Goal: Information Seeking & Learning: Learn about a topic

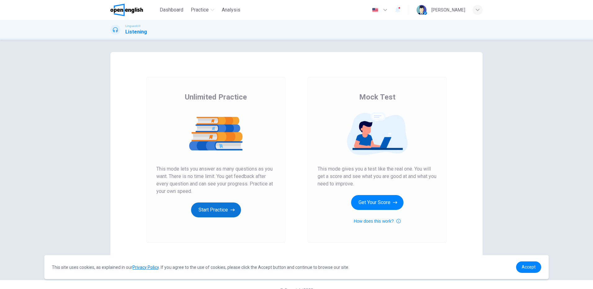
click at [216, 209] on button "Start Practice" at bounding box center [216, 209] width 50 height 15
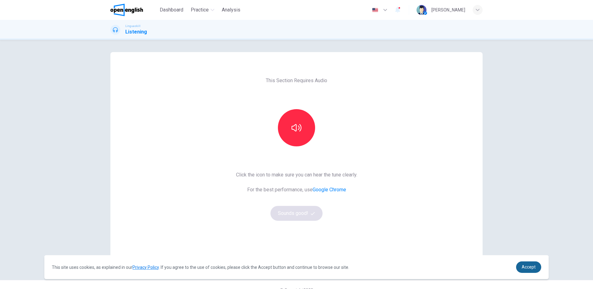
click at [533, 267] on span "Accept" at bounding box center [528, 266] width 14 height 5
click at [530, 267] on span "Accept" at bounding box center [528, 266] width 14 height 5
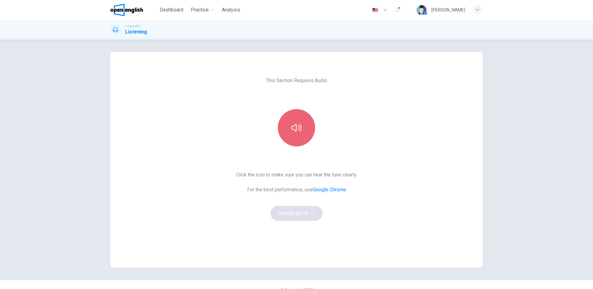
click at [293, 133] on button "button" at bounding box center [296, 127] width 37 height 37
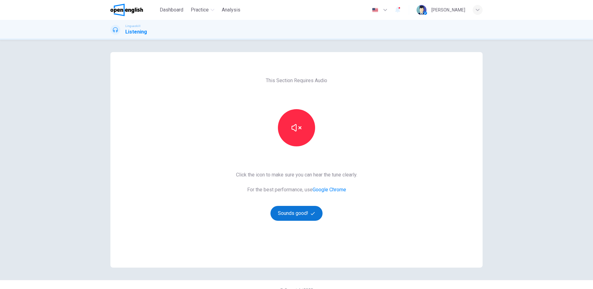
click at [299, 214] on button "Sounds good!" at bounding box center [296, 213] width 52 height 15
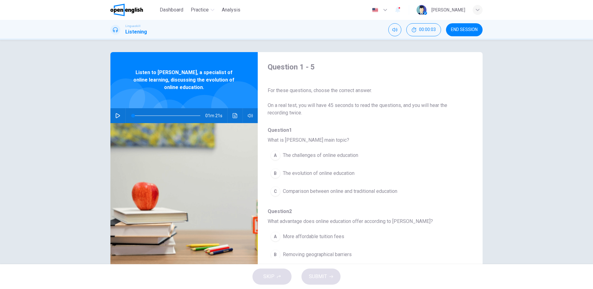
click at [117, 115] on icon "button" at bounding box center [118, 115] width 4 height 5
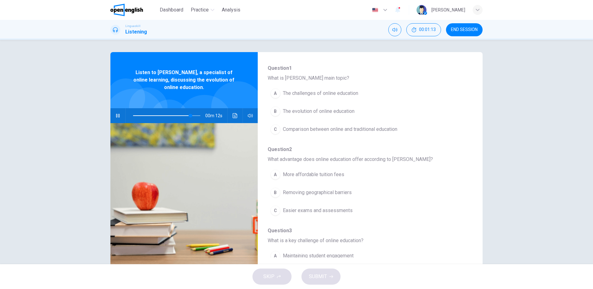
scroll to position [31, 0]
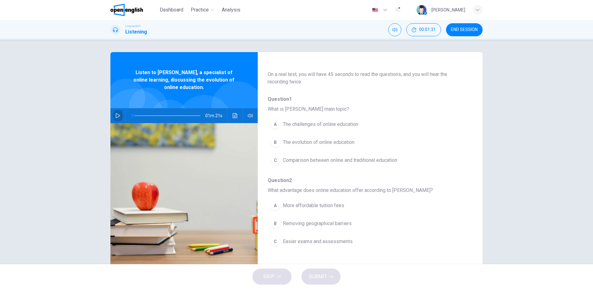
click at [118, 113] on icon "button" at bounding box center [117, 115] width 5 height 5
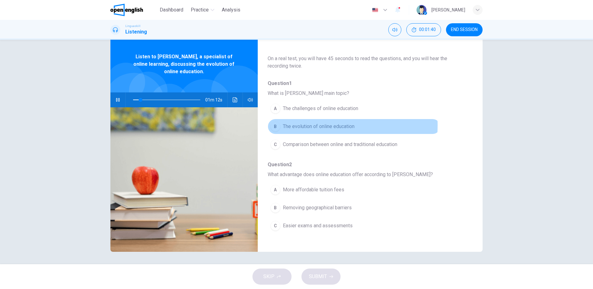
click at [283, 125] on span "The evolution of online education" at bounding box center [319, 126] width 72 height 7
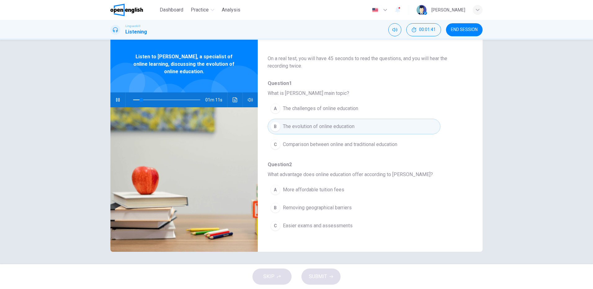
scroll to position [93, 0]
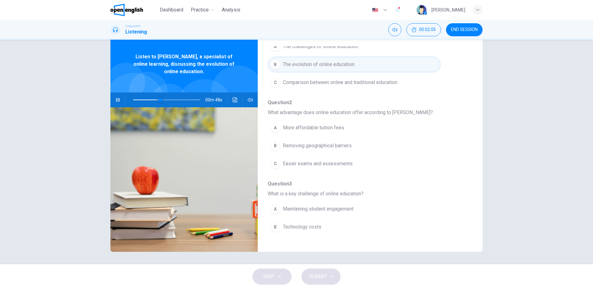
click at [158, 99] on span at bounding box center [160, 100] width 4 height 4
click at [155, 98] on span at bounding box center [157, 100] width 4 height 4
click at [141, 100] on span at bounding box center [166, 99] width 67 height 9
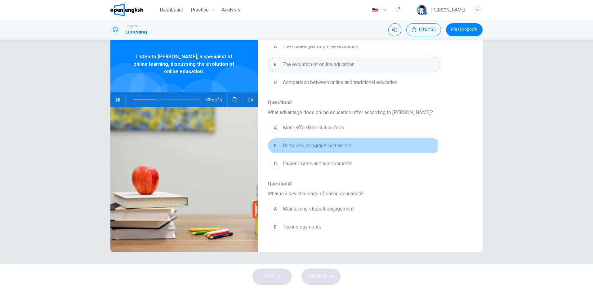
click at [312, 144] on span "Removing geographical barriers" at bounding box center [317, 145] width 69 height 7
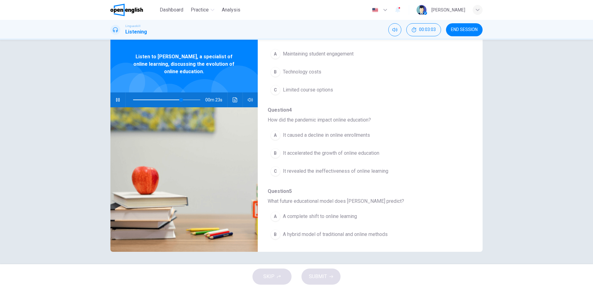
scroll to position [217, 0]
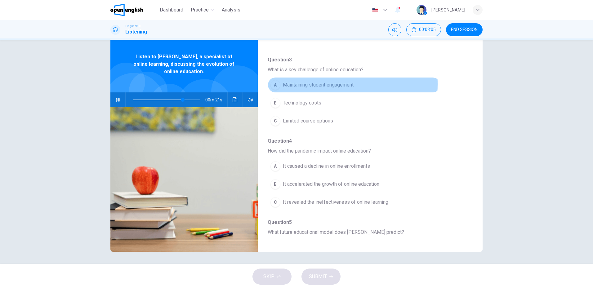
click at [296, 84] on span "Maintaining student engagement" at bounding box center [318, 84] width 71 height 7
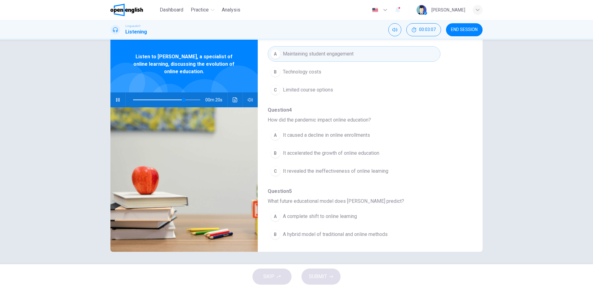
scroll to position [267, 0]
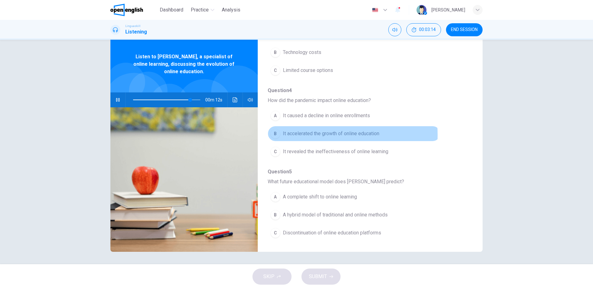
click at [299, 135] on span "It accelerated the growth of online education" at bounding box center [331, 133] width 96 height 7
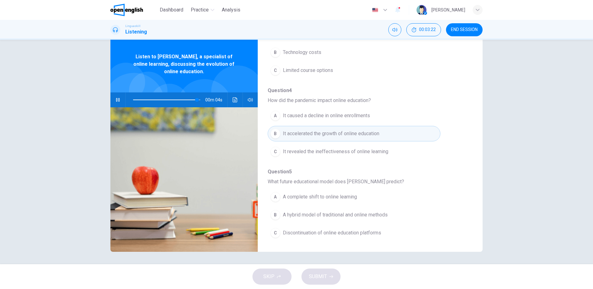
click at [298, 212] on span "A hybrid model of traditional and online methods" at bounding box center [335, 214] width 105 height 7
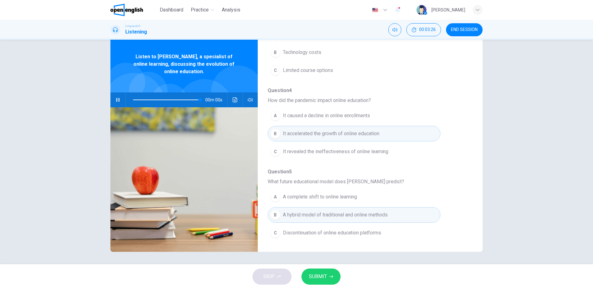
type input "*"
click at [324, 275] on span "SUBMIT" at bounding box center [318, 276] width 18 height 9
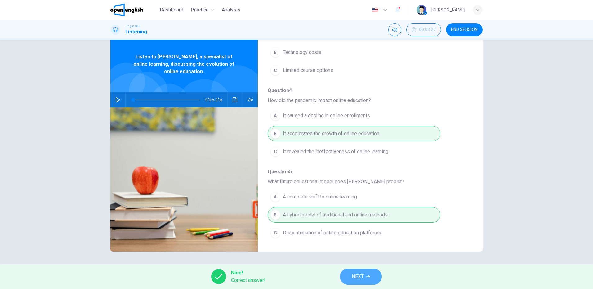
click at [360, 276] on span "NEXT" at bounding box center [357, 276] width 12 height 9
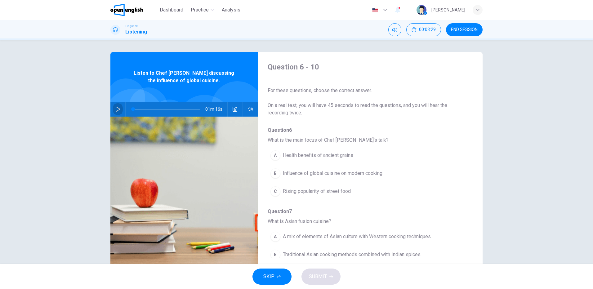
click at [117, 106] on button "button" at bounding box center [118, 109] width 10 height 15
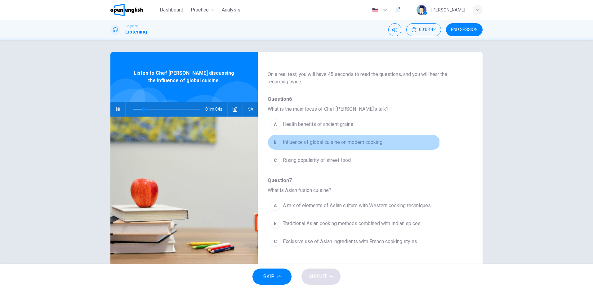
click at [351, 141] on span "Influence of global cuisine on modern cooking" at bounding box center [332, 142] width 99 height 7
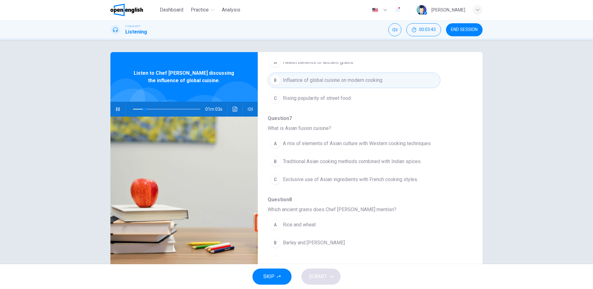
scroll to position [124, 0]
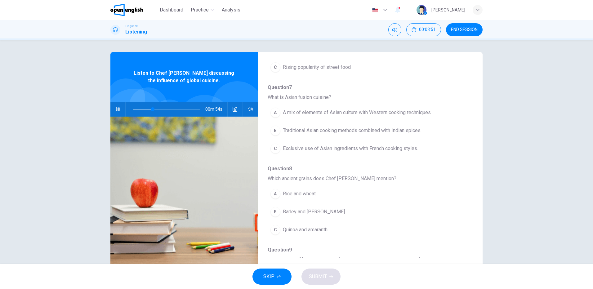
click at [352, 113] on span "A mix of elements of Asian culture with Western cooking techniques" at bounding box center [357, 112] width 148 height 7
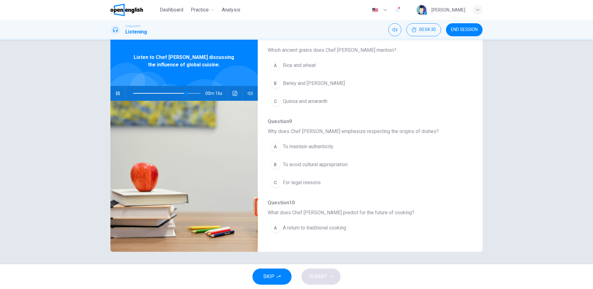
scroll to position [267, 0]
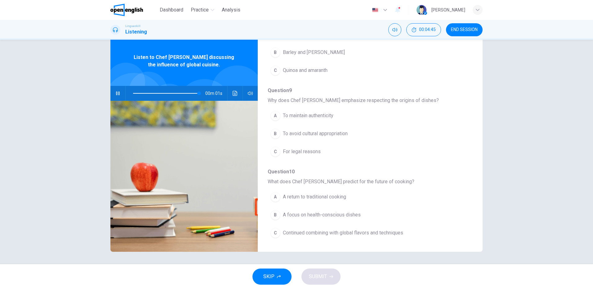
click at [364, 236] on span "Continued combining with global flavors and techniques" at bounding box center [343, 232] width 120 height 7
click at [116, 92] on icon "button" at bounding box center [117, 93] width 5 height 5
click at [314, 134] on span "To avoid cultural appropriation" at bounding box center [315, 133] width 65 height 7
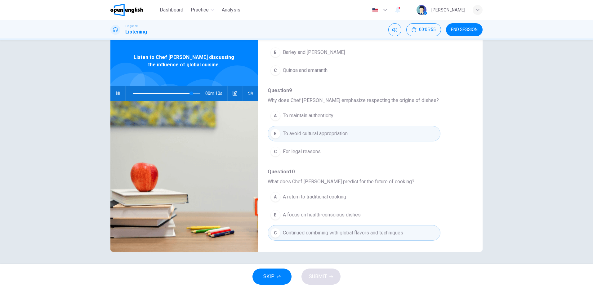
scroll to position [205, 0]
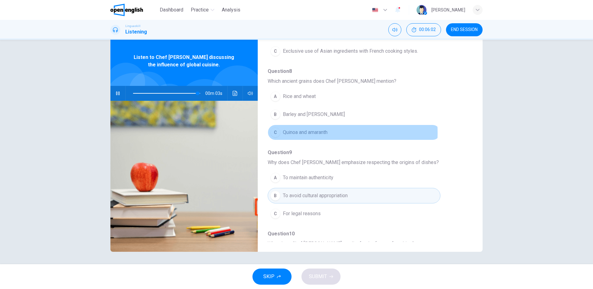
click at [309, 133] on span "Quinoa and amaranth" at bounding box center [305, 132] width 45 height 7
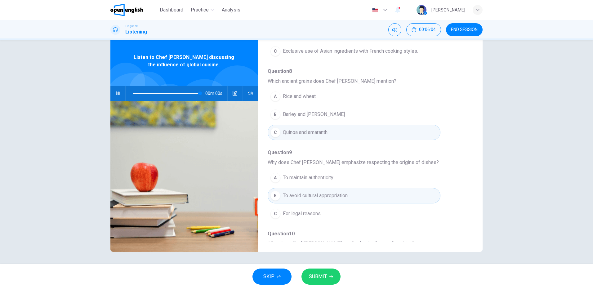
type input "*"
click at [320, 276] on span "SUBMIT" at bounding box center [318, 276] width 18 height 9
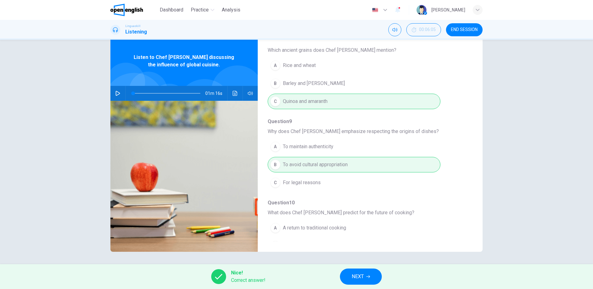
scroll to position [267, 0]
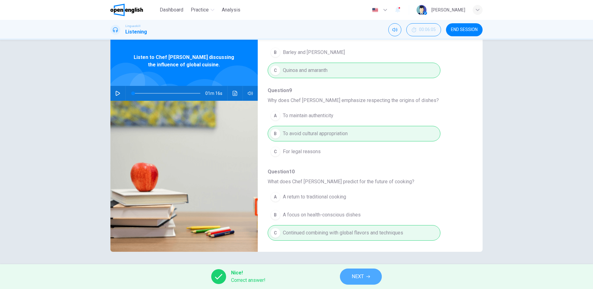
click at [361, 278] on span "NEXT" at bounding box center [357, 276] width 12 height 9
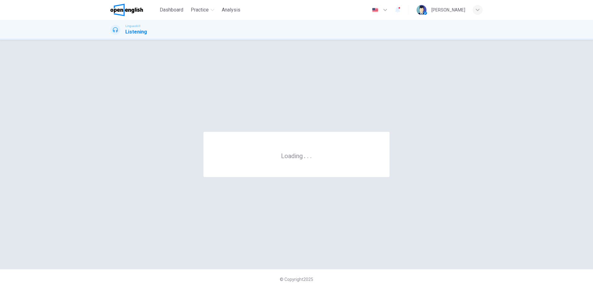
scroll to position [0, 0]
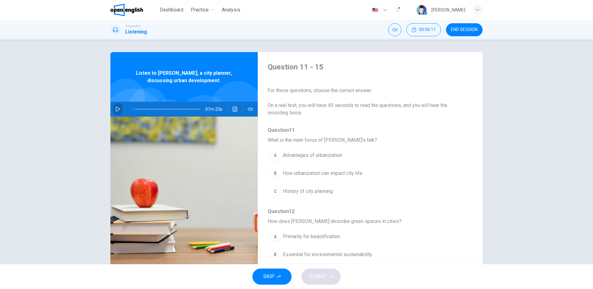
click at [115, 109] on icon "button" at bounding box center [117, 109] width 5 height 5
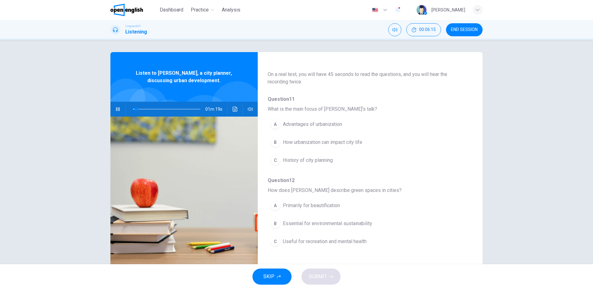
scroll to position [62, 0]
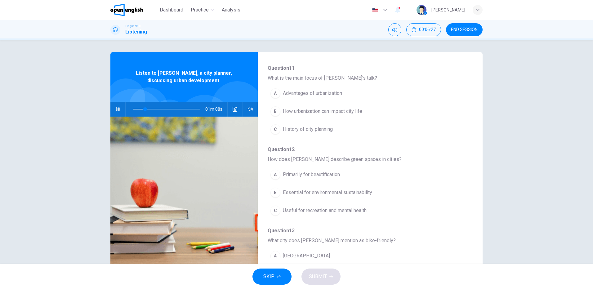
click at [309, 113] on span "How urbanization can impact city life" at bounding box center [322, 111] width 79 height 7
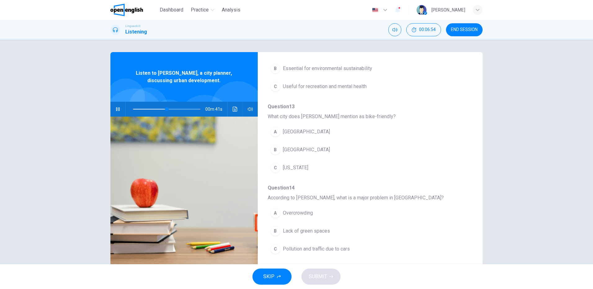
scroll to position [155, 0]
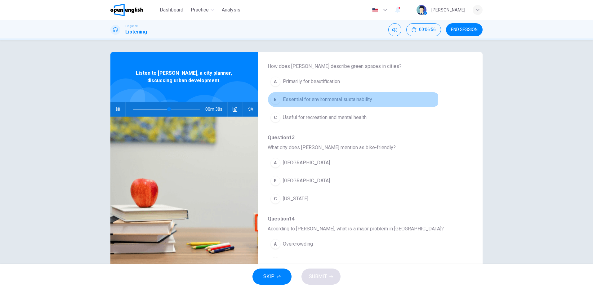
click at [322, 97] on span "Essential for environmental sustainability" at bounding box center [327, 99] width 89 height 7
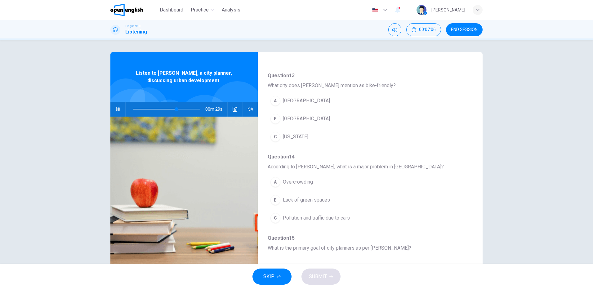
scroll to position [248, 0]
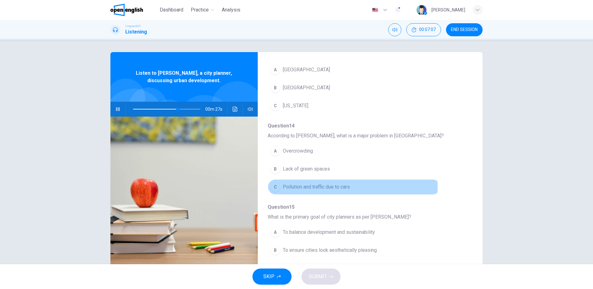
click at [328, 187] on span "Pollution and traffic due to cars" at bounding box center [316, 186] width 67 height 7
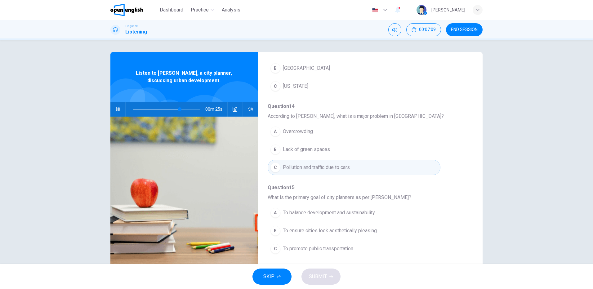
scroll to position [205, 0]
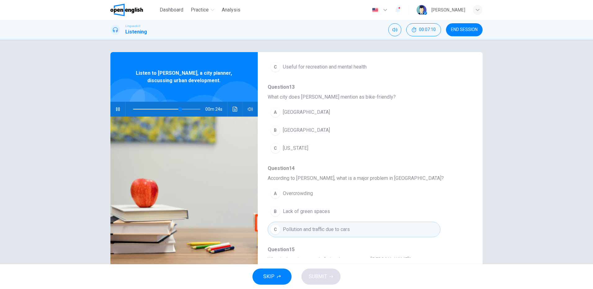
click at [303, 130] on span "[GEOGRAPHIC_DATA]" at bounding box center [306, 129] width 47 height 7
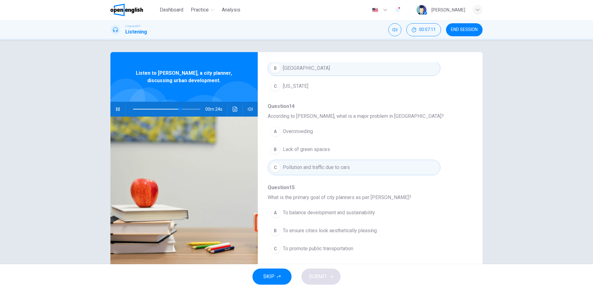
scroll to position [16, 0]
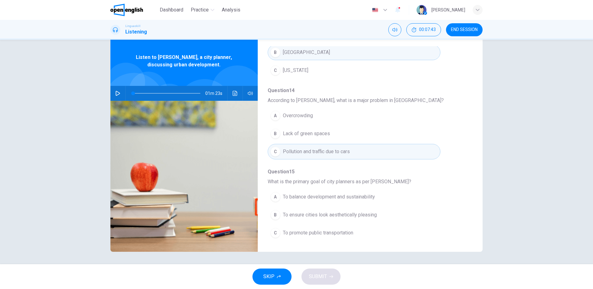
click at [310, 197] on span "To balance development and sustainability" at bounding box center [329, 196] width 92 height 7
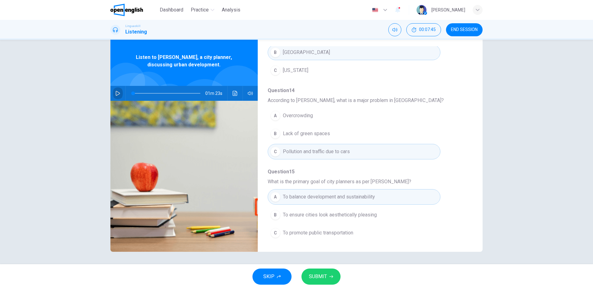
click at [116, 93] on icon "button" at bounding box center [118, 93] width 4 height 5
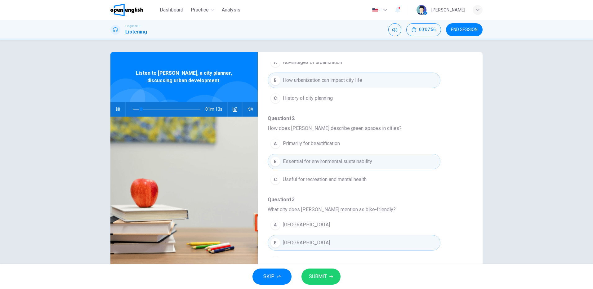
scroll to position [124, 0]
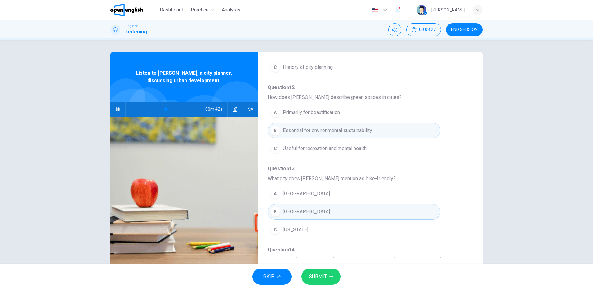
click at [324, 148] on span "Useful for recreation and mental health" at bounding box center [325, 148] width 84 height 7
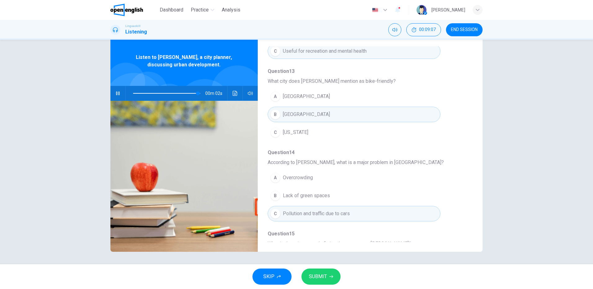
scroll to position [267, 0]
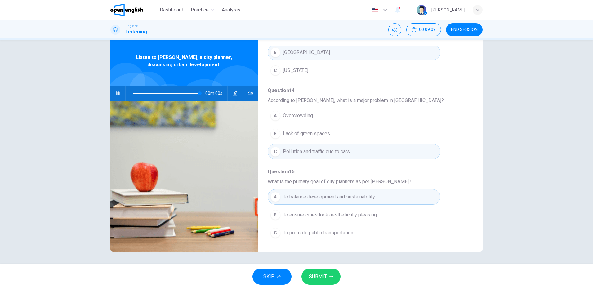
type input "*"
click at [323, 277] on span "SUBMIT" at bounding box center [318, 276] width 18 height 9
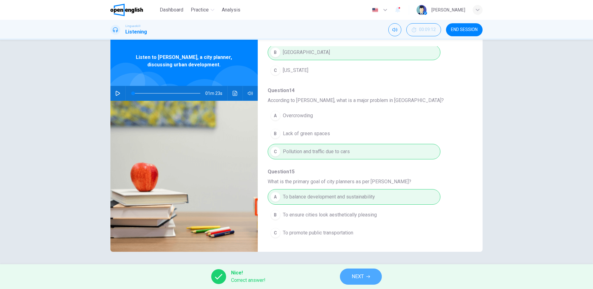
click at [365, 279] on button "NEXT" at bounding box center [361, 276] width 42 height 16
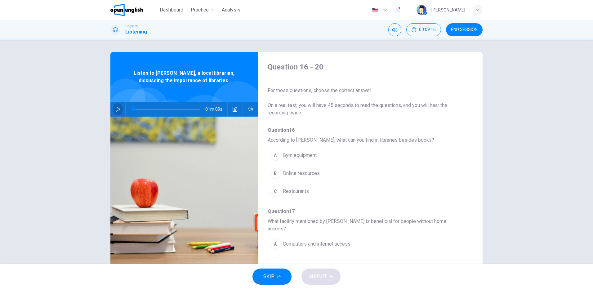
click at [115, 109] on icon "button" at bounding box center [117, 109] width 5 height 5
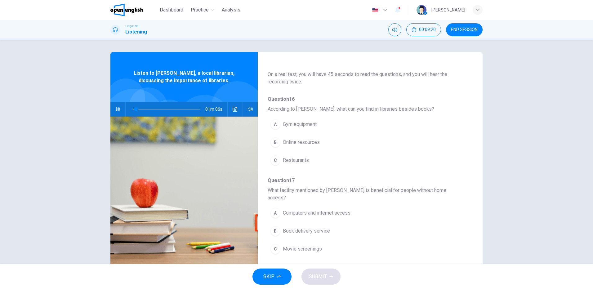
scroll to position [62, 0]
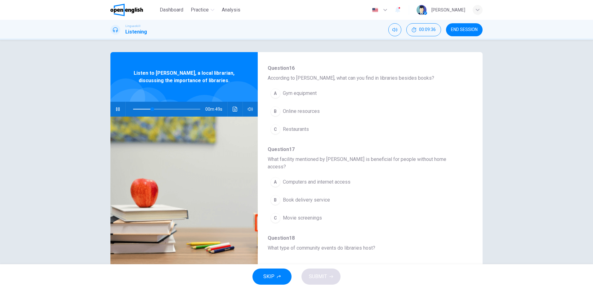
click at [299, 110] on span "Online resources" at bounding box center [301, 111] width 37 height 7
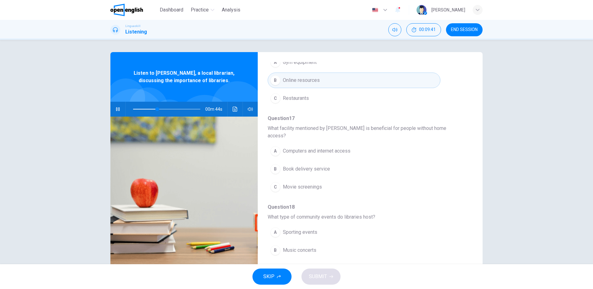
click at [327, 147] on span "Computers and internet access" at bounding box center [317, 150] width 68 height 7
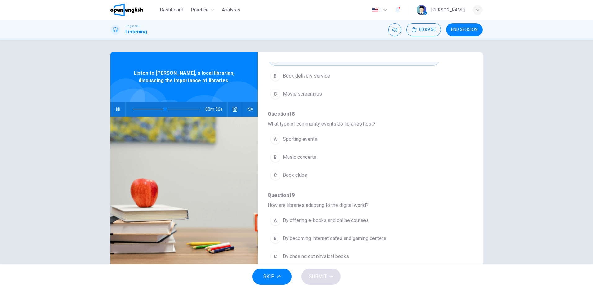
scroll to position [217, 0]
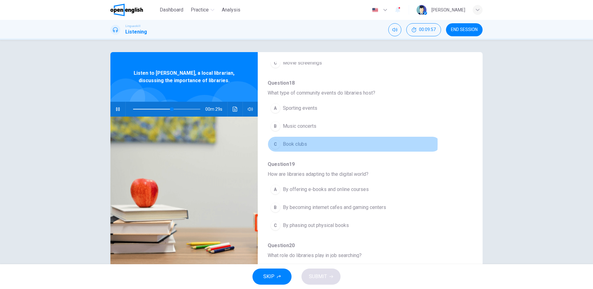
drag, startPoint x: 293, startPoint y: 136, endPoint x: 324, endPoint y: 129, distance: 31.4
click at [293, 140] on span "Book clubs" at bounding box center [295, 143] width 24 height 7
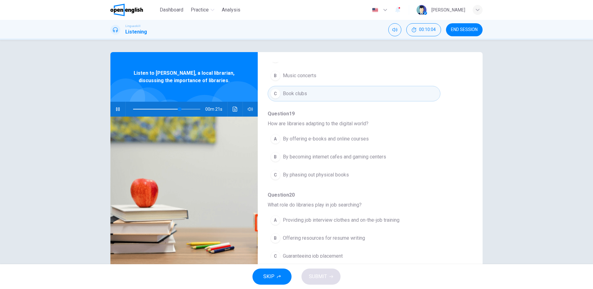
scroll to position [16, 0]
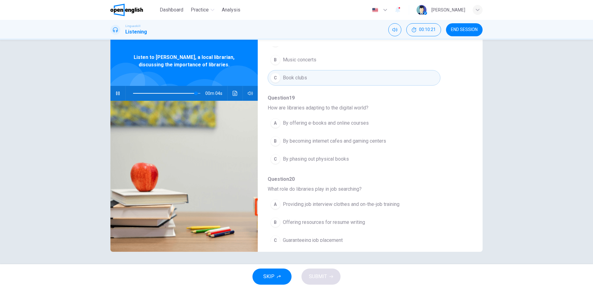
click at [332, 119] on span "By offering e-books and online courses" at bounding box center [326, 122] width 86 height 7
click at [116, 91] on icon "button" at bounding box center [118, 93] width 4 height 5
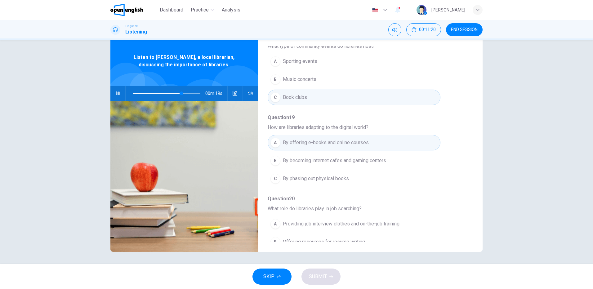
scroll to position [267, 0]
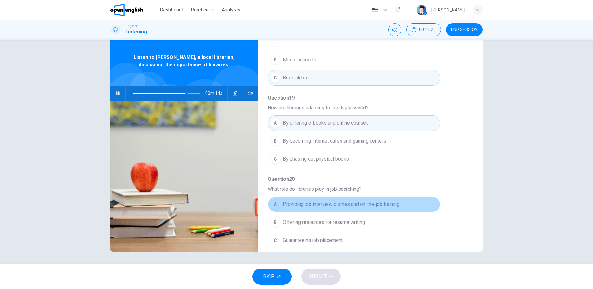
click at [360, 201] on span "Providing job interview clothes and on-the-job training" at bounding box center [341, 204] width 117 height 7
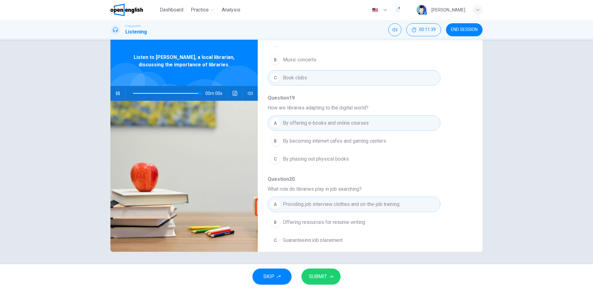
type input "*"
click at [319, 277] on span "SUBMIT" at bounding box center [318, 276] width 18 height 9
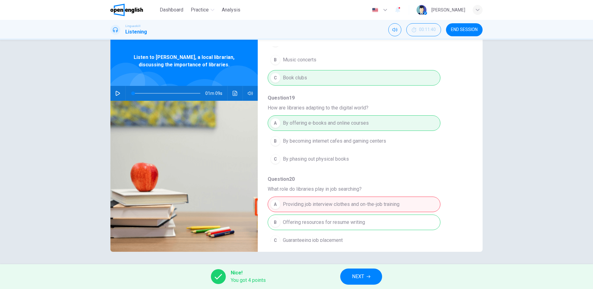
click at [362, 276] on span "NEXT" at bounding box center [358, 276] width 12 height 9
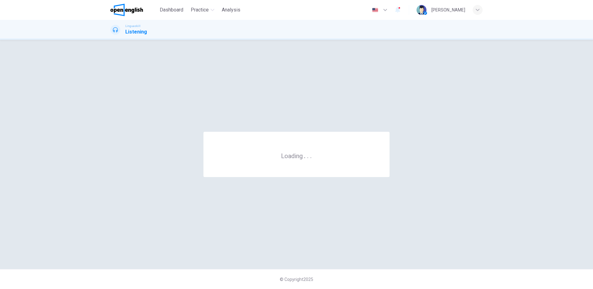
scroll to position [0, 0]
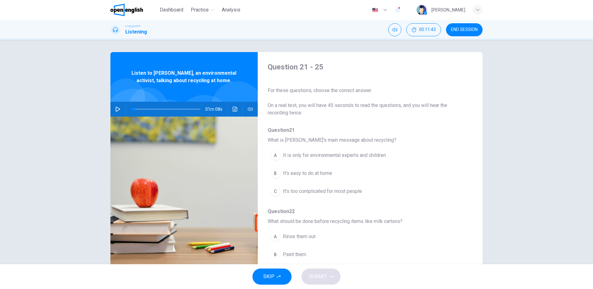
click at [113, 107] on button "button" at bounding box center [118, 109] width 10 height 15
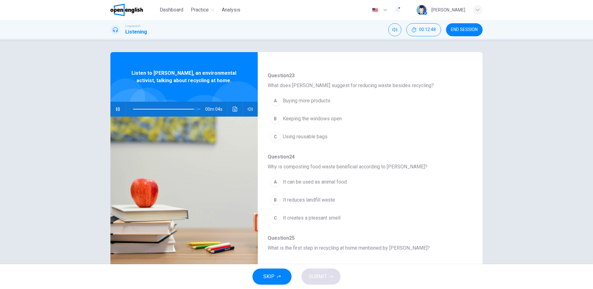
scroll to position [16, 0]
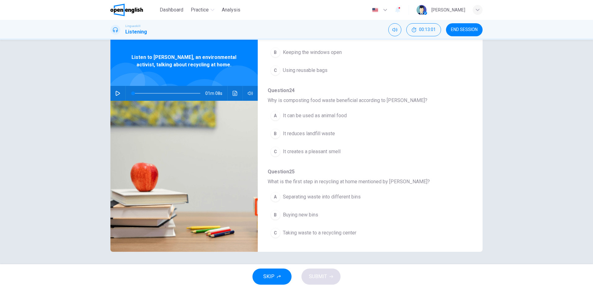
click at [118, 92] on icon "button" at bounding box center [117, 93] width 5 height 5
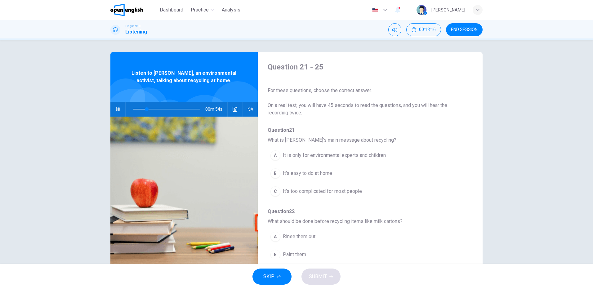
scroll to position [62, 0]
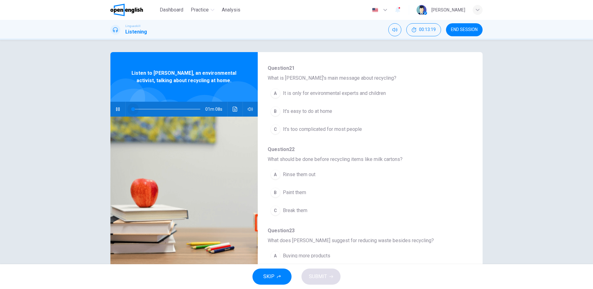
drag, startPoint x: 148, startPoint y: 108, endPoint x: 115, endPoint y: 114, distance: 33.3
click at [115, 114] on div "01m 08s" at bounding box center [183, 109] width 147 height 15
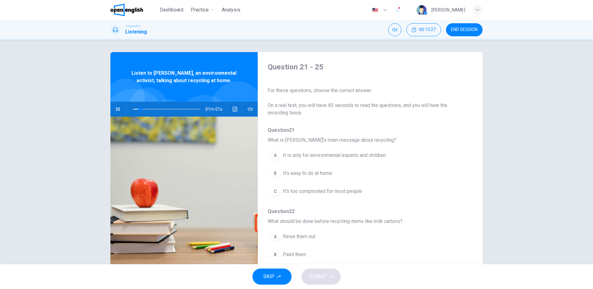
scroll to position [31, 0]
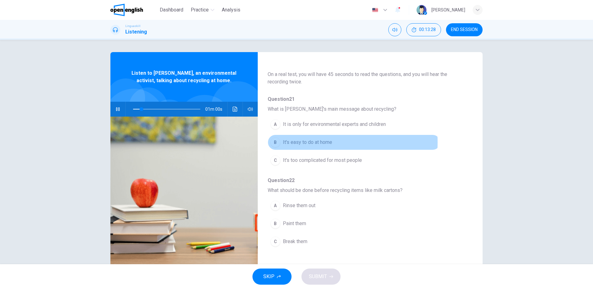
click at [298, 142] on span "It's easy to do at home" at bounding box center [307, 142] width 49 height 7
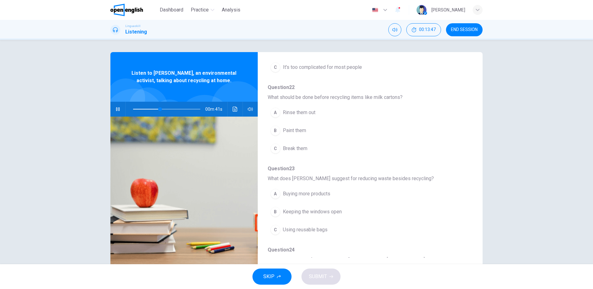
scroll to position [155, 0]
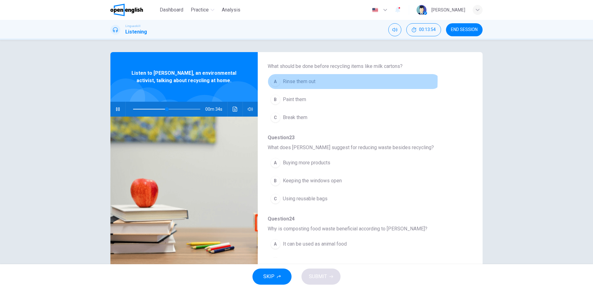
click at [304, 80] on span "Rinse them out" at bounding box center [299, 81] width 33 height 7
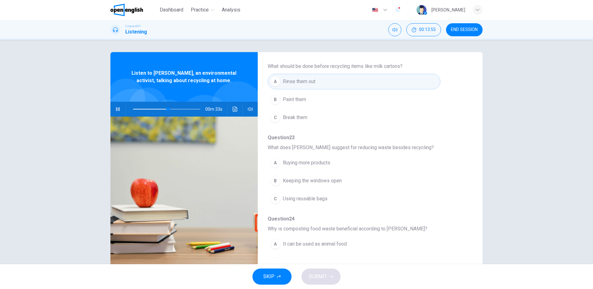
scroll to position [217, 0]
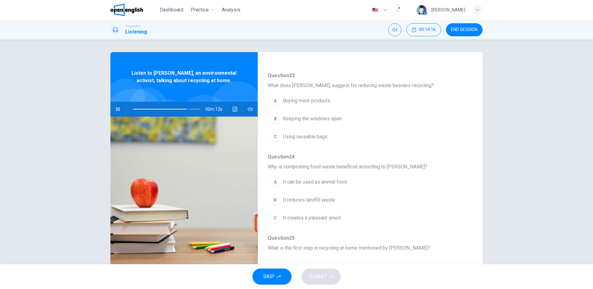
click at [313, 136] on span "Using reusable bags" at bounding box center [305, 136] width 45 height 7
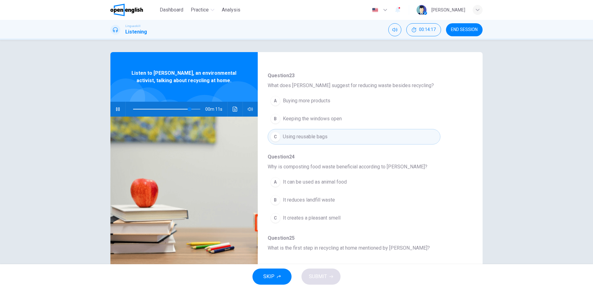
scroll to position [267, 0]
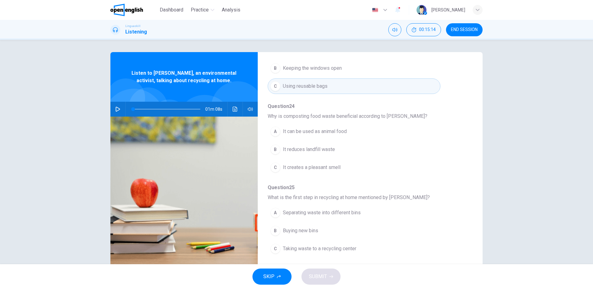
click at [115, 110] on icon "button" at bounding box center [117, 109] width 5 height 5
click at [184, 107] on span at bounding box center [166, 109] width 67 height 9
click at [183, 108] on span at bounding box center [185, 109] width 4 height 4
click at [115, 109] on icon "button" at bounding box center [117, 109] width 5 height 5
click at [275, 149] on div "B" at bounding box center [275, 149] width 10 height 10
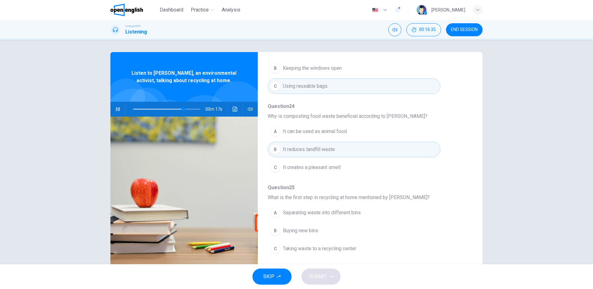
scroll to position [16, 0]
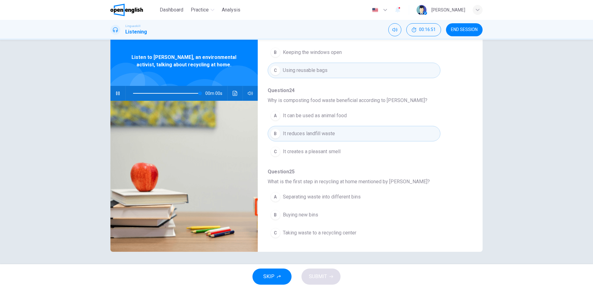
type input "*"
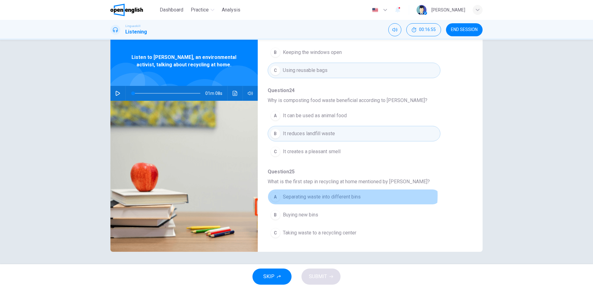
click at [342, 195] on span "Separating waste into different bins" at bounding box center [322, 196] width 78 height 7
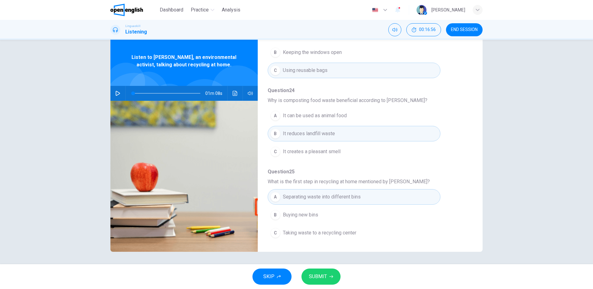
click at [322, 274] on span "SUBMIT" at bounding box center [318, 276] width 18 height 9
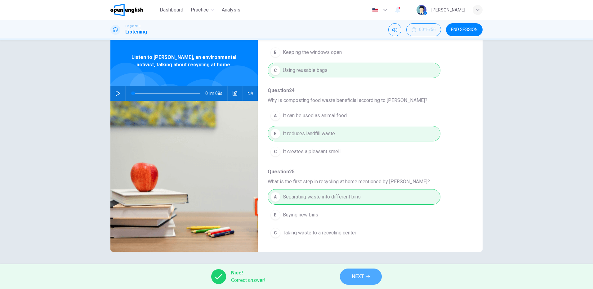
click at [362, 274] on span "NEXT" at bounding box center [357, 276] width 12 height 9
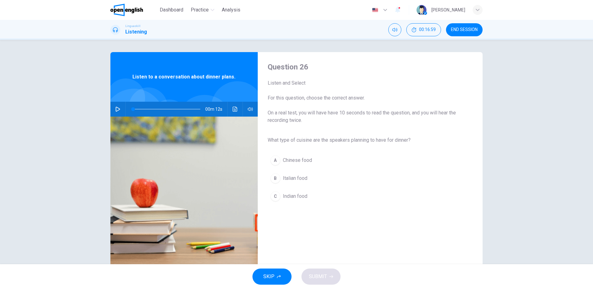
click at [116, 108] on icon "button" at bounding box center [117, 109] width 5 height 5
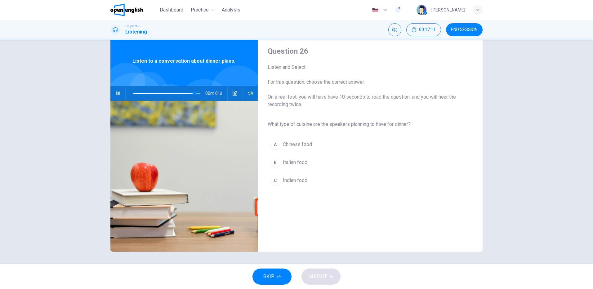
type input "*"
click at [291, 164] on span "Italian food" at bounding box center [295, 162] width 24 height 7
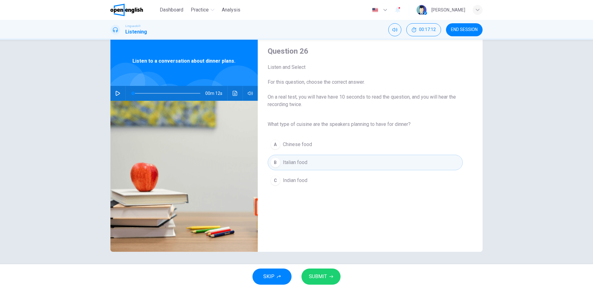
click at [320, 274] on span "SUBMIT" at bounding box center [318, 276] width 18 height 9
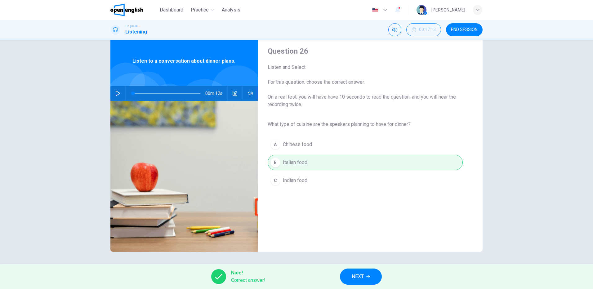
click at [364, 279] on span "NEXT" at bounding box center [357, 276] width 12 height 9
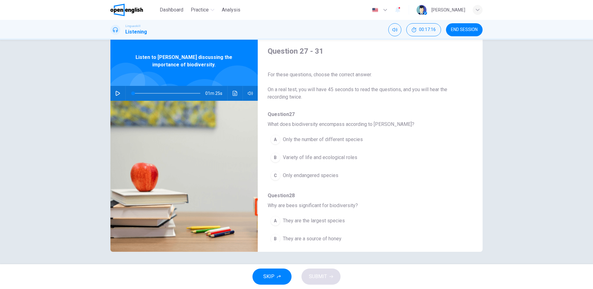
scroll to position [0, 0]
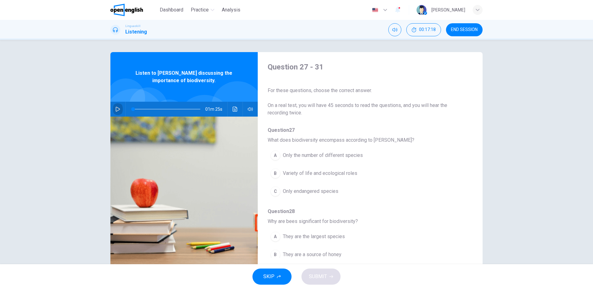
click at [116, 108] on icon "button" at bounding box center [118, 109] width 4 height 5
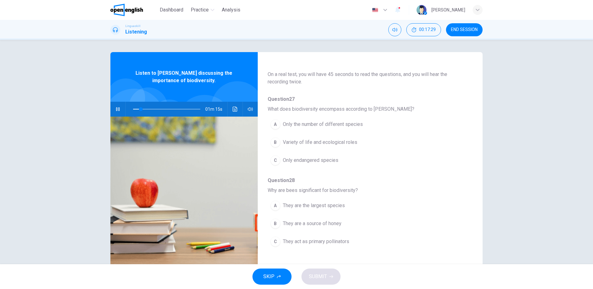
drag, startPoint x: 315, startPoint y: 142, endPoint x: 320, endPoint y: 142, distance: 5.0
click at [315, 141] on span "Variety of life and ecological roles" at bounding box center [320, 142] width 74 height 7
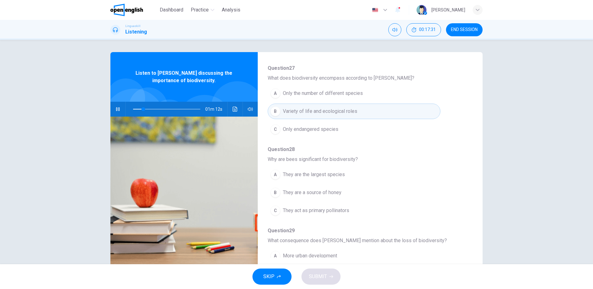
scroll to position [93, 0]
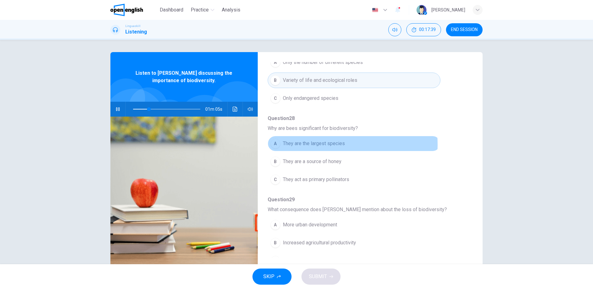
drag, startPoint x: 311, startPoint y: 144, endPoint x: 330, endPoint y: 145, distance: 19.2
click at [311, 144] on span "They are the largest species" at bounding box center [314, 143] width 62 height 7
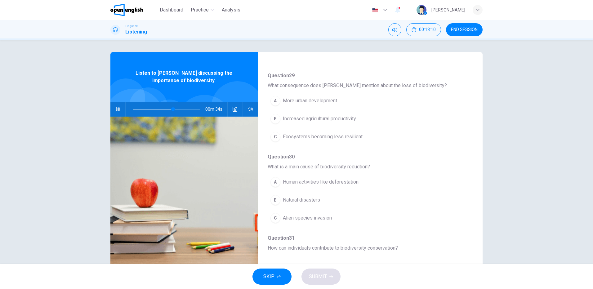
scroll to position [248, 0]
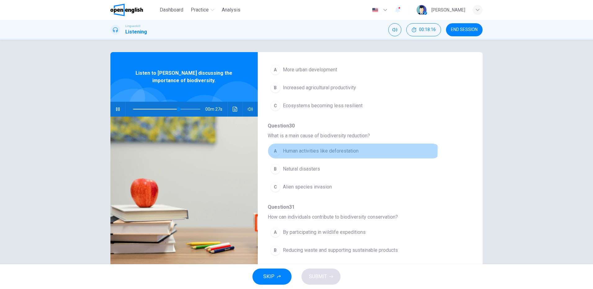
click at [292, 149] on span "Human activities like deforestation" at bounding box center [321, 150] width 76 height 7
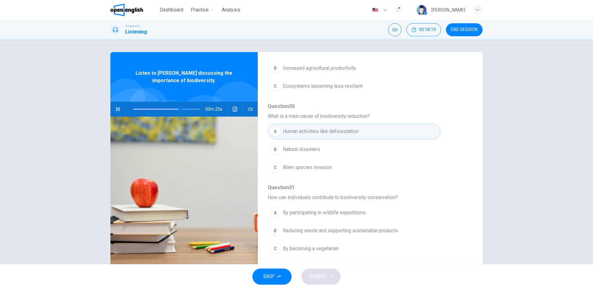
scroll to position [16, 0]
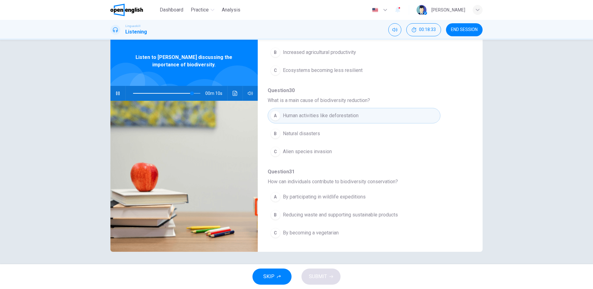
click at [331, 214] on span "Reducing waste and supporting sustainable products" at bounding box center [340, 214] width 115 height 7
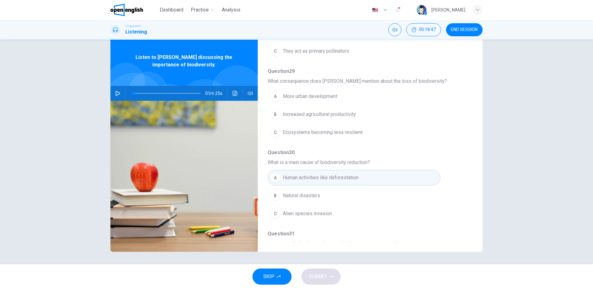
click at [115, 92] on icon "button" at bounding box center [117, 93] width 5 height 5
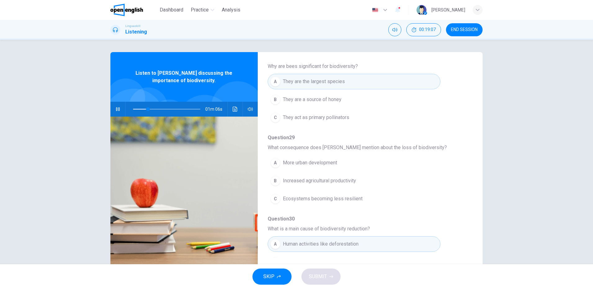
scroll to position [186, 0]
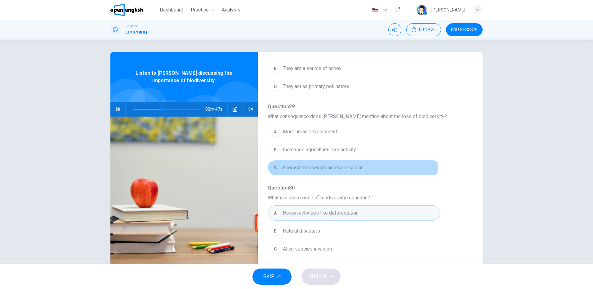
click at [329, 167] on span "Ecosystems becoming less resilient" at bounding box center [323, 167] width 80 height 7
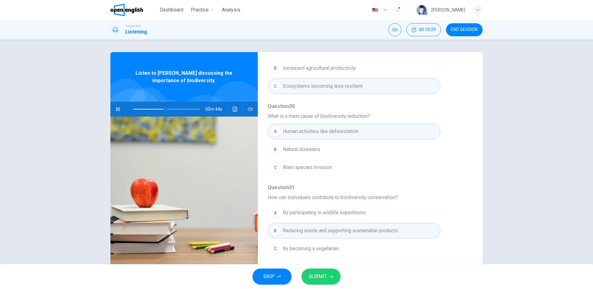
scroll to position [16, 0]
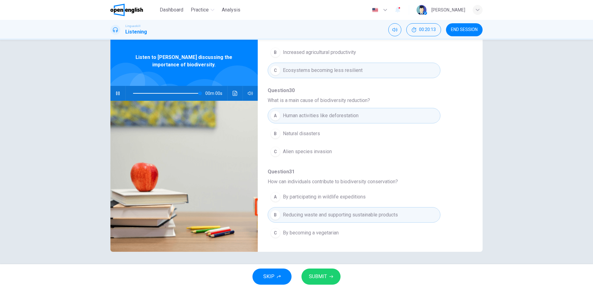
type input "*"
click at [321, 278] on span "SUBMIT" at bounding box center [318, 276] width 18 height 9
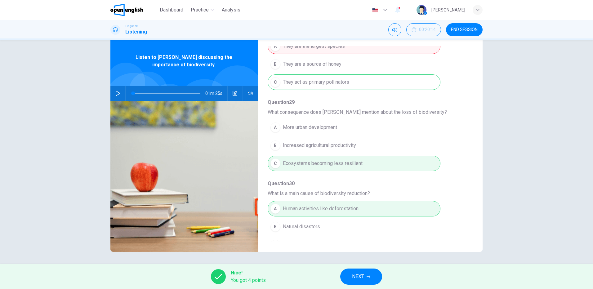
scroll to position [144, 0]
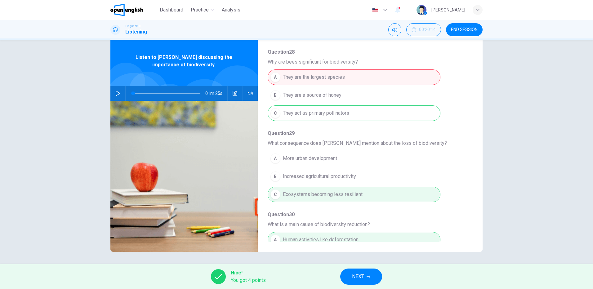
click at [347, 112] on div "A They are the largest species B They are a source of honey C They act as prima…" at bounding box center [364, 95] width 195 height 54
click at [367, 276] on icon "button" at bounding box center [368, 277] width 4 height 4
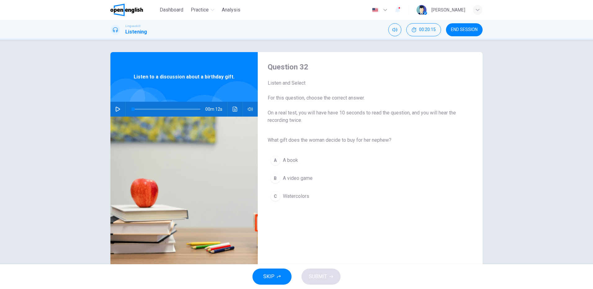
scroll to position [16, 0]
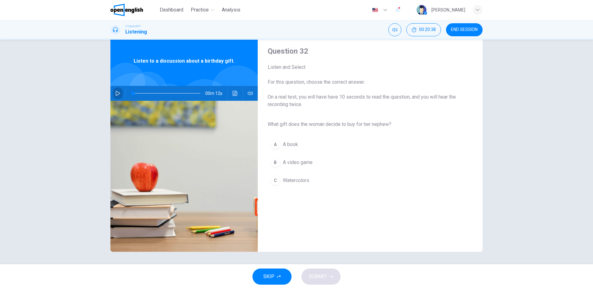
click at [117, 94] on icon "button" at bounding box center [117, 93] width 5 height 5
click at [113, 94] on button "button" at bounding box center [118, 93] width 10 height 15
click at [294, 181] on span "Watercolors" at bounding box center [296, 180] width 26 height 7
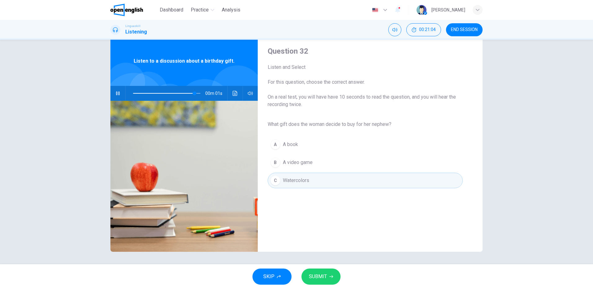
type input "*"
click at [318, 277] on span "SUBMIT" at bounding box center [318, 276] width 18 height 9
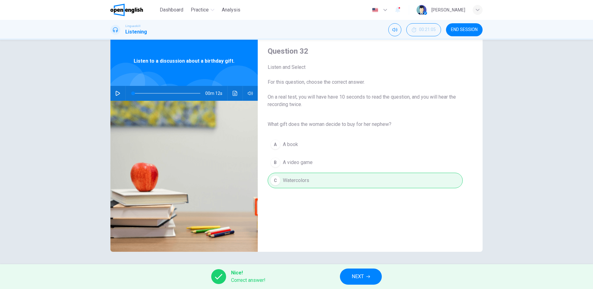
click at [360, 277] on span "NEXT" at bounding box center [357, 276] width 12 height 9
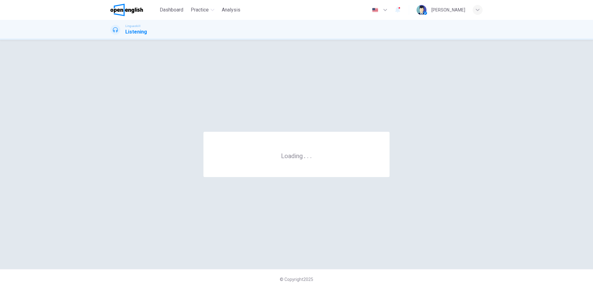
scroll to position [0, 0]
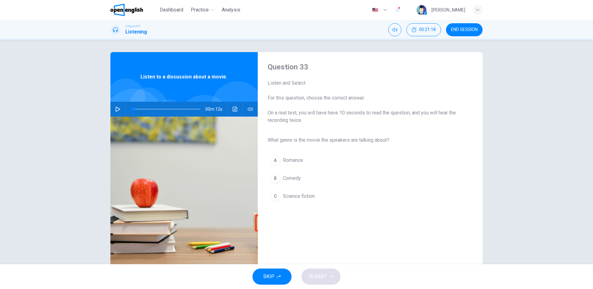
click at [115, 109] on icon "button" at bounding box center [117, 109] width 5 height 5
click at [290, 198] on span "Science fiction" at bounding box center [299, 195] width 32 height 7
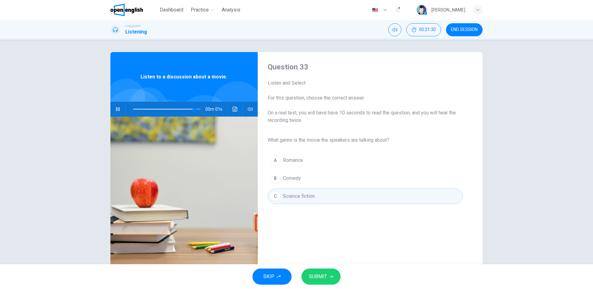
type input "*"
click at [325, 274] on span "SUBMIT" at bounding box center [318, 276] width 18 height 9
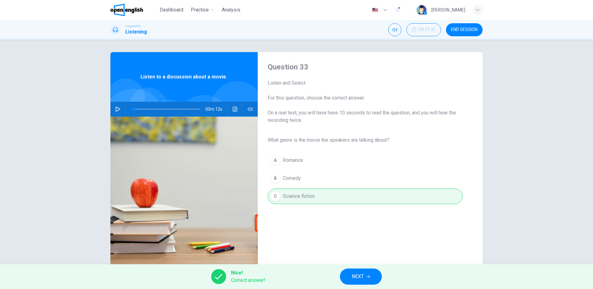
click at [365, 273] on button "NEXT" at bounding box center [361, 276] width 42 height 16
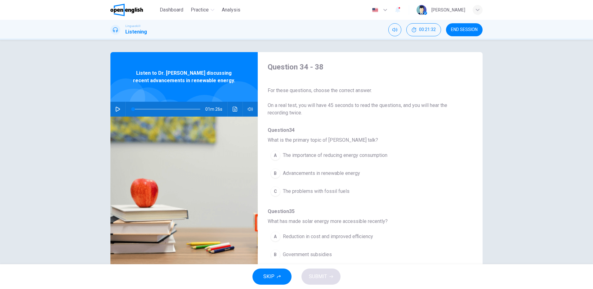
scroll to position [31, 0]
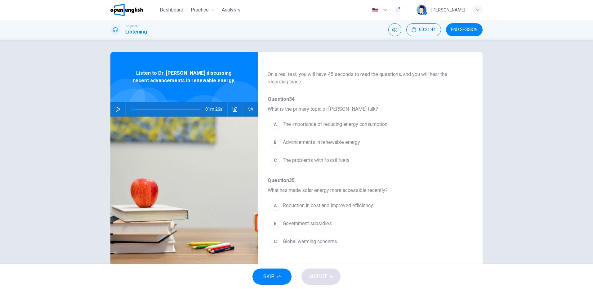
click at [117, 108] on icon "button" at bounding box center [117, 109] width 5 height 5
click at [325, 143] on span "Advancements in renewable energy" at bounding box center [321, 142] width 77 height 7
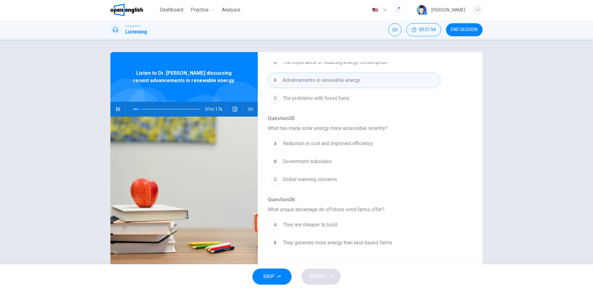
scroll to position [124, 0]
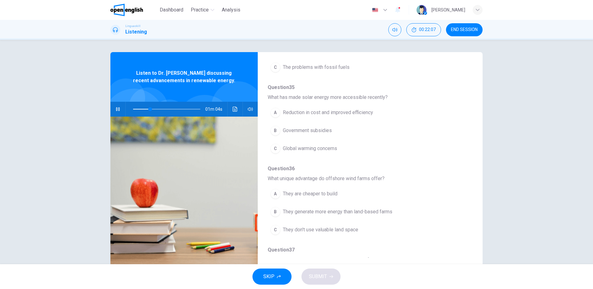
click at [357, 110] on span "Reduction in cost and improved efficiency" at bounding box center [328, 112] width 90 height 7
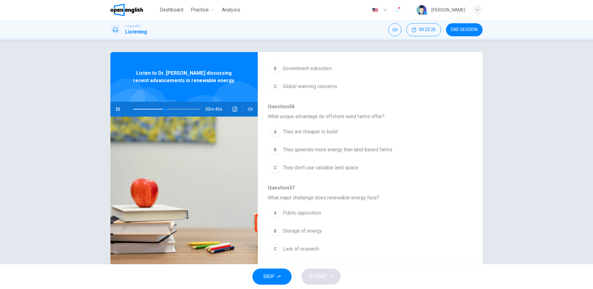
scroll to position [248, 0]
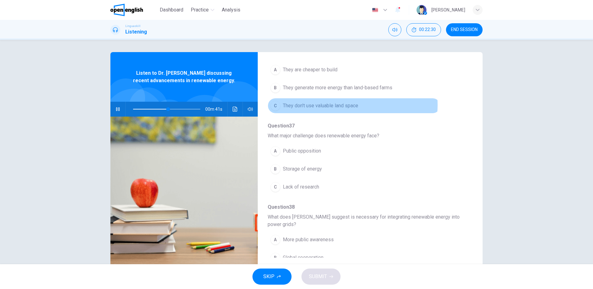
click at [338, 105] on span "They don't use valuable land space" at bounding box center [320, 105] width 75 height 7
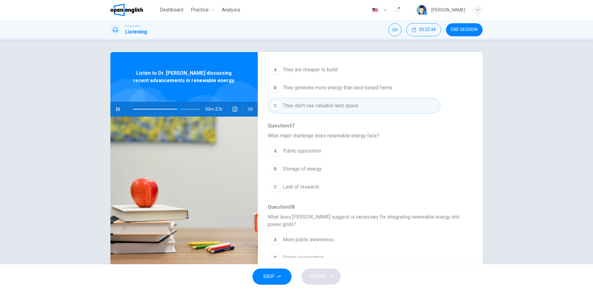
click at [302, 169] on span "Storage of energy" at bounding box center [302, 168] width 39 height 7
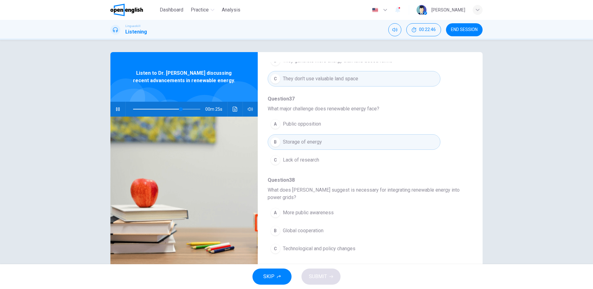
scroll to position [16, 0]
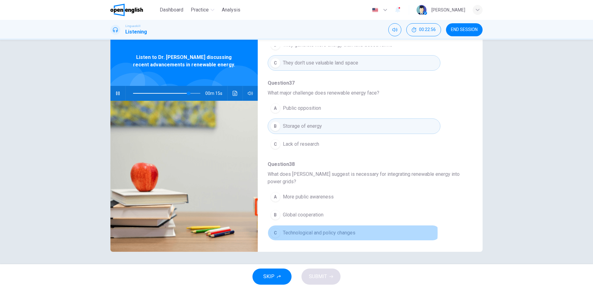
click at [331, 232] on span "Technological and policy changes" at bounding box center [319, 232] width 73 height 7
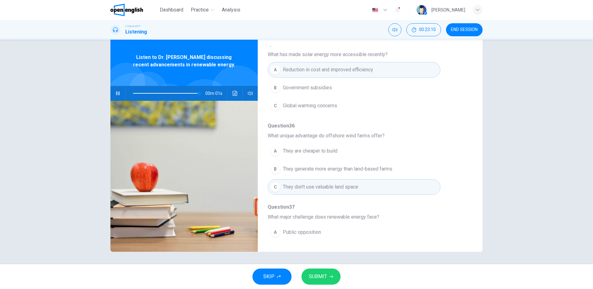
scroll to position [244, 0]
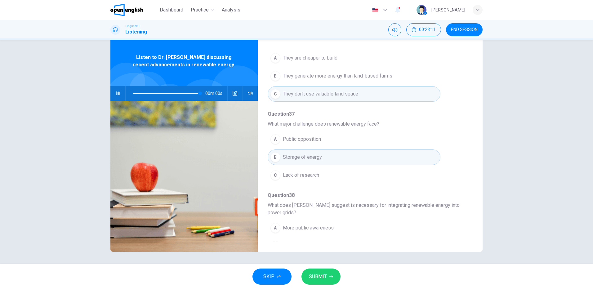
type input "*"
click at [323, 279] on span "SUBMIT" at bounding box center [318, 276] width 18 height 9
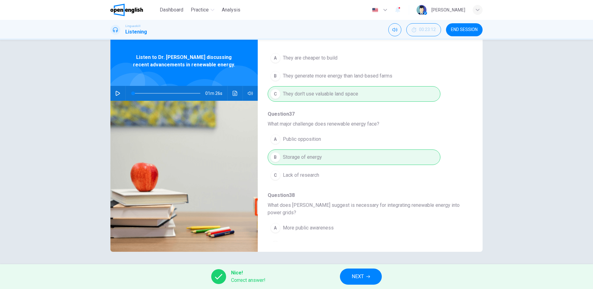
click at [360, 275] on span "NEXT" at bounding box center [357, 276] width 12 height 9
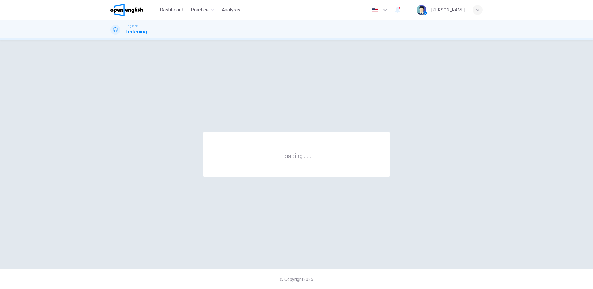
scroll to position [0, 0]
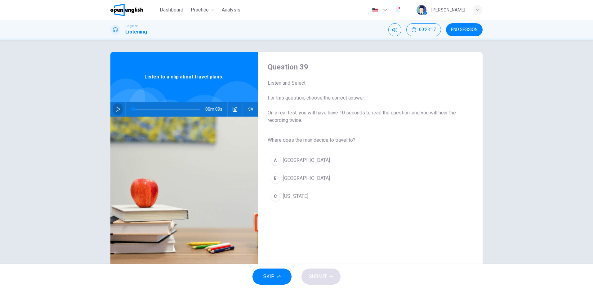
click at [117, 109] on icon "button" at bounding box center [117, 109] width 5 height 5
click at [117, 107] on icon "button" at bounding box center [117, 109] width 5 height 5
type input "*"
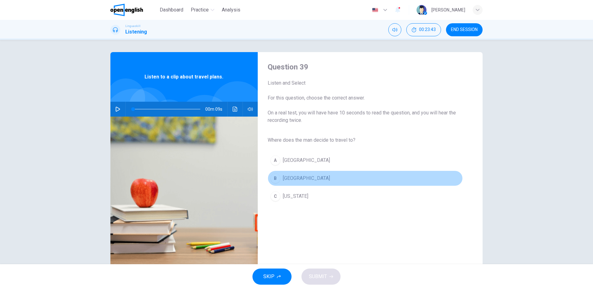
click at [277, 178] on div "B" at bounding box center [275, 178] width 10 height 10
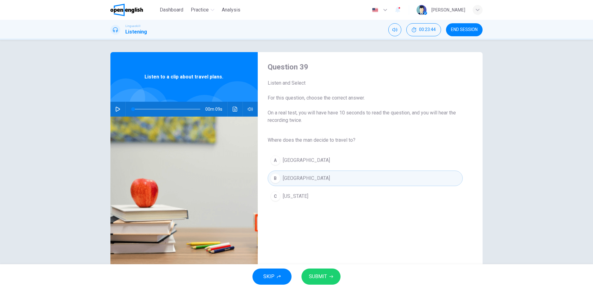
click at [319, 276] on span "SUBMIT" at bounding box center [318, 276] width 18 height 9
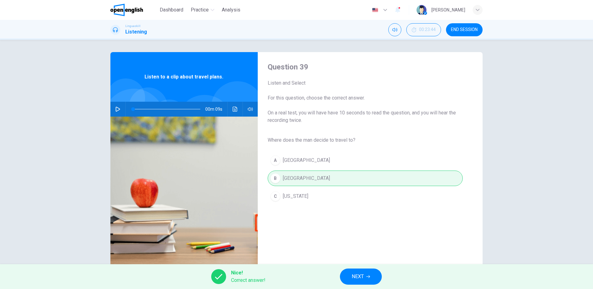
click at [366, 277] on button "NEXT" at bounding box center [361, 276] width 42 height 16
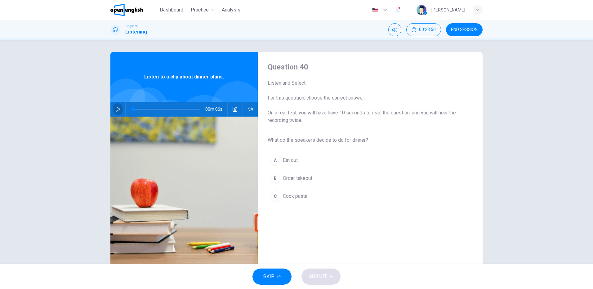
click at [115, 108] on icon "button" at bounding box center [117, 109] width 5 height 5
type input "*"
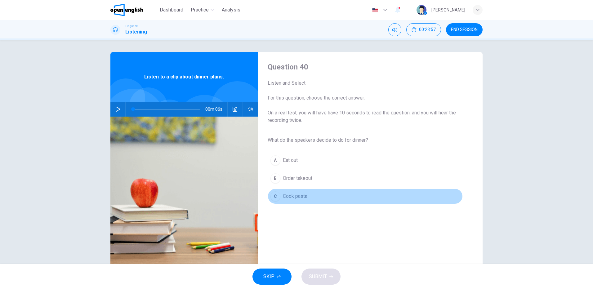
drag, startPoint x: 285, startPoint y: 196, endPoint x: 301, endPoint y: 201, distance: 17.3
click at [285, 197] on span "Cook pasta" at bounding box center [295, 195] width 24 height 7
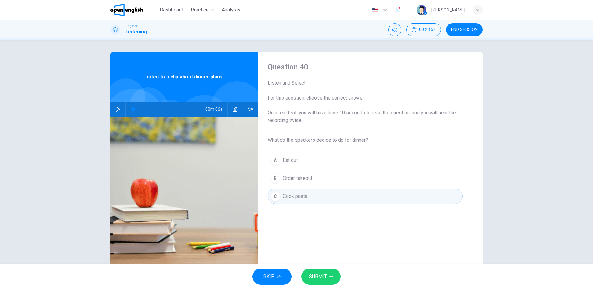
click at [323, 276] on span "SUBMIT" at bounding box center [318, 276] width 18 height 9
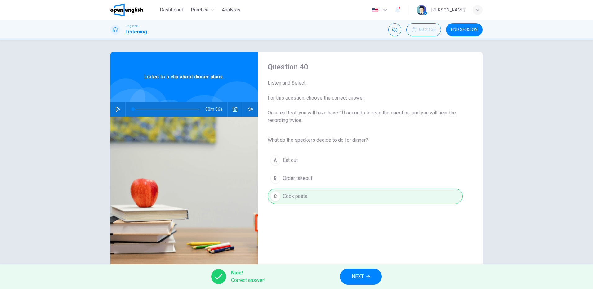
click at [369, 278] on icon "button" at bounding box center [368, 277] width 4 height 4
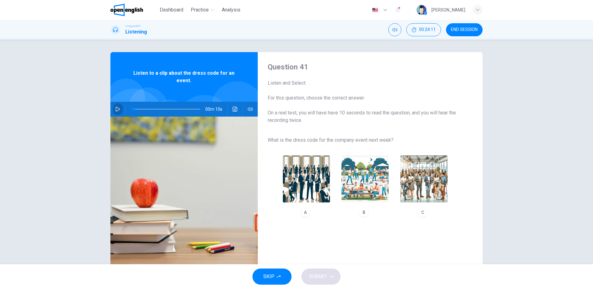
click at [116, 108] on icon "button" at bounding box center [118, 109] width 4 height 5
click at [116, 109] on icon "button" at bounding box center [117, 109] width 5 height 5
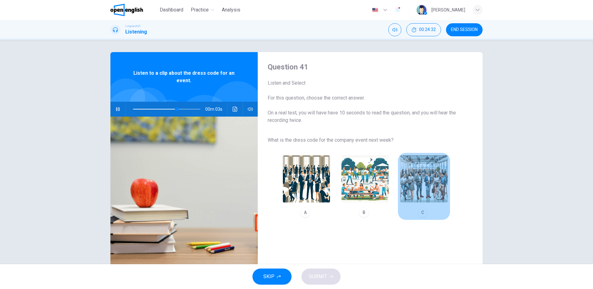
click at [421, 185] on img "button" at bounding box center [423, 178] width 47 height 47
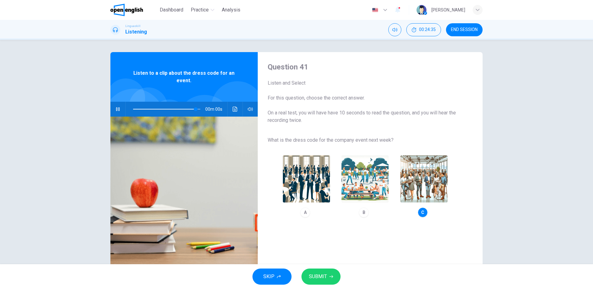
type input "*"
click at [324, 276] on span "SUBMIT" at bounding box center [318, 276] width 18 height 9
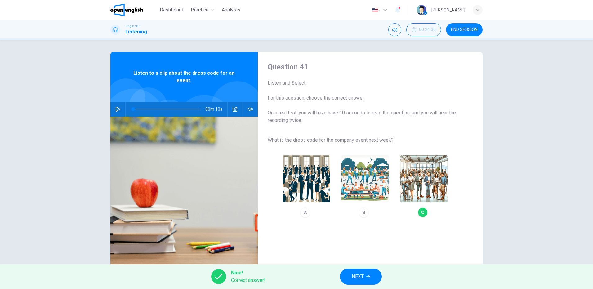
click at [365, 280] on button "NEXT" at bounding box center [361, 276] width 42 height 16
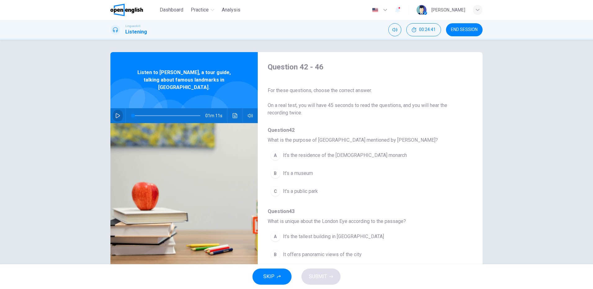
click at [115, 113] on icon "button" at bounding box center [117, 115] width 5 height 5
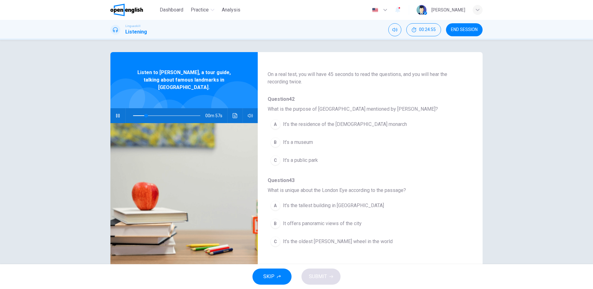
click at [319, 125] on span "It’s the residence of the [DEMOGRAPHIC_DATA] monarch" at bounding box center [345, 124] width 124 height 7
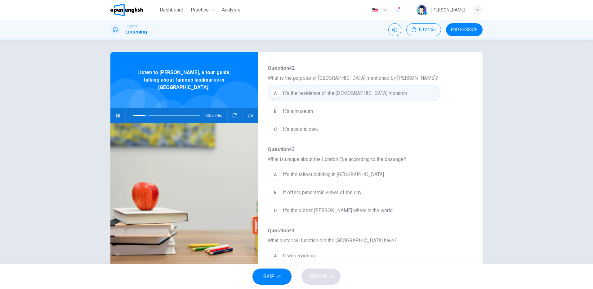
scroll to position [93, 0]
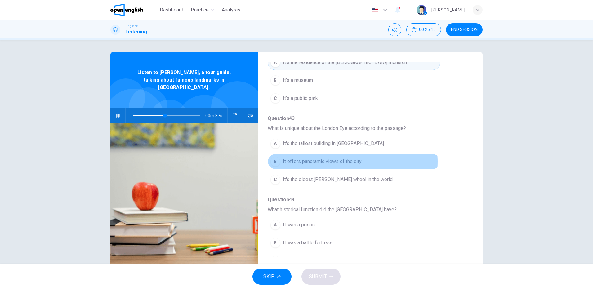
click at [329, 162] on span "It offers panoramic views of the city" at bounding box center [322, 161] width 79 height 7
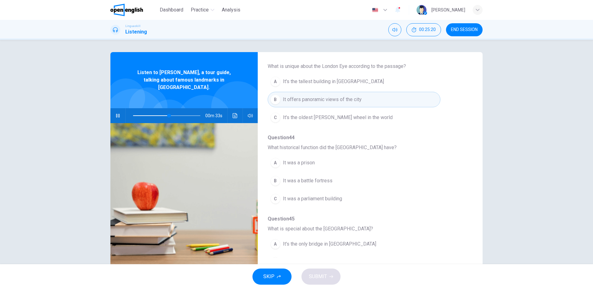
scroll to position [186, 0]
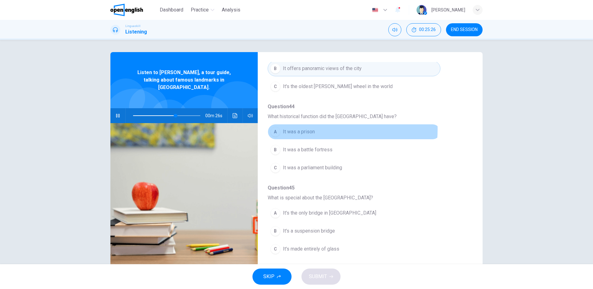
click at [296, 129] on span "It was a prison" at bounding box center [299, 131] width 32 height 7
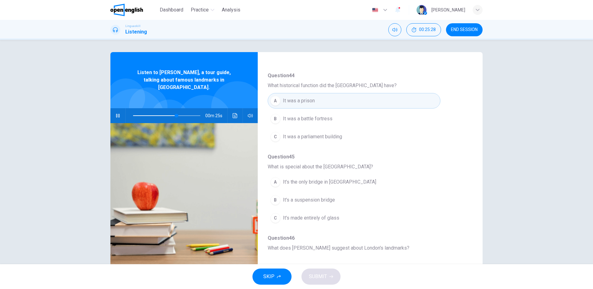
scroll to position [248, 0]
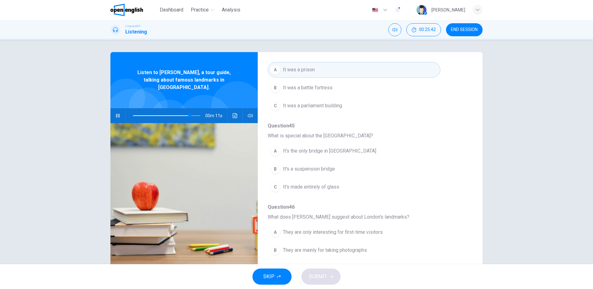
click at [323, 166] on span "It's a suspension bridge" at bounding box center [309, 168] width 52 height 7
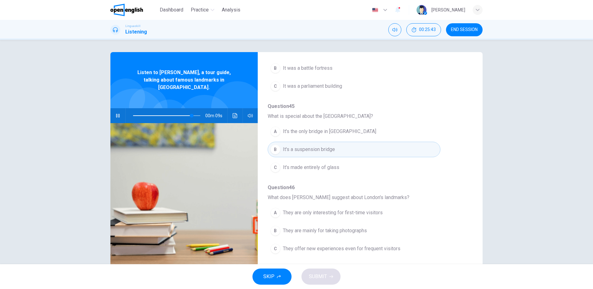
scroll to position [16, 0]
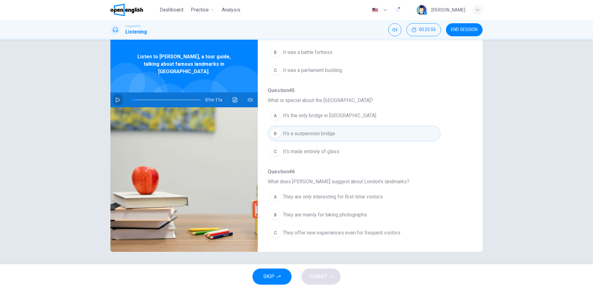
click at [117, 97] on icon "button" at bounding box center [117, 99] width 5 height 5
type input "*"
click at [338, 233] on span "They offer new experiences even for frequent visitors" at bounding box center [341, 232] width 117 height 7
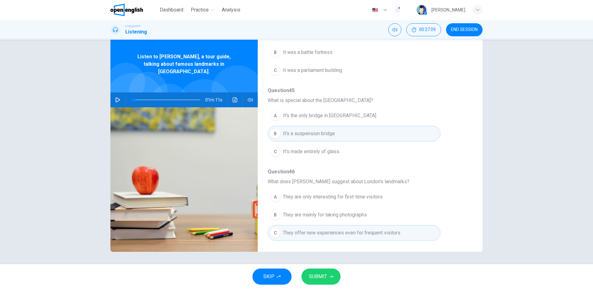
click at [325, 274] on span "SUBMIT" at bounding box center [318, 276] width 18 height 9
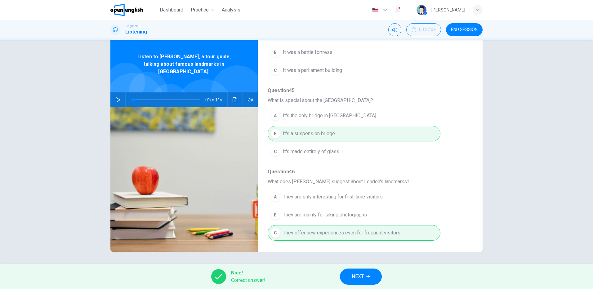
click at [365, 278] on button "NEXT" at bounding box center [361, 276] width 42 height 16
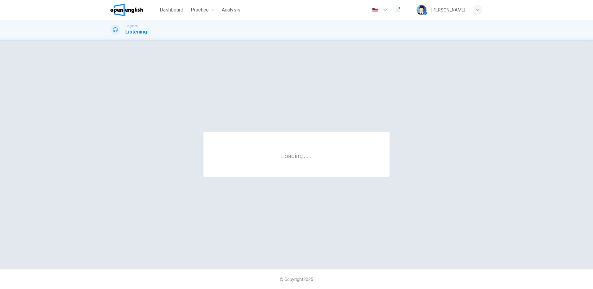
scroll to position [0, 0]
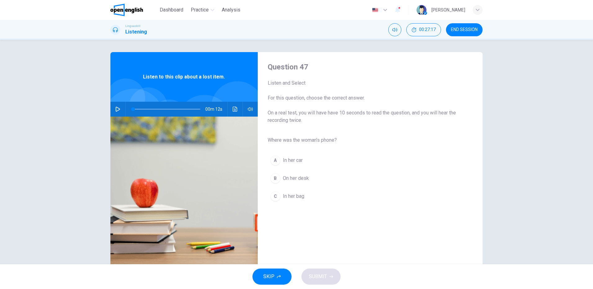
click at [115, 109] on icon "button" at bounding box center [117, 109] width 5 height 5
type input "*"
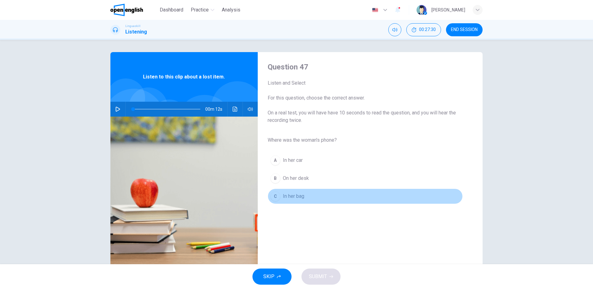
click at [294, 198] on span "In her bag" at bounding box center [293, 195] width 21 height 7
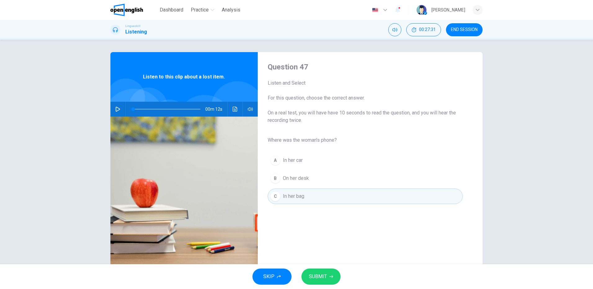
click at [319, 276] on span "SUBMIT" at bounding box center [318, 276] width 18 height 9
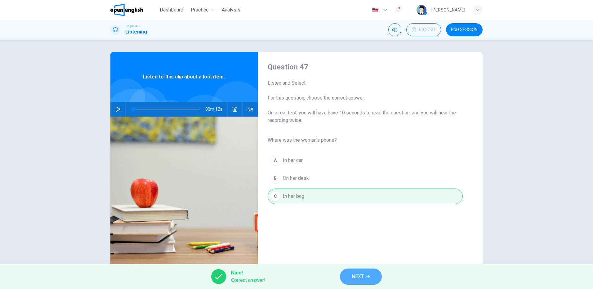
click at [366, 273] on button "NEXT" at bounding box center [361, 276] width 42 height 16
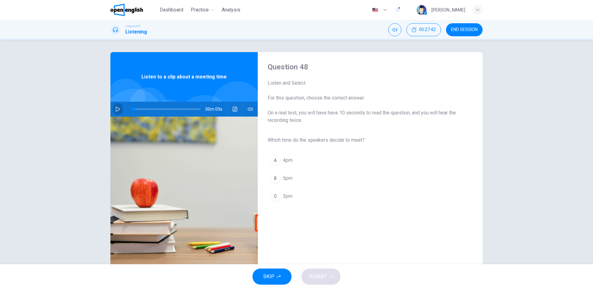
click at [117, 108] on icon "button" at bounding box center [118, 109] width 4 height 5
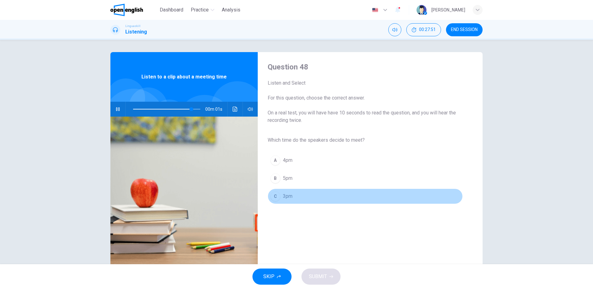
click at [283, 199] on span "3pm" at bounding box center [288, 195] width 10 height 7
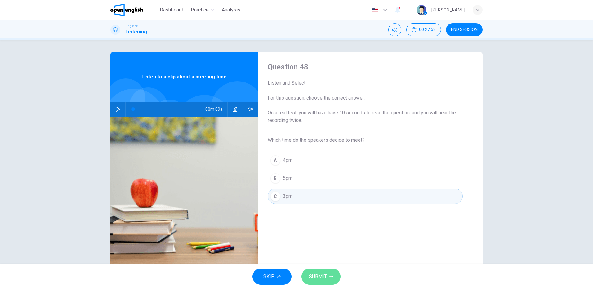
click at [316, 276] on span "SUBMIT" at bounding box center [318, 276] width 18 height 9
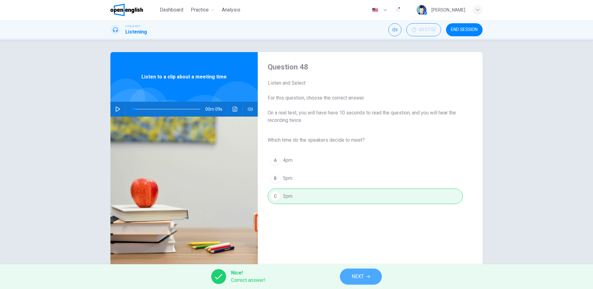
click at [361, 274] on span "NEXT" at bounding box center [357, 276] width 12 height 9
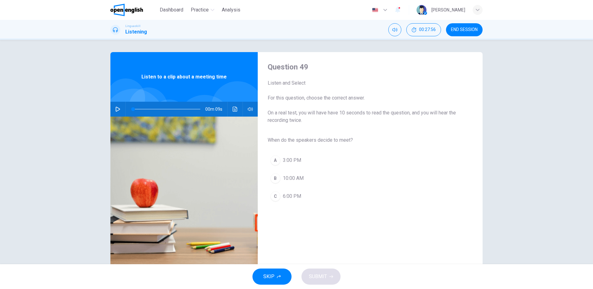
click at [116, 108] on icon "button" at bounding box center [118, 109] width 4 height 5
type input "*"
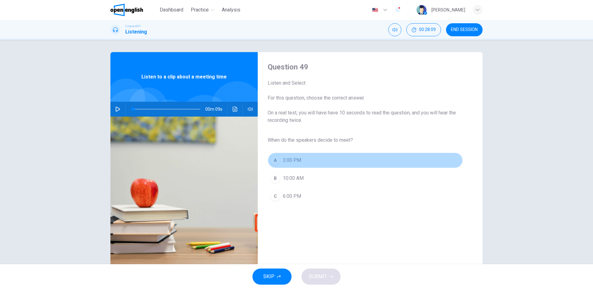
click at [291, 157] on span "3:00 PM" at bounding box center [292, 160] width 18 height 7
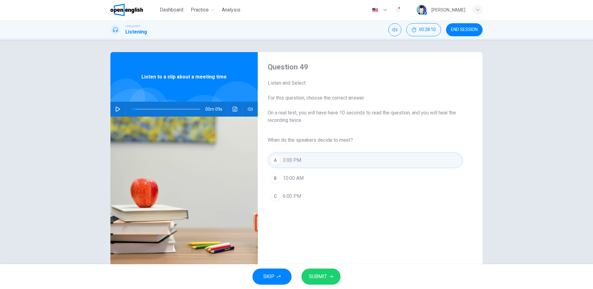
click at [325, 276] on span "SUBMIT" at bounding box center [318, 276] width 18 height 9
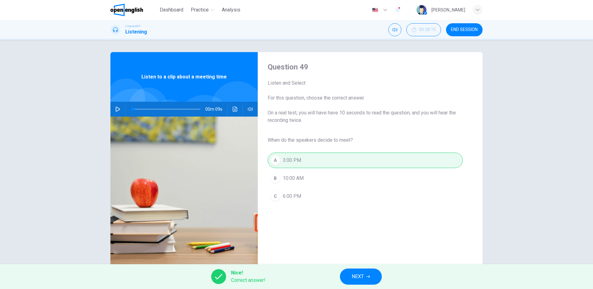
click at [360, 275] on span "NEXT" at bounding box center [357, 276] width 12 height 9
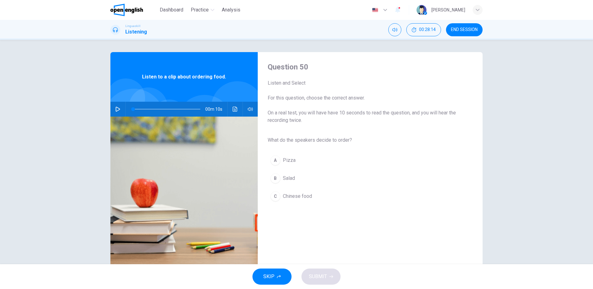
click at [116, 109] on icon "button" at bounding box center [118, 109] width 4 height 5
type input "*"
click at [286, 179] on span "Salad" at bounding box center [289, 178] width 12 height 7
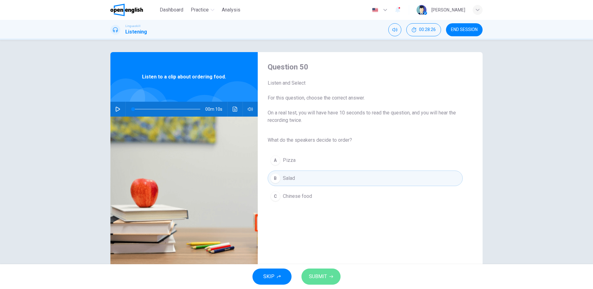
click at [316, 276] on span "SUBMIT" at bounding box center [318, 276] width 18 height 9
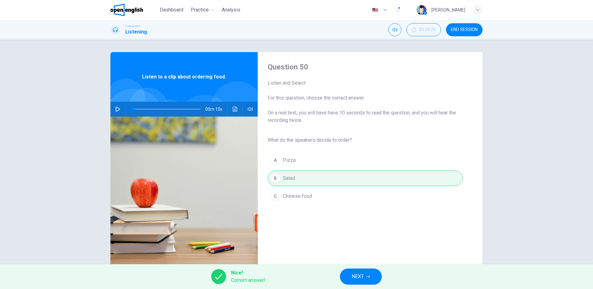
click at [364, 271] on button "NEXT" at bounding box center [361, 276] width 42 height 16
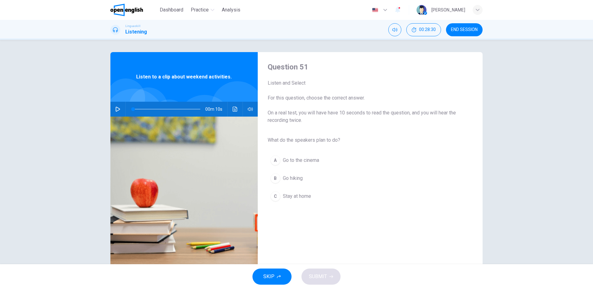
click at [117, 109] on icon "button" at bounding box center [117, 109] width 5 height 5
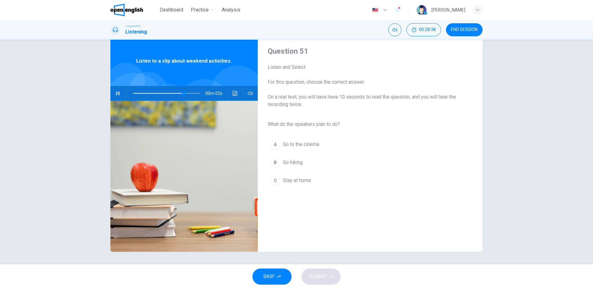
click at [288, 158] on button "B Go hiking" at bounding box center [364, 162] width 195 height 15
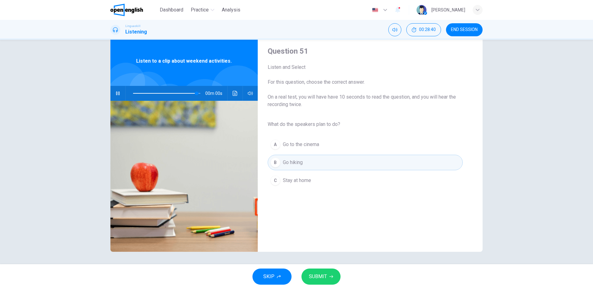
type input "*"
click at [325, 276] on span "SUBMIT" at bounding box center [318, 276] width 18 height 9
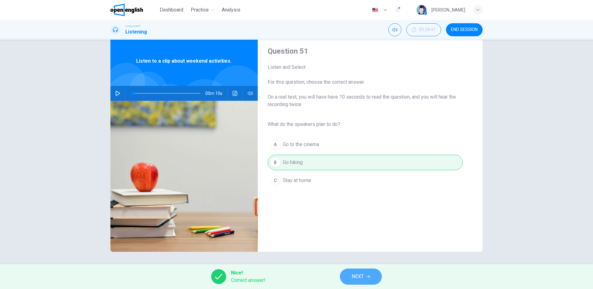
click at [365, 275] on button "NEXT" at bounding box center [361, 276] width 42 height 16
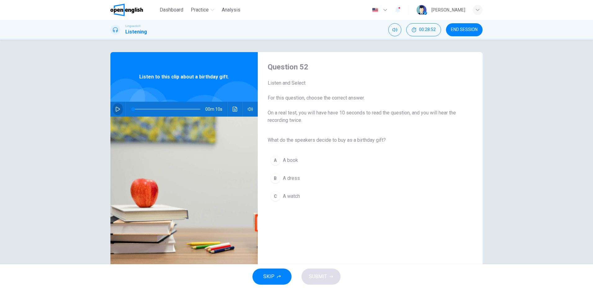
click at [116, 108] on icon "button" at bounding box center [117, 109] width 5 height 5
click at [285, 161] on span "A book" at bounding box center [290, 160] width 15 height 7
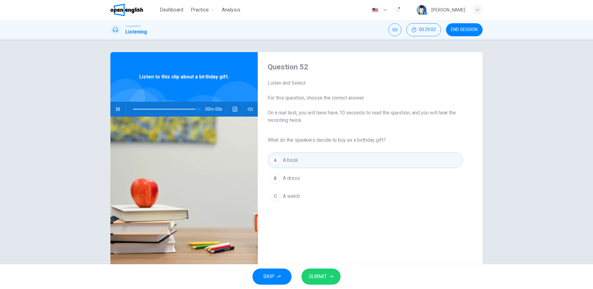
type input "*"
click at [321, 276] on span "SUBMIT" at bounding box center [318, 276] width 18 height 9
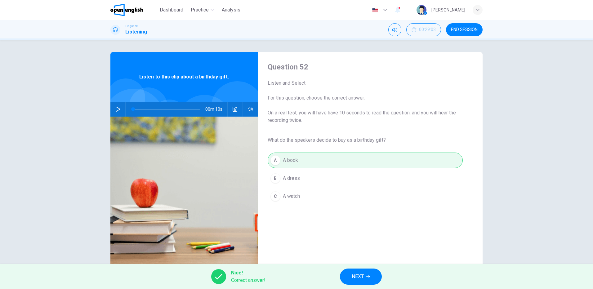
click at [361, 276] on span "NEXT" at bounding box center [357, 276] width 12 height 9
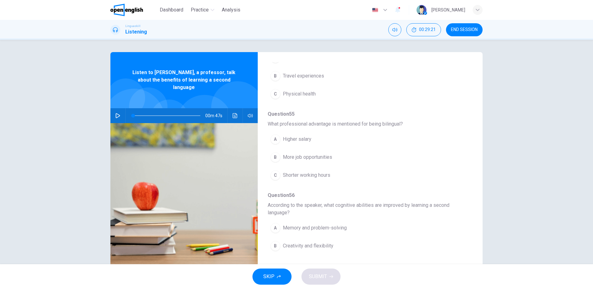
scroll to position [217, 0]
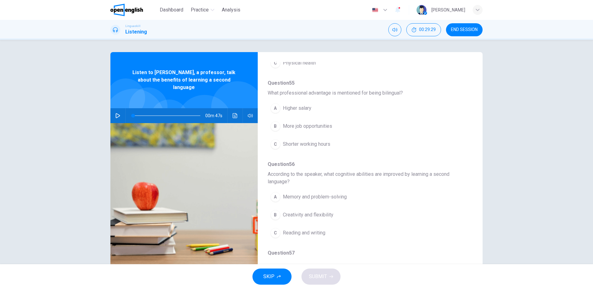
click at [113, 109] on button "button" at bounding box center [118, 115] width 10 height 15
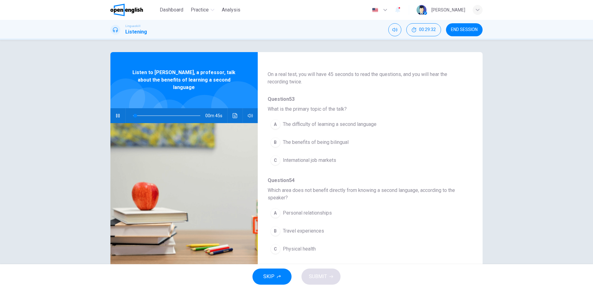
scroll to position [0, 0]
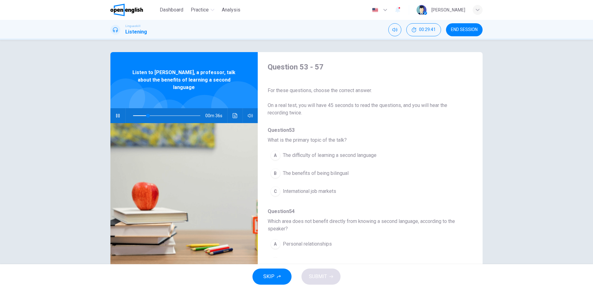
click at [319, 173] on span "The benefits of being bilingual" at bounding box center [316, 173] width 66 height 7
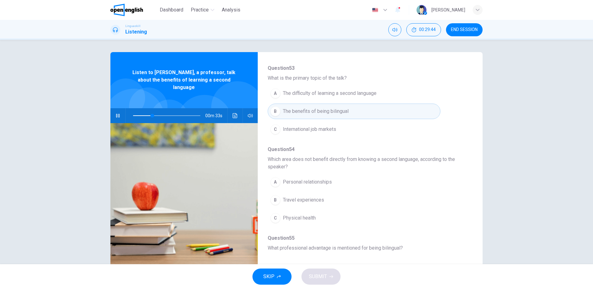
scroll to position [93, 0]
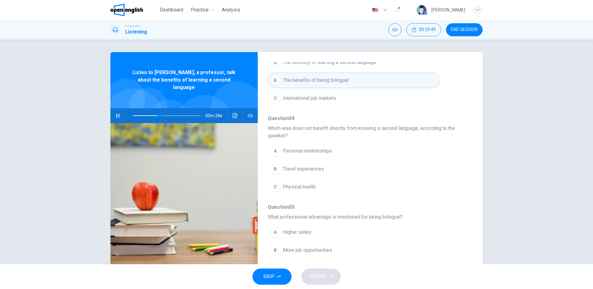
click at [305, 169] on span "Travel experiences" at bounding box center [303, 168] width 41 height 7
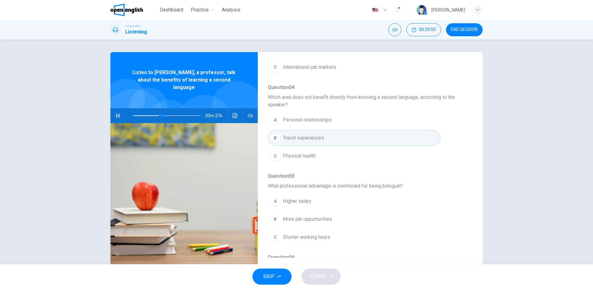
scroll to position [155, 0]
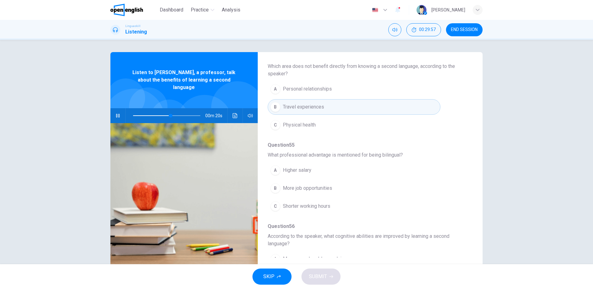
click at [309, 187] on span "More job opportunities" at bounding box center [307, 187] width 49 height 7
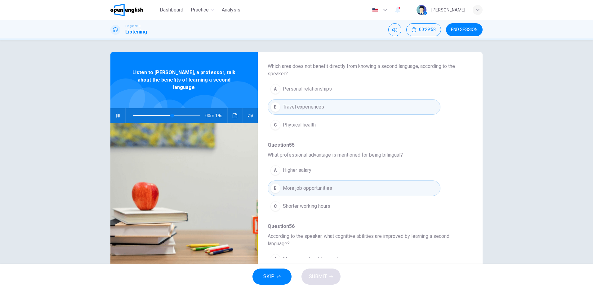
scroll to position [248, 0]
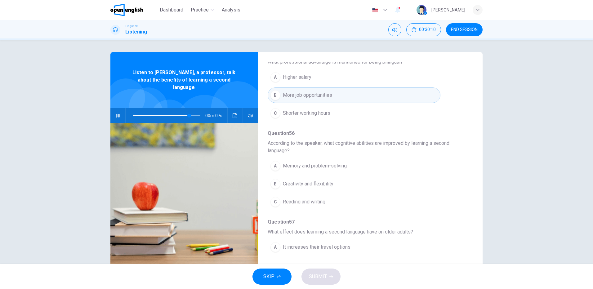
click at [331, 168] on span "Memory and problem-solving" at bounding box center [315, 165] width 64 height 7
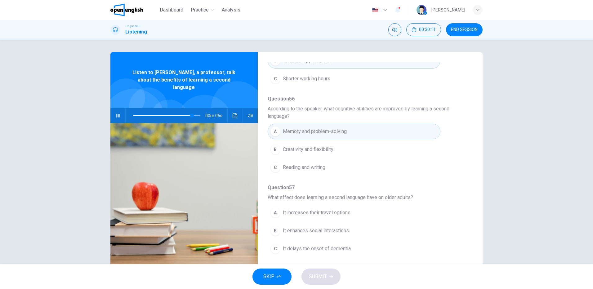
scroll to position [16, 0]
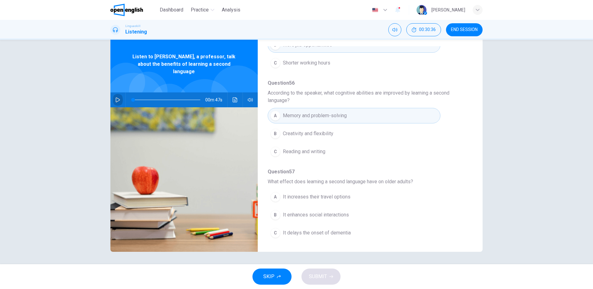
click at [116, 97] on icon "button" at bounding box center [118, 99] width 4 height 5
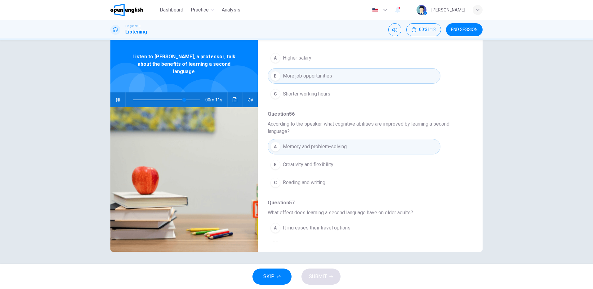
scroll to position [282, 0]
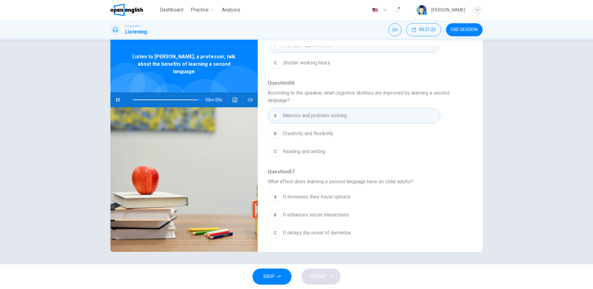
type input "*"
click at [327, 196] on span "It increases their travel options" at bounding box center [317, 196] width 68 height 7
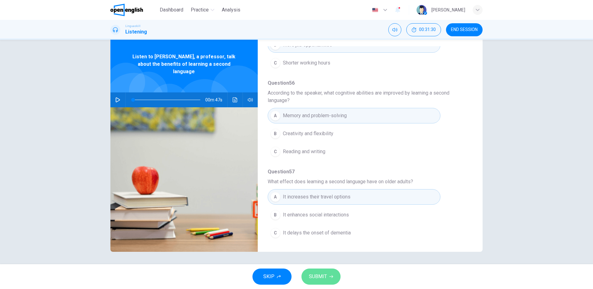
click at [327, 277] on button "SUBMIT" at bounding box center [320, 276] width 39 height 16
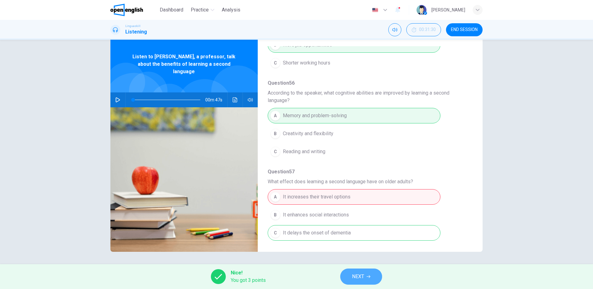
click at [361, 277] on span "NEXT" at bounding box center [358, 276] width 12 height 9
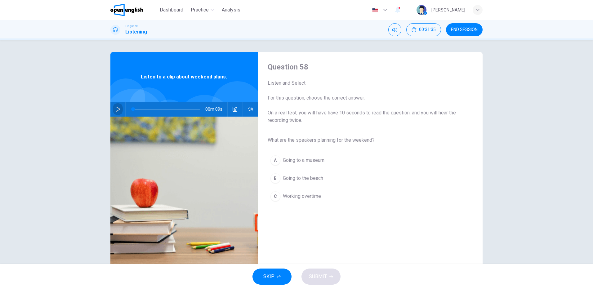
click at [117, 107] on icon "button" at bounding box center [117, 109] width 5 height 5
type input "*"
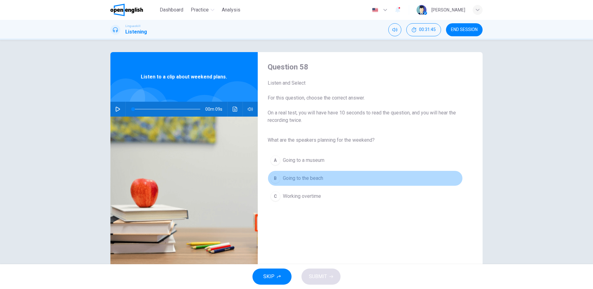
click at [304, 177] on span "Going to the beach" at bounding box center [303, 178] width 40 height 7
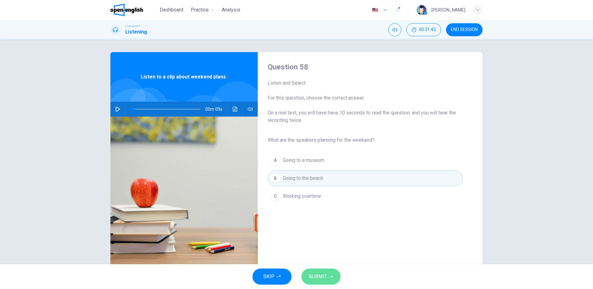
click at [325, 279] on span "SUBMIT" at bounding box center [318, 276] width 18 height 9
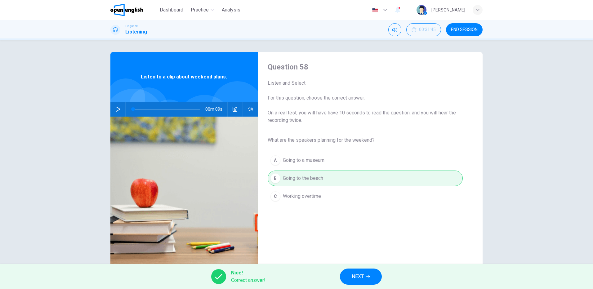
click at [364, 273] on span "NEXT" at bounding box center [357, 276] width 12 height 9
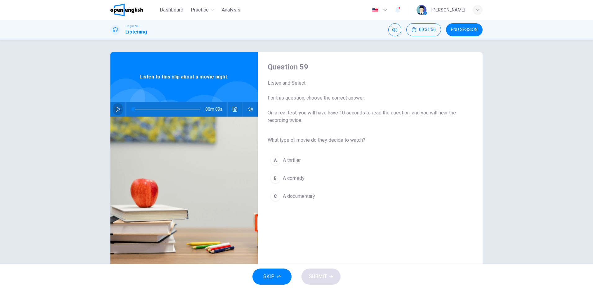
click at [115, 109] on icon "button" at bounding box center [117, 109] width 5 height 5
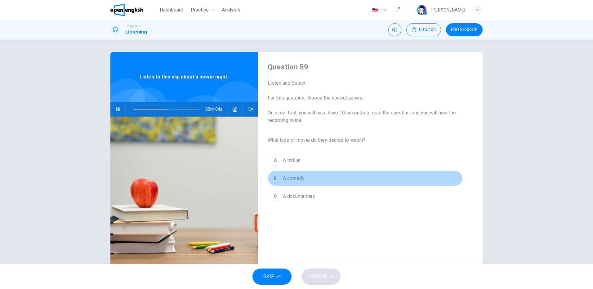
click at [289, 179] on span "A comedy" at bounding box center [294, 178] width 22 height 7
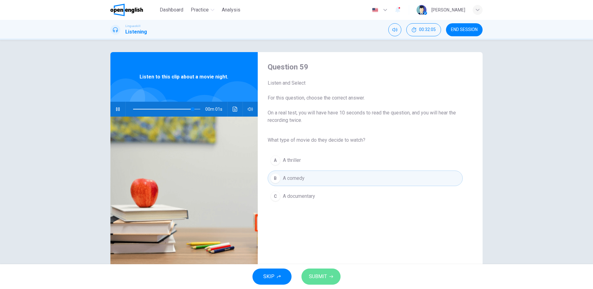
type input "*"
click at [324, 278] on span "SUBMIT" at bounding box center [318, 276] width 18 height 9
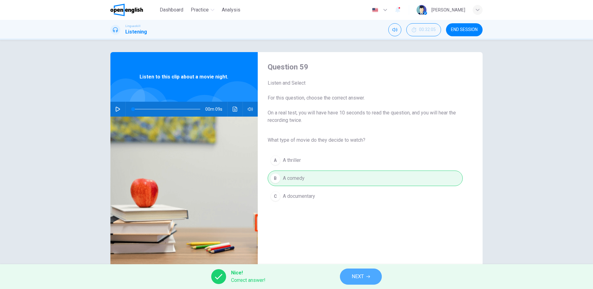
click at [360, 272] on span "NEXT" at bounding box center [357, 276] width 12 height 9
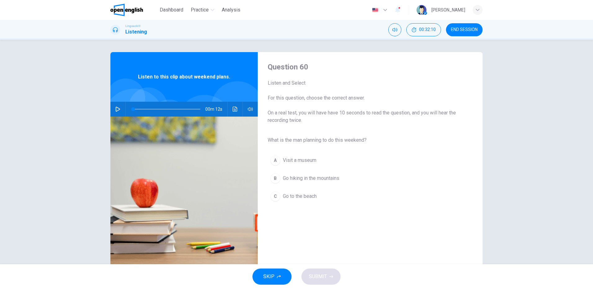
click at [116, 108] on icon "button" at bounding box center [118, 109] width 4 height 5
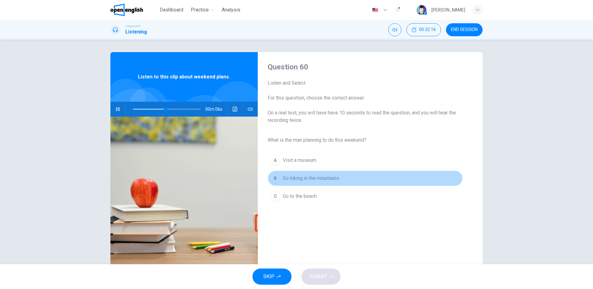
click at [326, 178] on span "Go hiking in the mountains" at bounding box center [311, 178] width 56 height 7
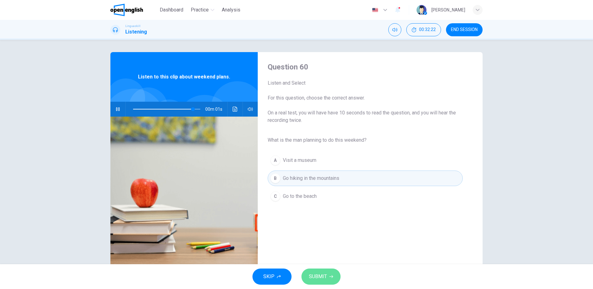
click at [320, 276] on span "SUBMIT" at bounding box center [318, 276] width 18 height 9
type input "*"
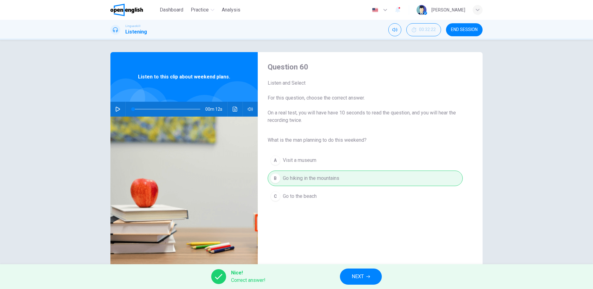
click at [364, 274] on button "NEXT" at bounding box center [361, 276] width 42 height 16
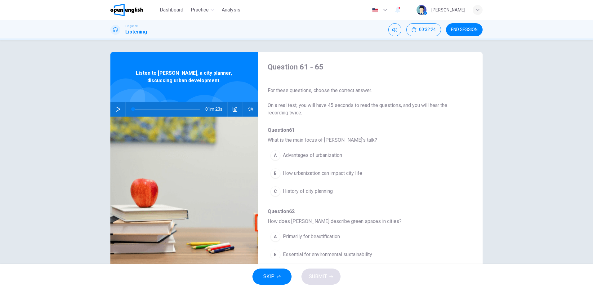
scroll to position [31, 0]
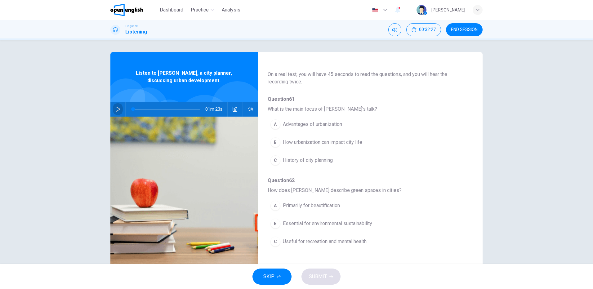
click at [116, 108] on icon "button" at bounding box center [117, 109] width 5 height 5
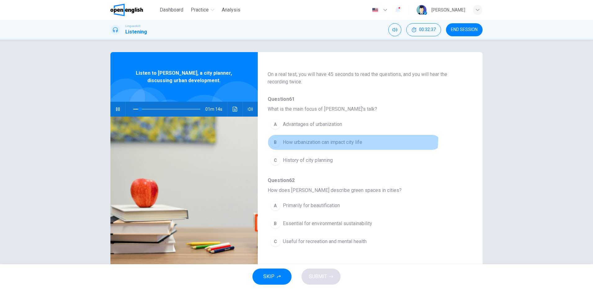
click at [348, 138] on button "B How urbanization can impact city life" at bounding box center [353, 142] width 173 height 15
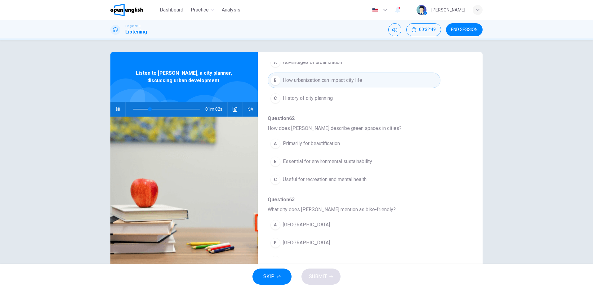
scroll to position [124, 0]
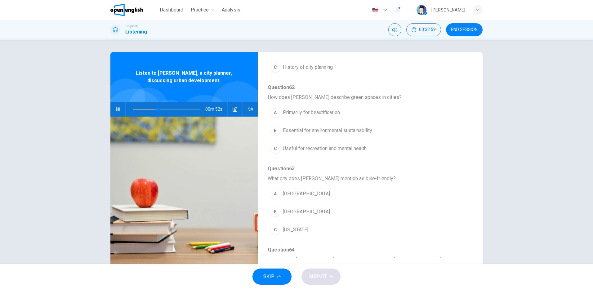
click at [342, 150] on span "Useful for recreation and mental health" at bounding box center [325, 148] width 84 height 7
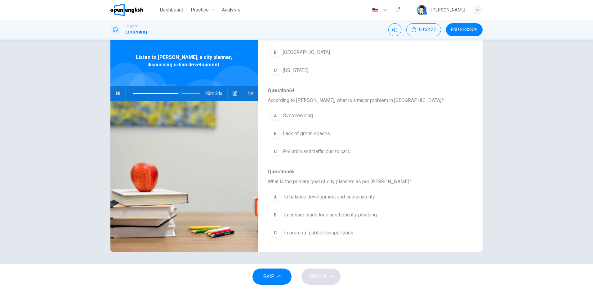
scroll to position [175, 0]
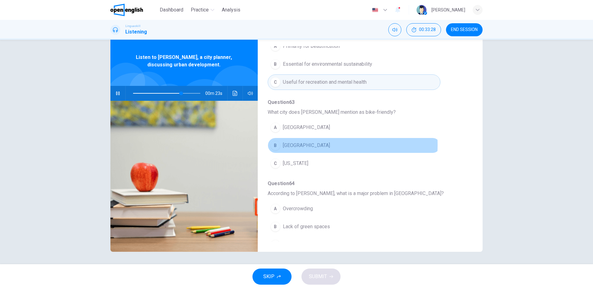
click at [291, 145] on span "[GEOGRAPHIC_DATA]" at bounding box center [306, 145] width 47 height 7
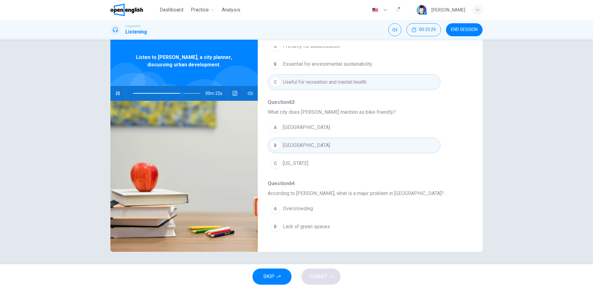
scroll to position [236, 0]
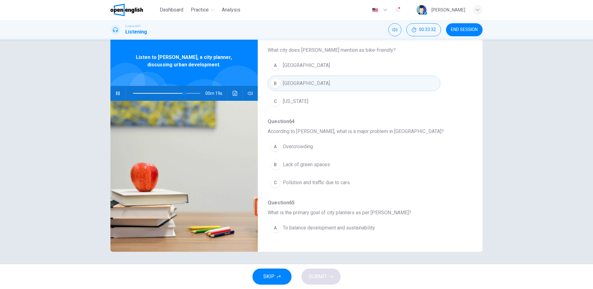
click at [318, 181] on span "Pollution and traffic due to cars" at bounding box center [316, 182] width 67 height 7
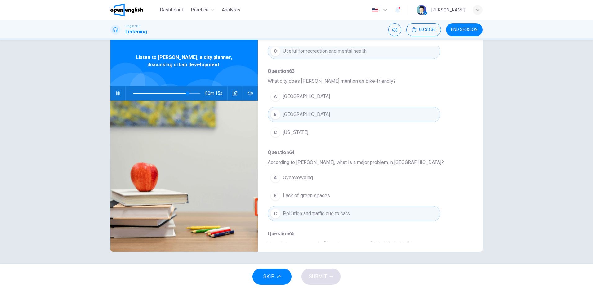
scroll to position [267, 0]
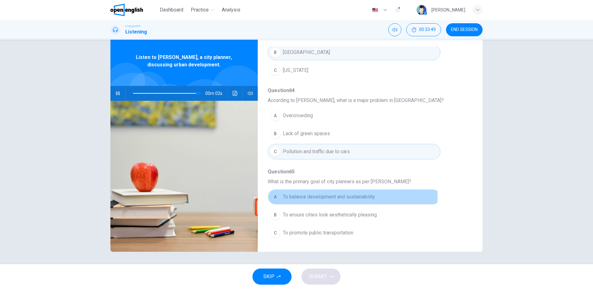
click at [329, 197] on span "To balance development and sustainability" at bounding box center [329, 196] width 92 height 7
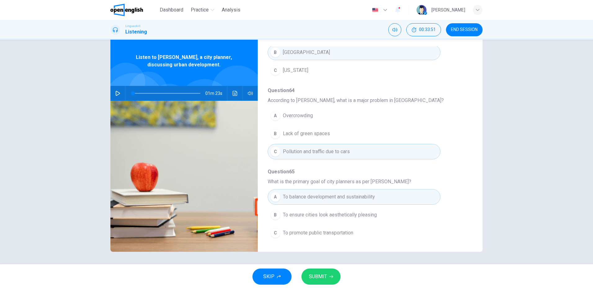
type input "*"
click at [325, 277] on span "SUBMIT" at bounding box center [318, 276] width 18 height 9
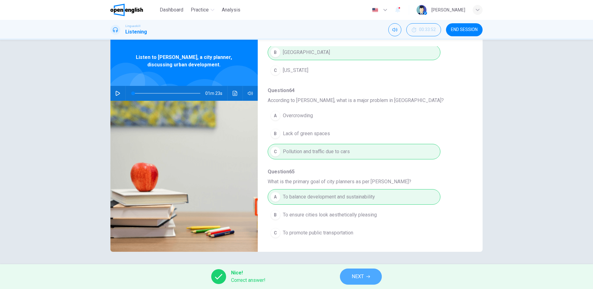
click at [363, 276] on span "NEXT" at bounding box center [357, 276] width 12 height 9
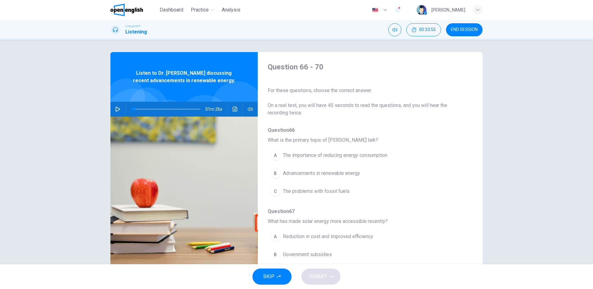
click at [113, 109] on button "button" at bounding box center [118, 109] width 10 height 15
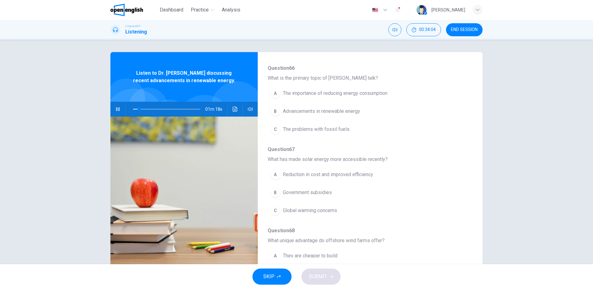
click at [344, 110] on span "Advancements in renewable energy" at bounding box center [321, 111] width 77 height 7
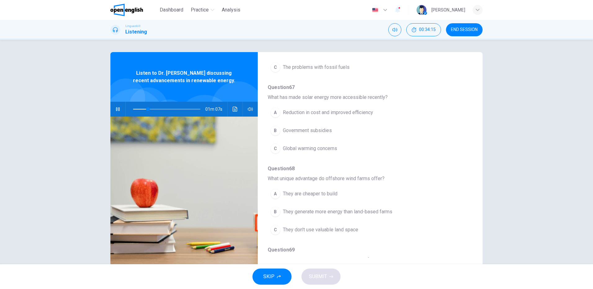
scroll to position [155, 0]
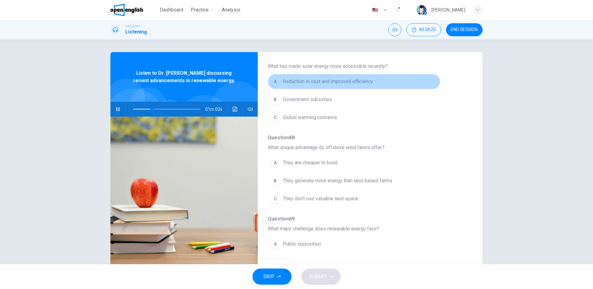
click at [353, 82] on span "Reduction in cost and improved efficiency" at bounding box center [328, 81] width 90 height 7
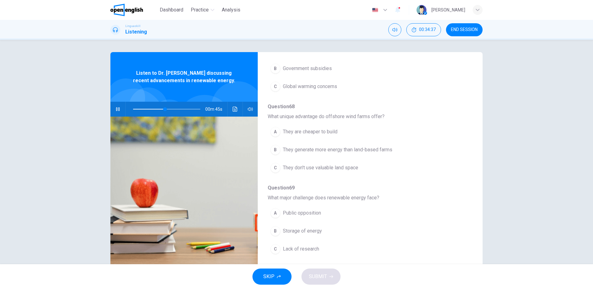
scroll to position [217, 0]
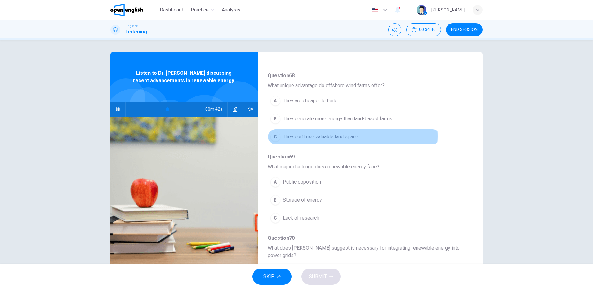
click at [334, 136] on span "They don't use valuable land space" at bounding box center [320, 136] width 75 height 7
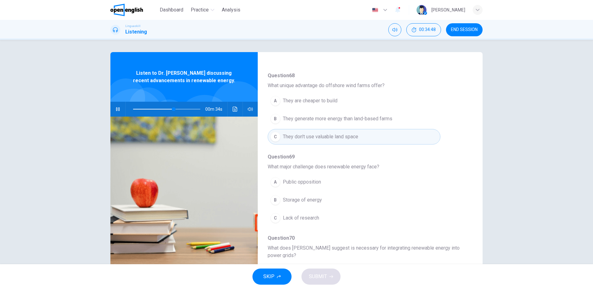
scroll to position [275, 0]
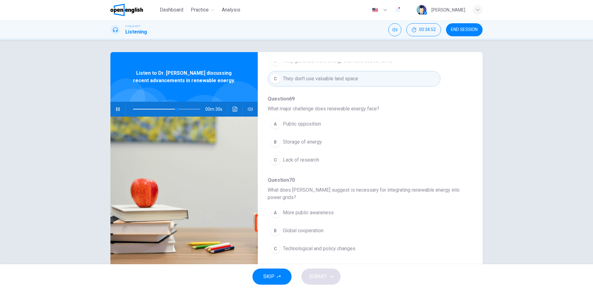
click at [300, 140] on span "Storage of energy" at bounding box center [302, 141] width 39 height 7
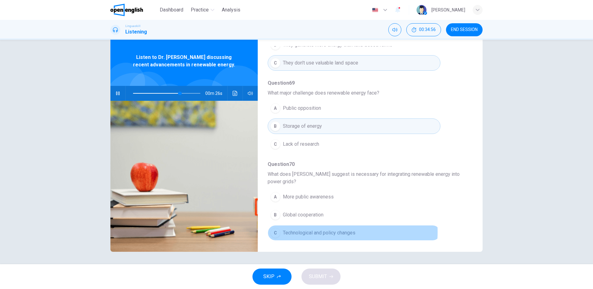
click at [316, 232] on span "Technological and policy changes" at bounding box center [319, 232] width 73 height 7
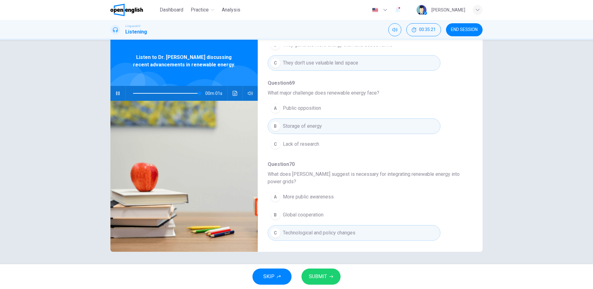
scroll to position [213, 0]
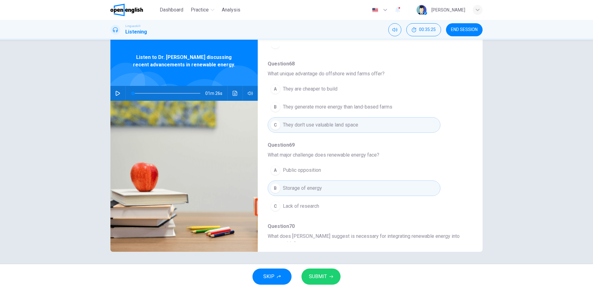
click at [117, 90] on button "button" at bounding box center [118, 93] width 10 height 15
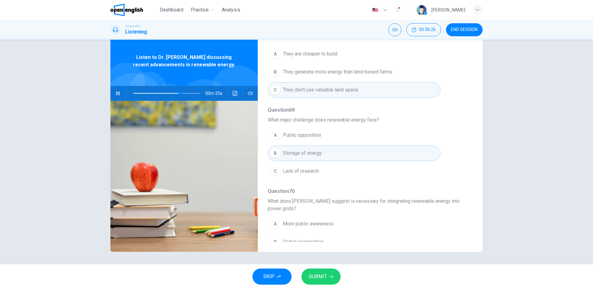
scroll to position [275, 0]
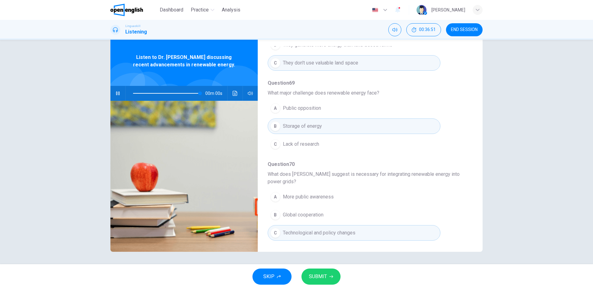
type input "*"
click at [324, 274] on span "SUBMIT" at bounding box center [318, 276] width 18 height 9
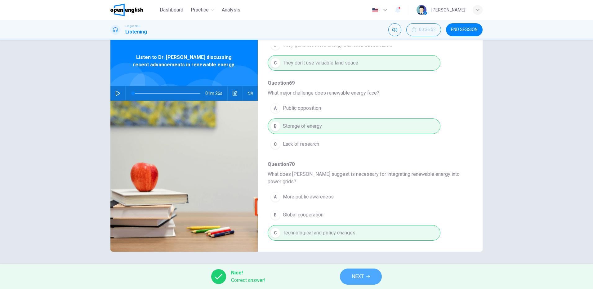
click at [360, 276] on span "NEXT" at bounding box center [357, 276] width 12 height 9
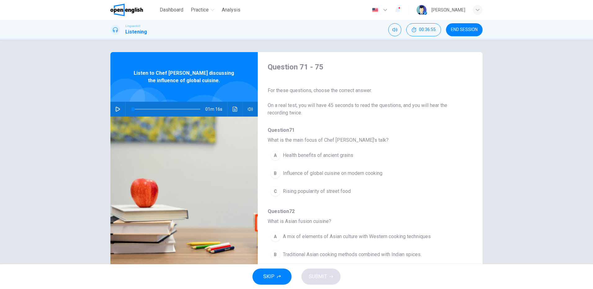
scroll to position [31, 0]
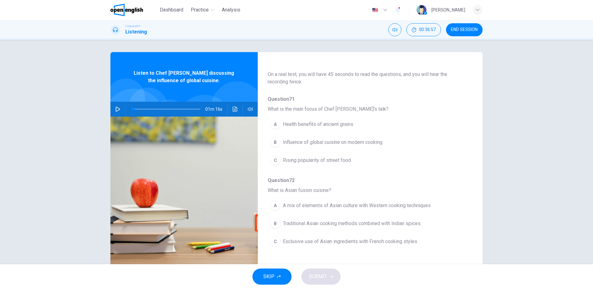
click at [114, 106] on button "button" at bounding box center [118, 109] width 10 height 15
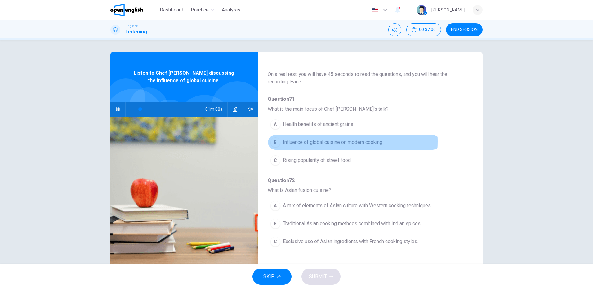
click at [291, 141] on span "Influence of global cuisine on modern cooking" at bounding box center [332, 142] width 99 height 7
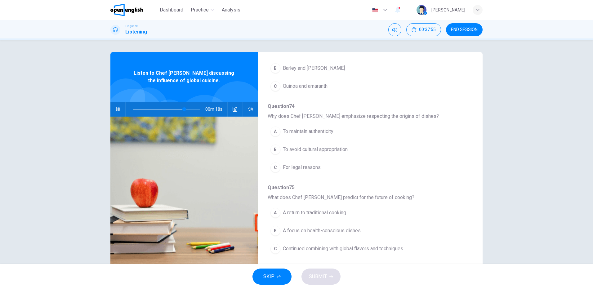
scroll to position [16, 0]
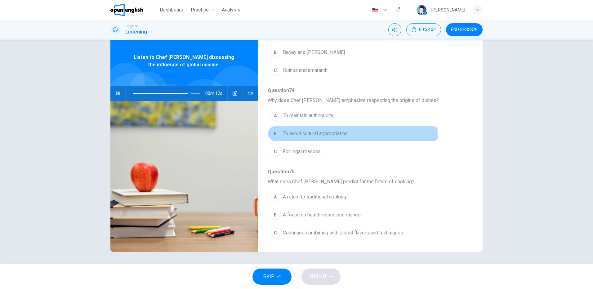
click at [323, 134] on span "To avoid cultural appropriation" at bounding box center [315, 133] width 65 height 7
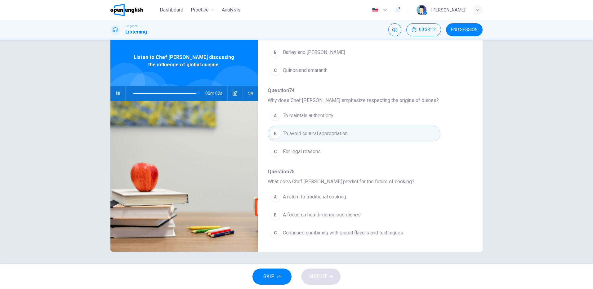
click at [355, 234] on span "Continued combining with global flavors and techniques" at bounding box center [343, 232] width 120 height 7
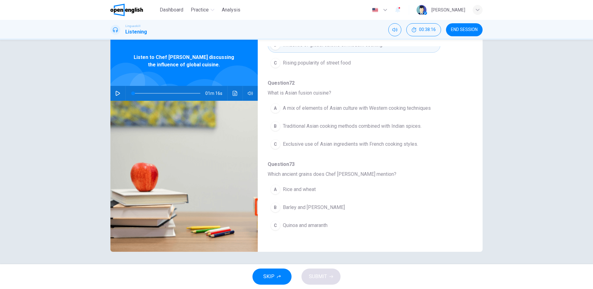
scroll to position [51, 0]
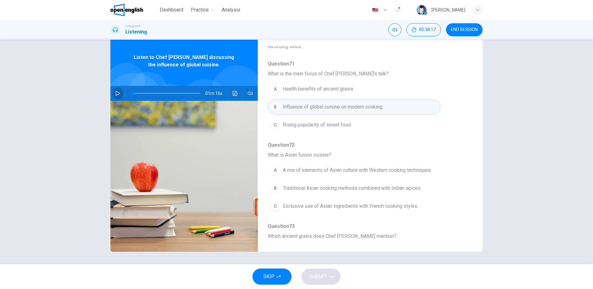
click at [115, 93] on icon "button" at bounding box center [117, 93] width 5 height 5
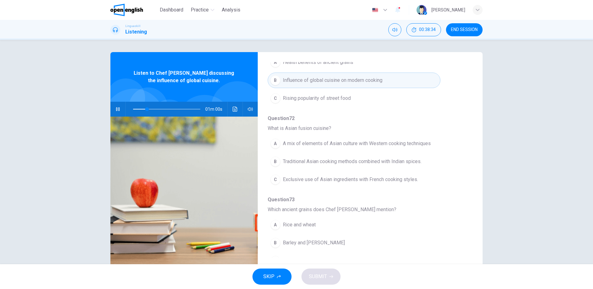
scroll to position [124, 0]
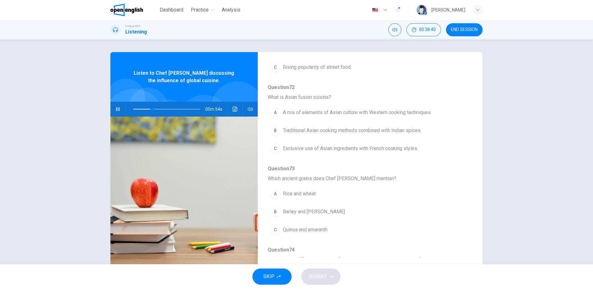
click at [297, 108] on button "A A mix of elements of Asian culture with Western cooking techniques" at bounding box center [353, 112] width 173 height 15
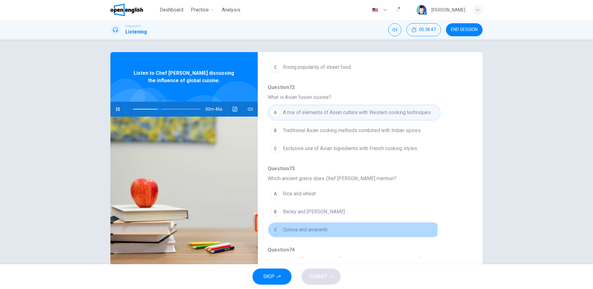
click at [304, 229] on span "Quinoa and amaranth" at bounding box center [305, 229] width 45 height 7
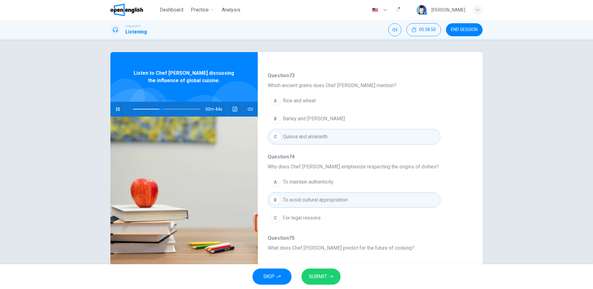
scroll to position [16, 0]
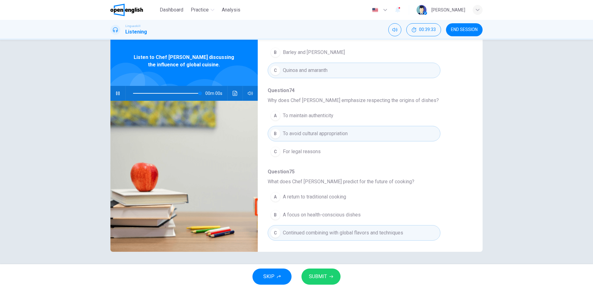
type input "*"
click at [324, 276] on span "SUBMIT" at bounding box center [318, 276] width 18 height 9
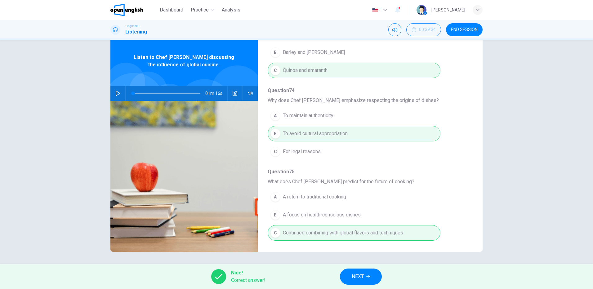
click at [363, 275] on span "NEXT" at bounding box center [357, 276] width 12 height 9
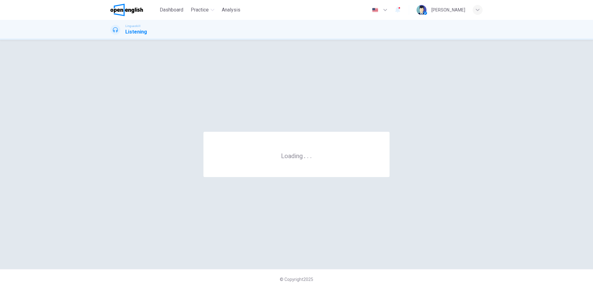
scroll to position [0, 0]
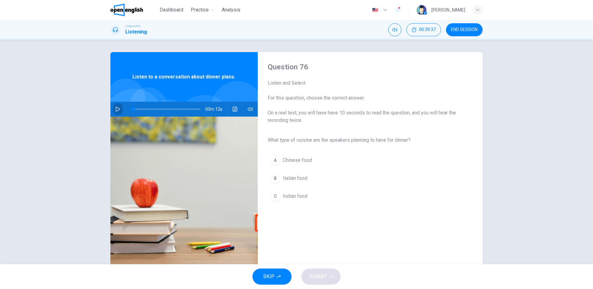
click at [116, 109] on icon "button" at bounding box center [117, 109] width 5 height 5
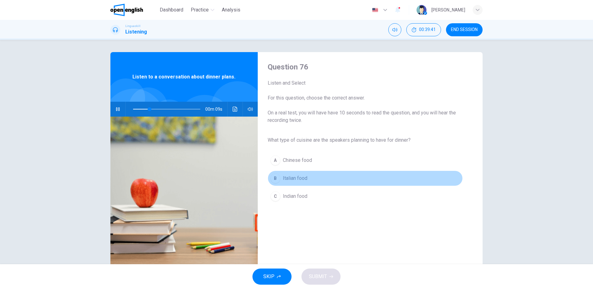
click at [296, 177] on span "Italian food" at bounding box center [295, 178] width 24 height 7
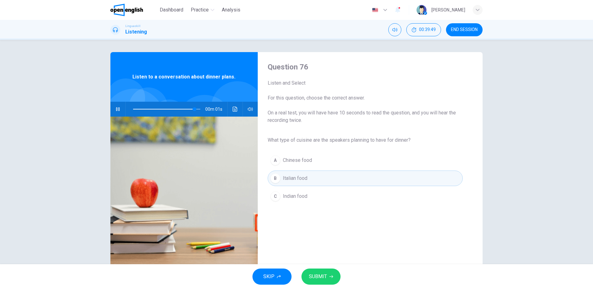
type input "*"
click at [325, 276] on span "SUBMIT" at bounding box center [318, 276] width 18 height 9
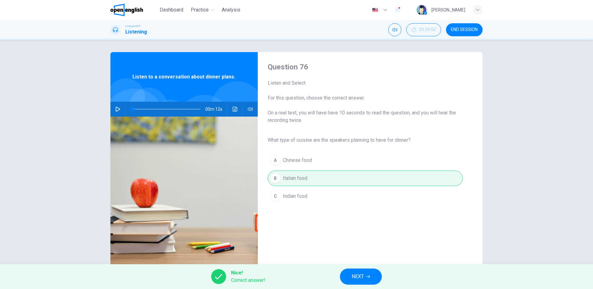
click at [356, 276] on span "NEXT" at bounding box center [357, 276] width 12 height 9
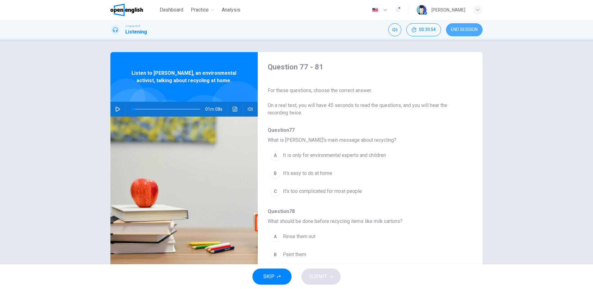
click at [465, 28] on span "END SESSION" at bounding box center [464, 29] width 27 height 5
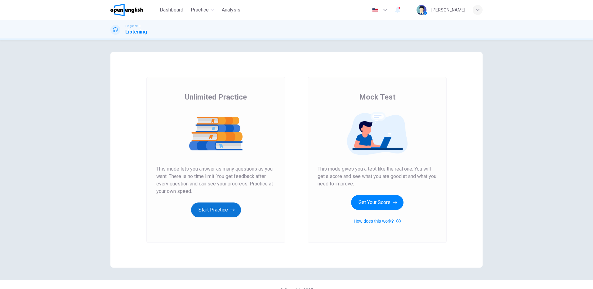
click at [217, 210] on button "Start Practice" at bounding box center [216, 209] width 50 height 15
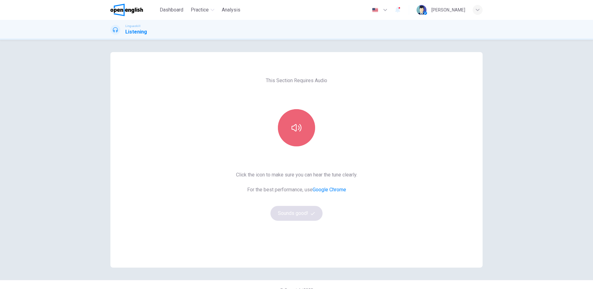
click at [294, 134] on button "button" at bounding box center [296, 127] width 37 height 37
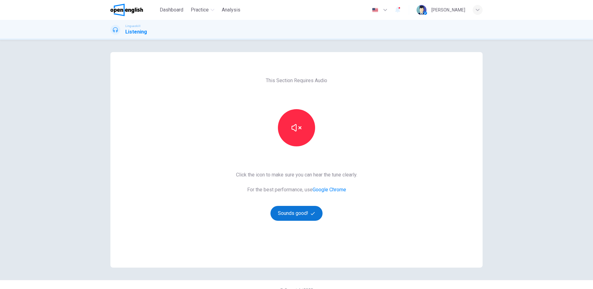
click at [295, 213] on button "Sounds good!" at bounding box center [296, 213] width 52 height 15
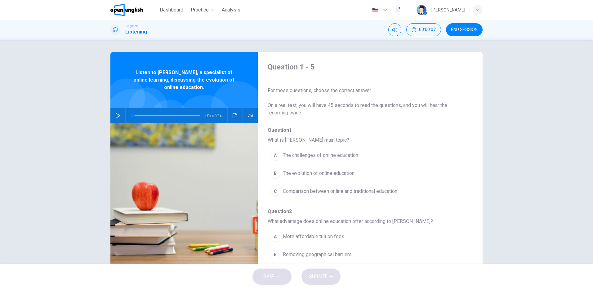
click at [472, 30] on span "END SESSION" at bounding box center [464, 29] width 27 height 5
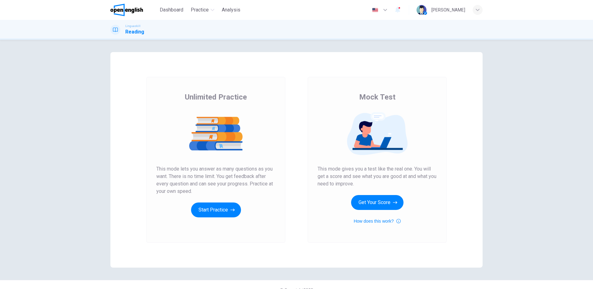
scroll to position [11, 0]
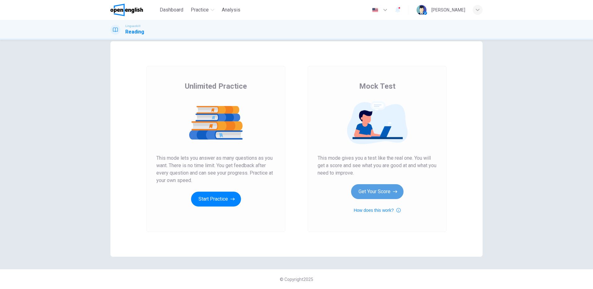
click at [381, 190] on button "Get Your Score" at bounding box center [377, 191] width 52 height 15
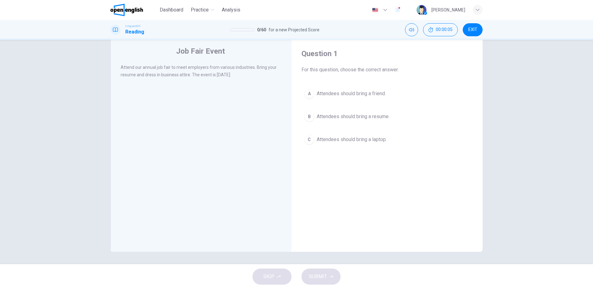
scroll to position [0, 0]
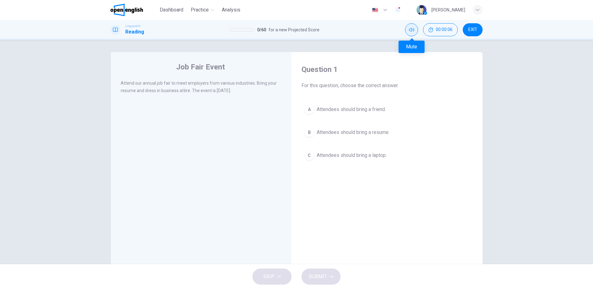
click at [411, 30] on icon "Mute" at bounding box center [411, 30] width 5 height 4
click at [411, 30] on icon "Unmute" at bounding box center [411, 30] width 5 height 4
click at [516, 195] on div "Job Fair Event Attend our annual job fair to meet employers from various indust…" at bounding box center [296, 152] width 593 height 224
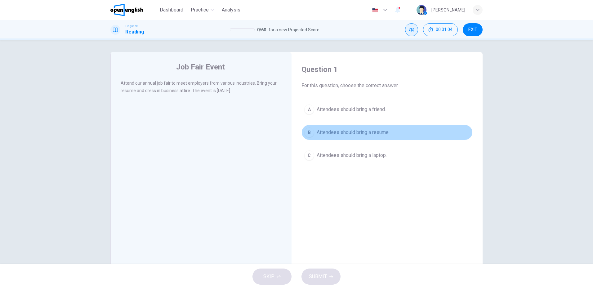
click at [349, 133] on span "Attendees should bring a resume." at bounding box center [352, 132] width 73 height 7
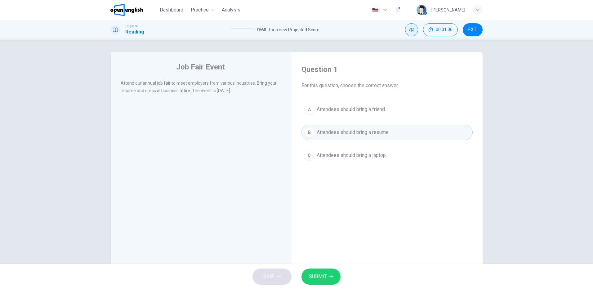
click at [323, 278] on span "SUBMIT" at bounding box center [318, 276] width 18 height 9
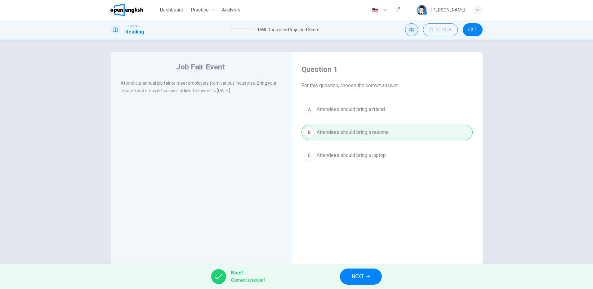
scroll to position [16, 0]
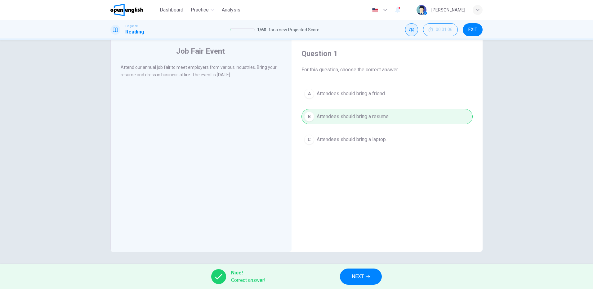
click at [366, 280] on button "NEXT" at bounding box center [361, 276] width 42 height 16
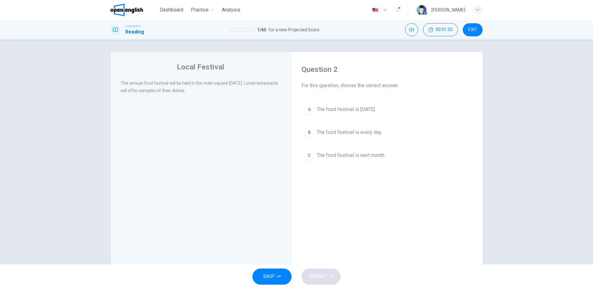
click at [346, 108] on span "The food festival is next Saturday." at bounding box center [345, 109] width 59 height 7
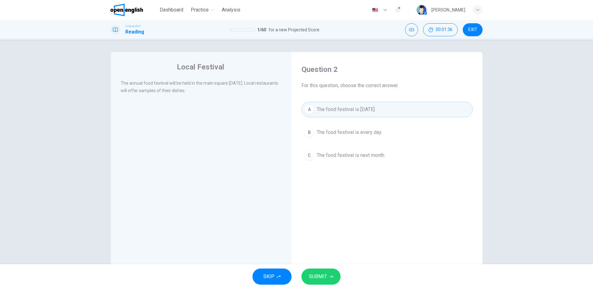
click at [318, 275] on span "SUBMIT" at bounding box center [318, 276] width 18 height 9
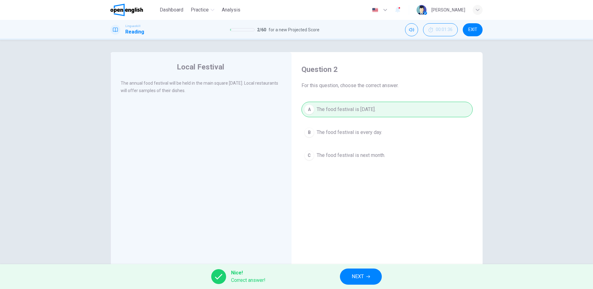
click at [366, 271] on button "NEXT" at bounding box center [361, 276] width 42 height 16
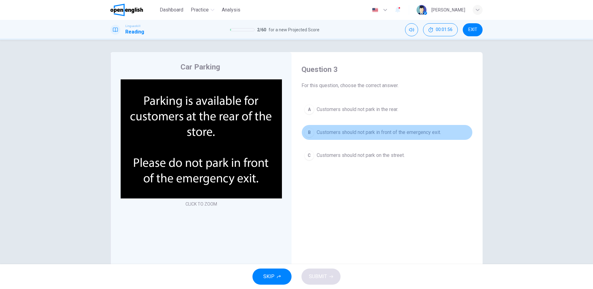
click at [406, 129] on span "Customers should not park in front of the emergency exit." at bounding box center [378, 132] width 124 height 7
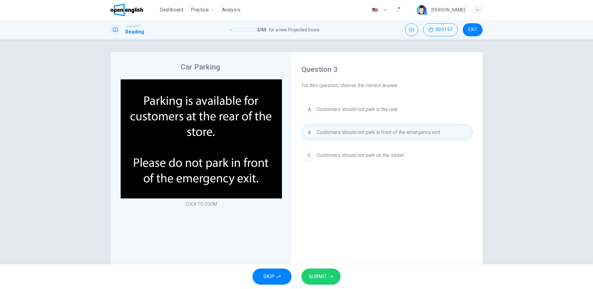
click at [318, 274] on span "SUBMIT" at bounding box center [318, 276] width 18 height 9
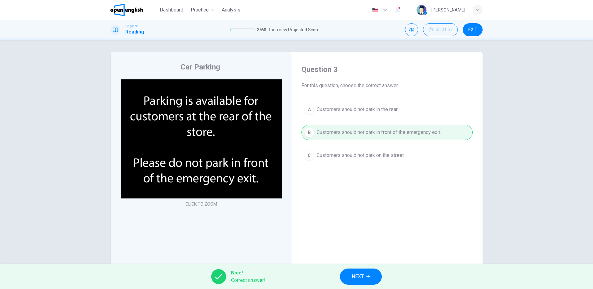
click at [360, 278] on span "NEXT" at bounding box center [357, 276] width 12 height 9
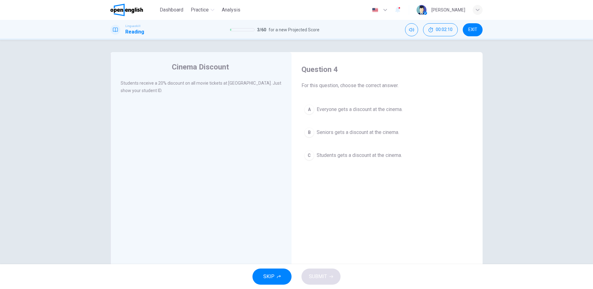
click at [368, 158] on span "Students gets a discount at the cinema." at bounding box center [358, 155] width 85 height 7
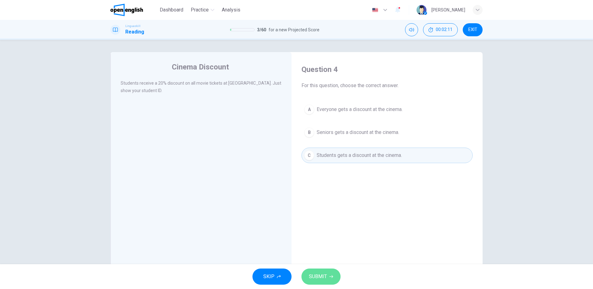
click at [326, 278] on button "SUBMIT" at bounding box center [320, 276] width 39 height 16
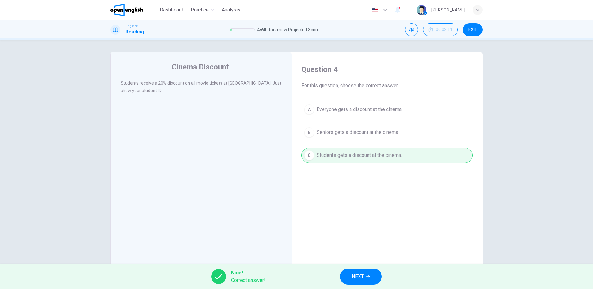
click at [367, 277] on icon "button" at bounding box center [368, 277] width 4 height 4
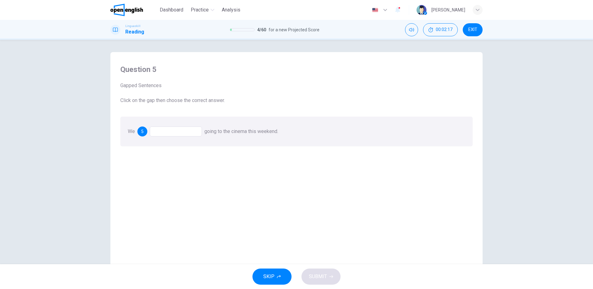
click at [180, 130] on div at bounding box center [176, 131] width 52 height 10
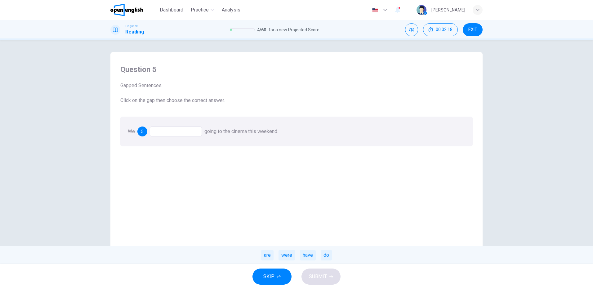
click at [184, 132] on div at bounding box center [176, 131] width 52 height 10
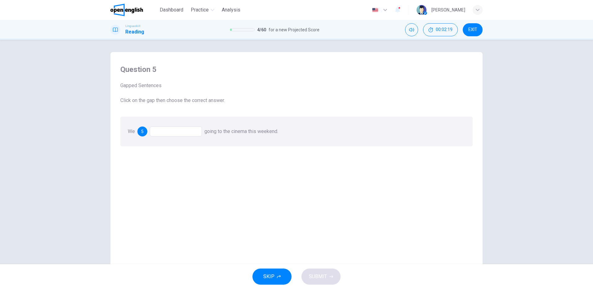
click at [184, 132] on div at bounding box center [176, 131] width 52 height 10
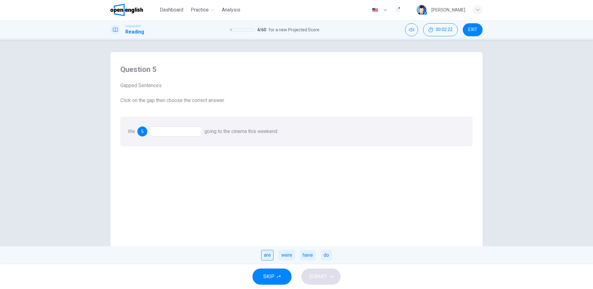
click at [267, 256] on div "are" at bounding box center [267, 255] width 12 height 11
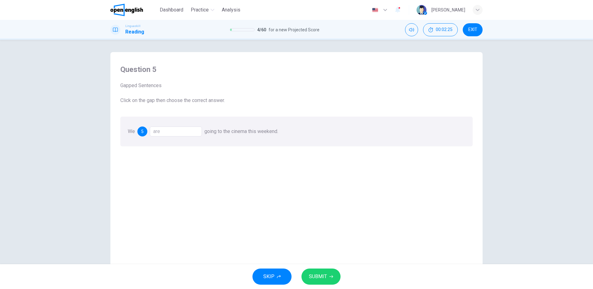
click at [327, 277] on button "SUBMIT" at bounding box center [320, 276] width 39 height 16
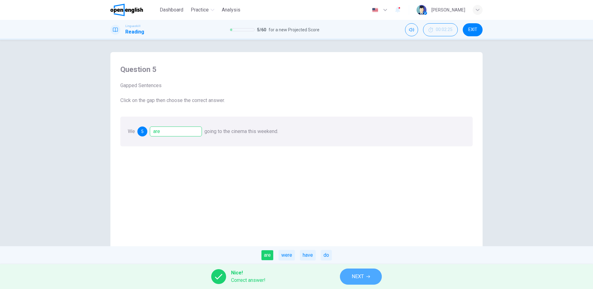
click at [359, 276] on span "NEXT" at bounding box center [357, 276] width 12 height 9
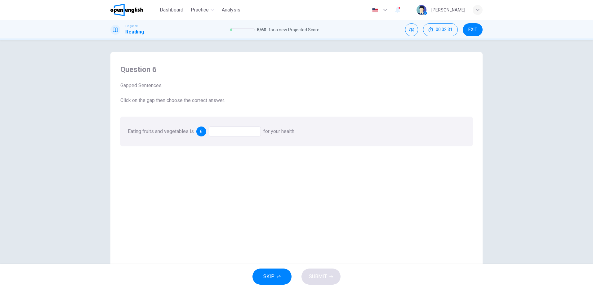
click at [231, 132] on div at bounding box center [235, 131] width 52 height 10
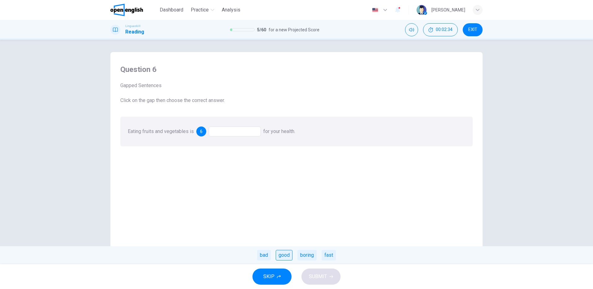
click at [285, 257] on div "good" at bounding box center [284, 255] width 17 height 11
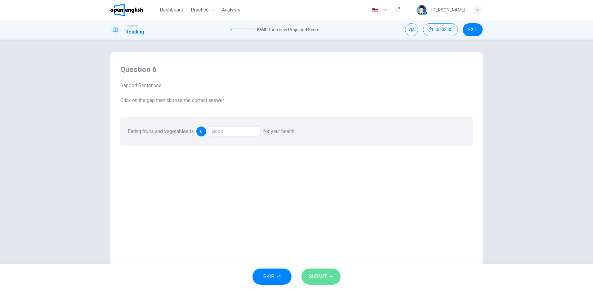
click at [326, 274] on button "SUBMIT" at bounding box center [320, 276] width 39 height 16
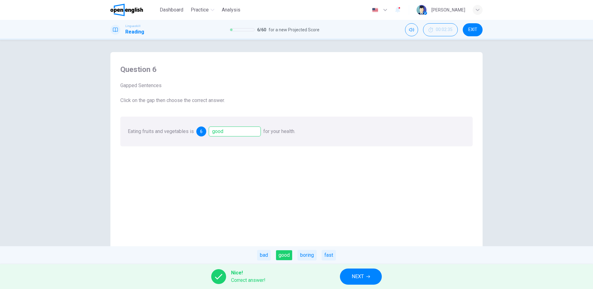
click at [358, 276] on span "NEXT" at bounding box center [357, 276] width 12 height 9
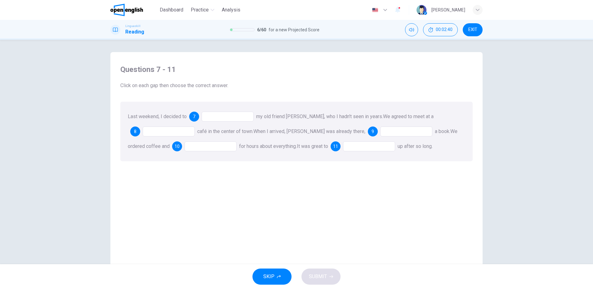
click at [217, 111] on div "Last weekend, I decided to 7 my old friend Anna, who I hadn't seen in years. We…" at bounding box center [296, 132] width 352 height 60
click at [216, 117] on div at bounding box center [227, 117] width 52 height 10
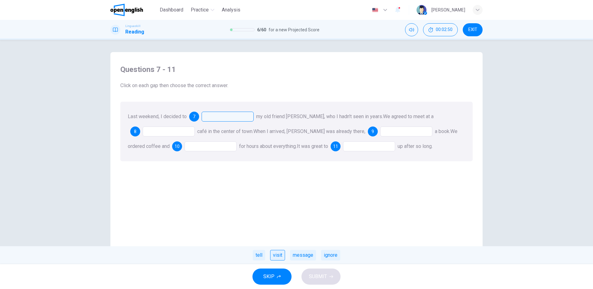
click at [279, 256] on div "visit" at bounding box center [277, 255] width 15 height 11
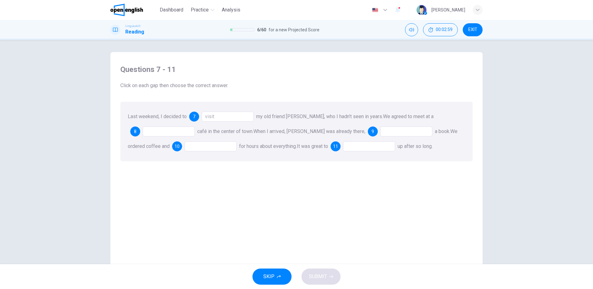
click at [161, 129] on div at bounding box center [169, 131] width 52 height 10
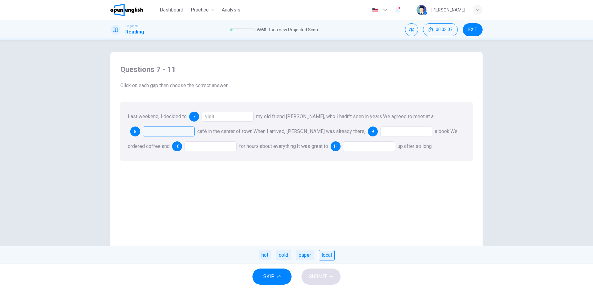
click at [328, 258] on div "local" at bounding box center [327, 255] width 16 height 11
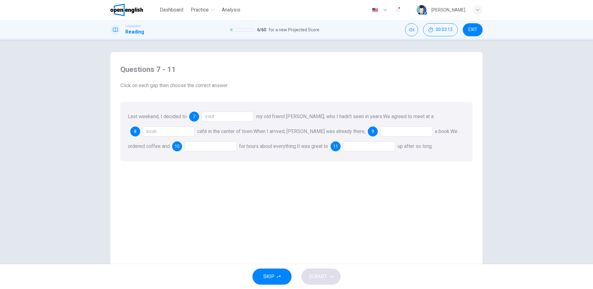
click at [380, 131] on div at bounding box center [406, 131] width 52 height 10
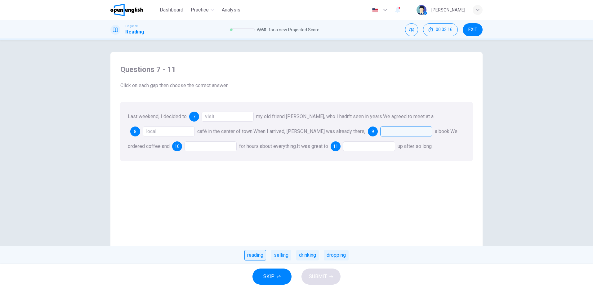
click at [250, 254] on div "reading" at bounding box center [255, 255] width 22 height 11
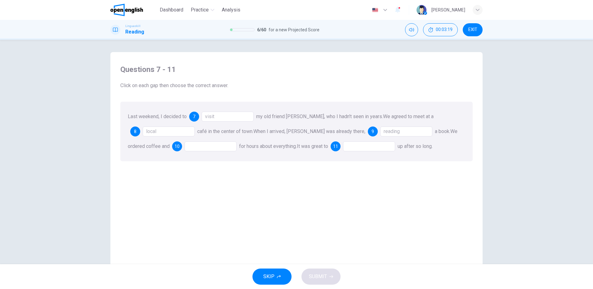
click at [184, 146] on div at bounding box center [210, 146] width 52 height 10
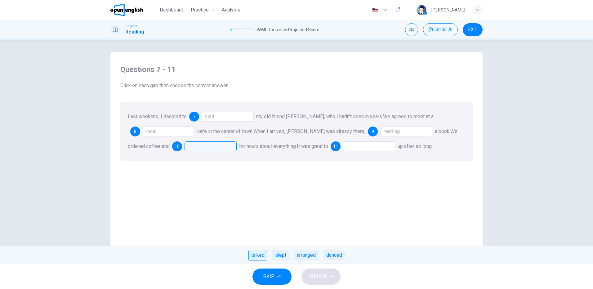
click at [255, 255] on div "talked" at bounding box center [257, 255] width 19 height 11
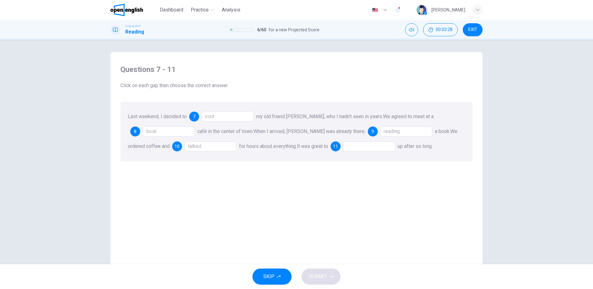
click at [355, 148] on div at bounding box center [369, 146] width 52 height 10
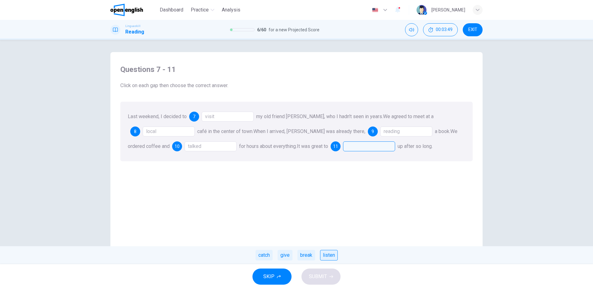
click at [332, 254] on div "listen" at bounding box center [329, 255] width 18 height 11
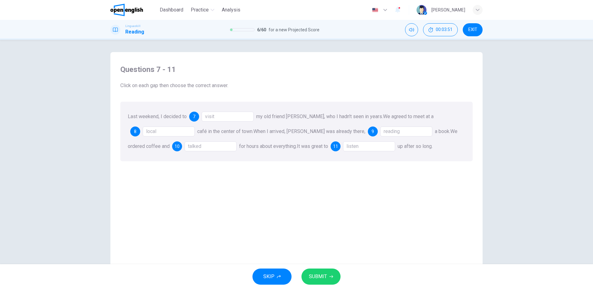
click at [325, 276] on span "SUBMIT" at bounding box center [318, 276] width 18 height 9
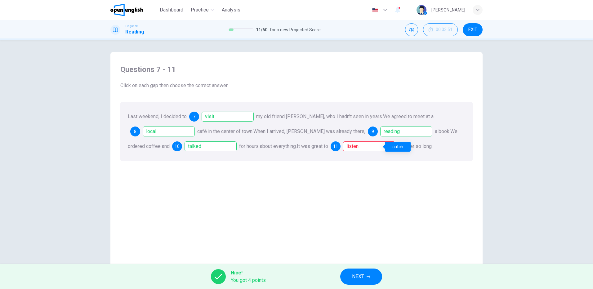
click at [343, 146] on div "listen" at bounding box center [369, 146] width 52 height 10
click at [364, 275] on span "NEXT" at bounding box center [358, 276] width 12 height 9
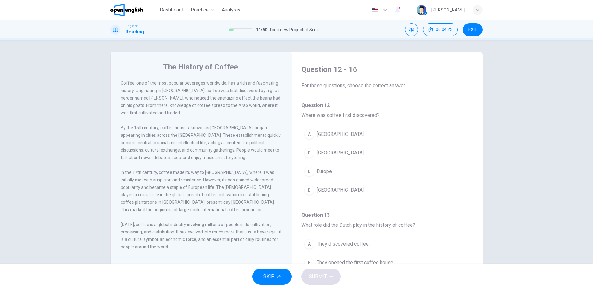
scroll to position [16, 0]
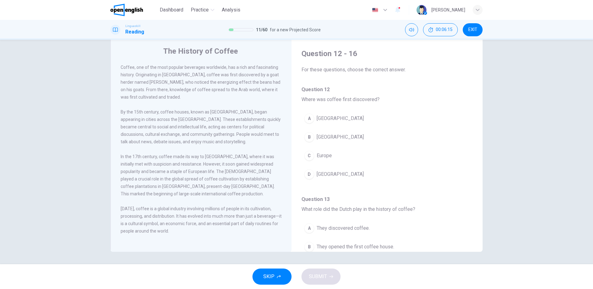
click at [327, 137] on span "Ethiopia" at bounding box center [339, 136] width 47 height 7
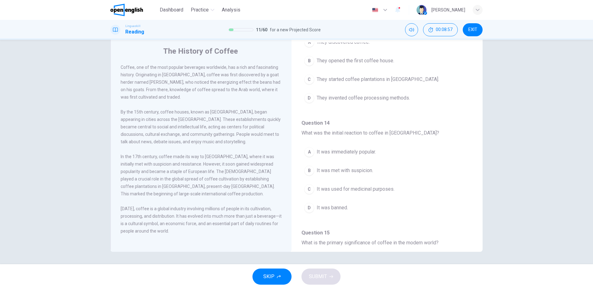
scroll to position [155, 0]
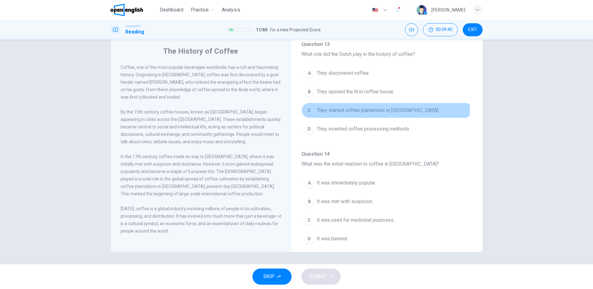
click at [373, 109] on span "They started coffee plantations in Java." at bounding box center [377, 110] width 122 height 7
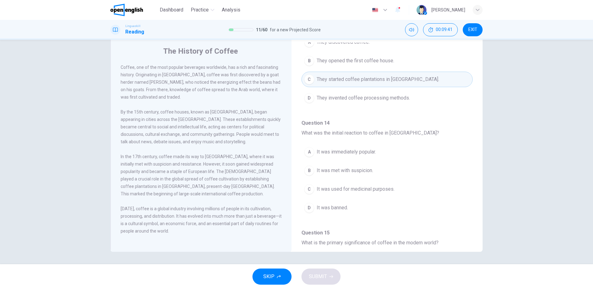
scroll to position [217, 0]
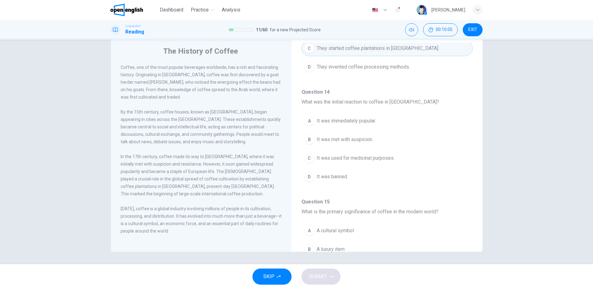
click at [352, 139] on span "It was met with suspicion." at bounding box center [344, 139] width 56 height 7
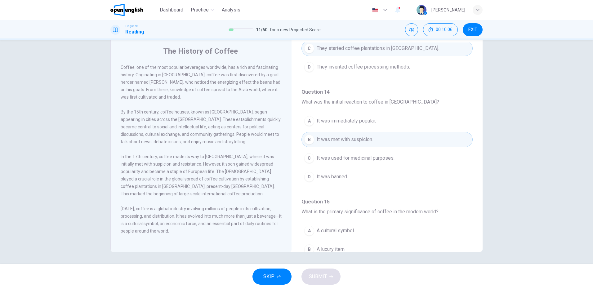
scroll to position [310, 0]
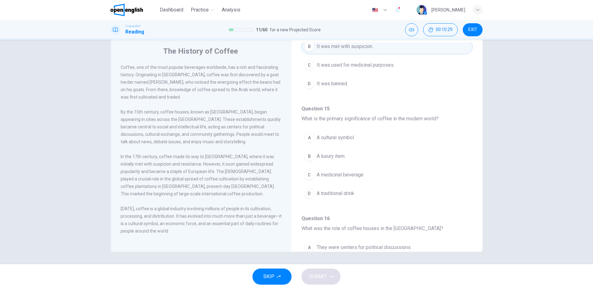
click at [337, 176] on span "A medicinal beverage" at bounding box center [339, 174] width 47 height 7
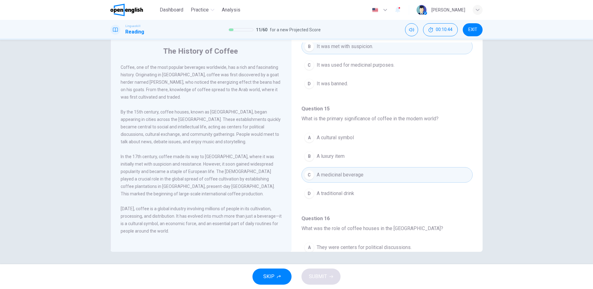
click at [329, 135] on span "A cultural symbol" at bounding box center [334, 137] width 37 height 7
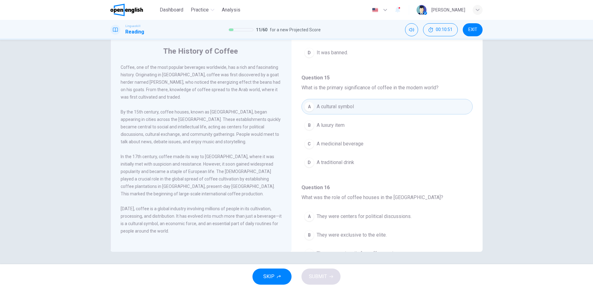
scroll to position [388, 0]
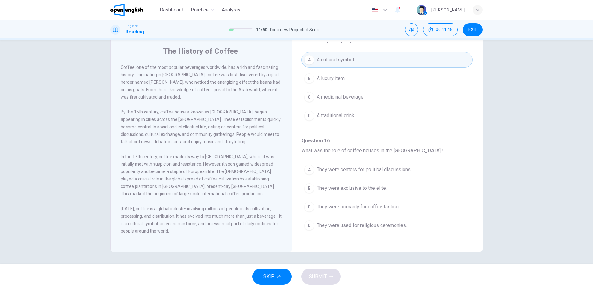
drag, startPoint x: 365, startPoint y: 171, endPoint x: 371, endPoint y: 187, distance: 17.1
click at [364, 171] on span "They were centers for political discussions." at bounding box center [363, 169] width 95 height 7
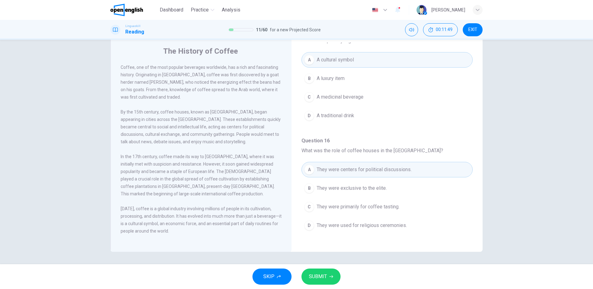
click at [313, 275] on span "SUBMIT" at bounding box center [318, 276] width 18 height 9
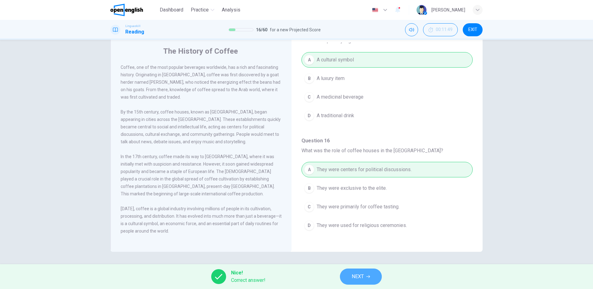
click at [366, 275] on icon "button" at bounding box center [368, 277] width 4 height 4
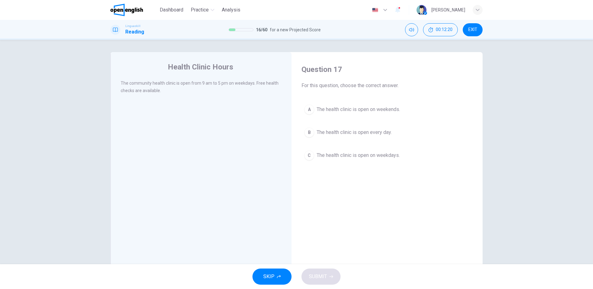
click at [383, 170] on div "Question 17 For this question, choose the correct answer. A The health clinic i…" at bounding box center [386, 162] width 181 height 209
click at [381, 157] on span "The health clinic is open on weekdays." at bounding box center [357, 155] width 83 height 7
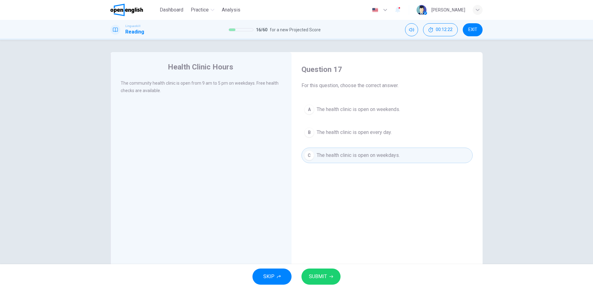
click at [317, 276] on span "SUBMIT" at bounding box center [318, 276] width 18 height 9
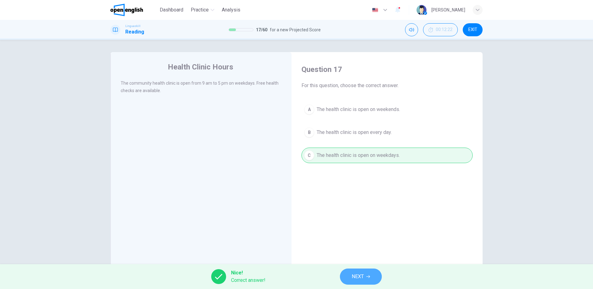
click at [367, 279] on button "NEXT" at bounding box center [361, 276] width 42 height 16
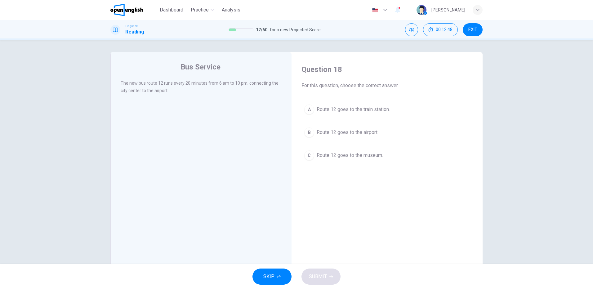
click at [345, 131] on span "Route 12 goes to the airport." at bounding box center [347, 132] width 62 height 7
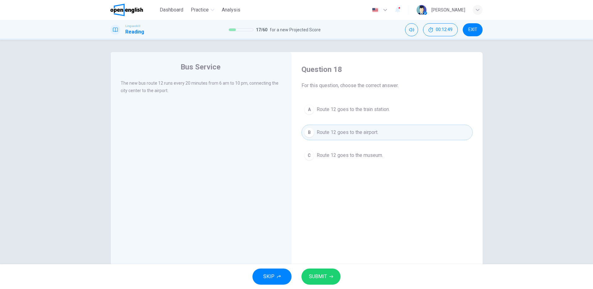
drag, startPoint x: 328, startPoint y: 276, endPoint x: 338, endPoint y: 274, distance: 10.7
click at [328, 276] on button "SUBMIT" at bounding box center [320, 276] width 39 height 16
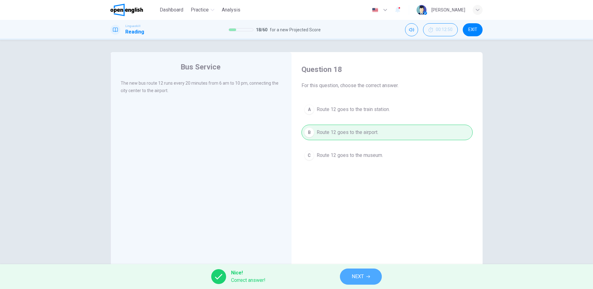
click at [346, 283] on button "NEXT" at bounding box center [361, 276] width 42 height 16
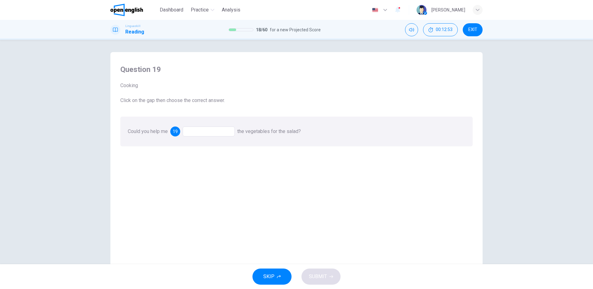
click at [198, 132] on div at bounding box center [209, 131] width 52 height 10
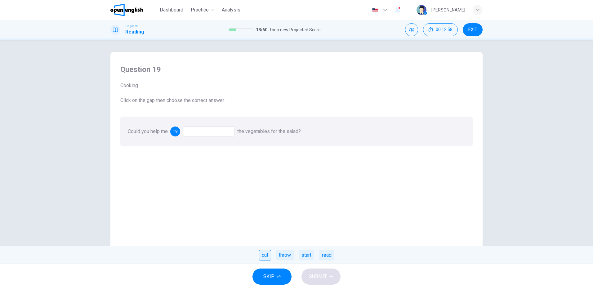
click at [265, 257] on div "cut" at bounding box center [265, 255] width 12 height 11
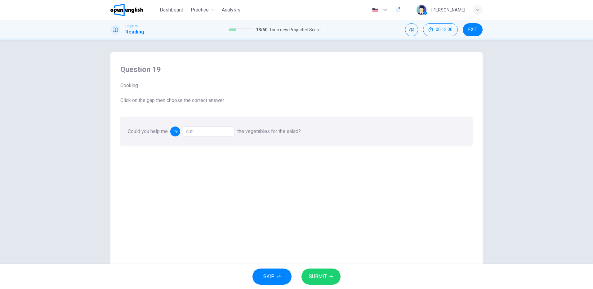
click at [323, 276] on span "SUBMIT" at bounding box center [318, 276] width 18 height 9
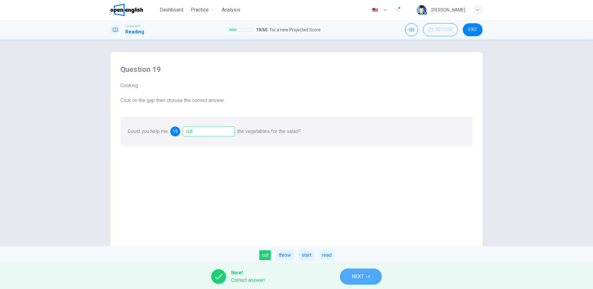
click at [362, 275] on span "NEXT" at bounding box center [357, 276] width 12 height 9
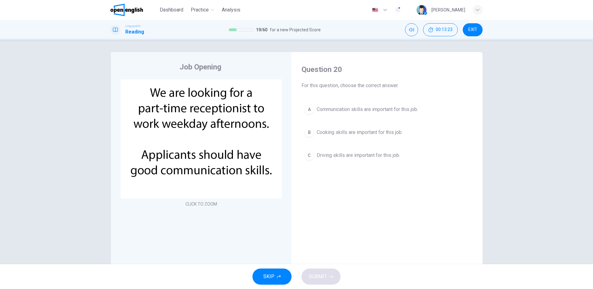
click at [347, 108] on span "Communication skills are important for this job." at bounding box center [366, 109] width 101 height 7
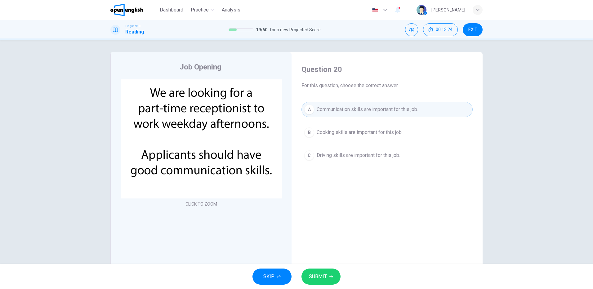
click at [327, 275] on button "SUBMIT" at bounding box center [320, 276] width 39 height 16
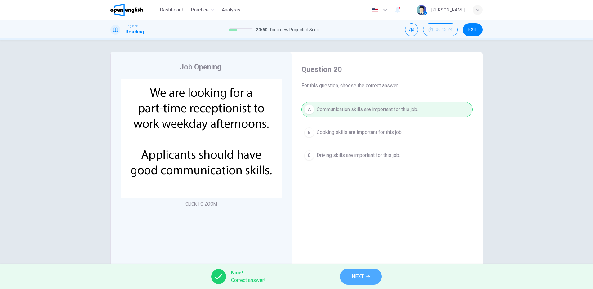
click at [368, 275] on button "NEXT" at bounding box center [361, 276] width 42 height 16
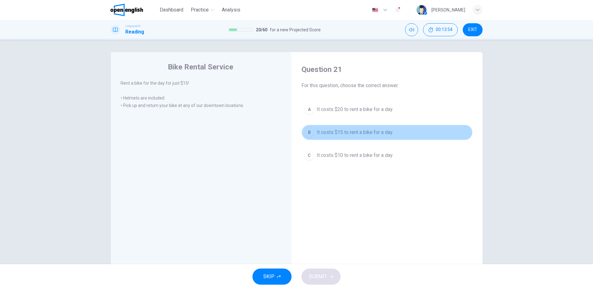
click at [349, 132] on span "It costs $15 to rent a bike for a day." at bounding box center [354, 132] width 77 height 7
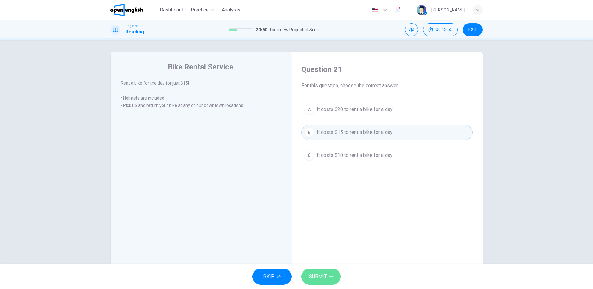
click at [316, 278] on span "SUBMIT" at bounding box center [318, 276] width 18 height 9
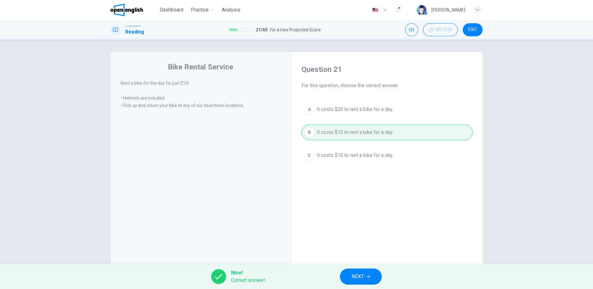
click at [351, 279] on button "NEXT" at bounding box center [361, 276] width 42 height 16
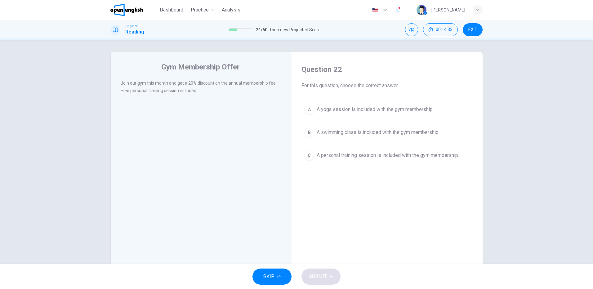
drag, startPoint x: 334, startPoint y: 147, endPoint x: 344, endPoint y: 168, distance: 23.7
click at [337, 148] on div "A A yoga session is included with the gym membership. B A swimming class is inc…" at bounding box center [386, 132] width 171 height 61
click at [337, 154] on span "A personal training session is included with the gym membership." at bounding box center [387, 155] width 142 height 7
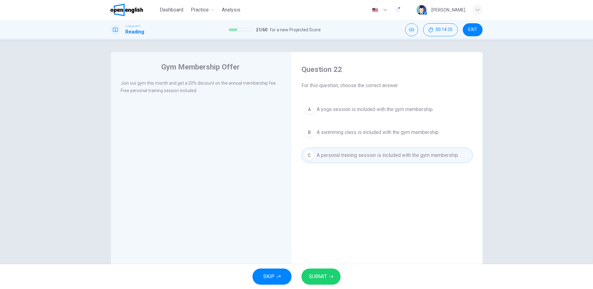
click at [317, 277] on span "SUBMIT" at bounding box center [318, 276] width 18 height 9
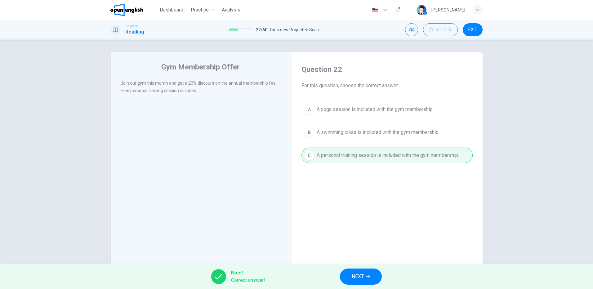
click at [374, 278] on button "NEXT" at bounding box center [361, 276] width 42 height 16
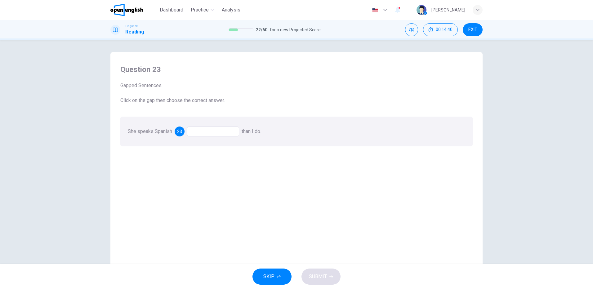
click at [210, 129] on div at bounding box center [213, 131] width 52 height 10
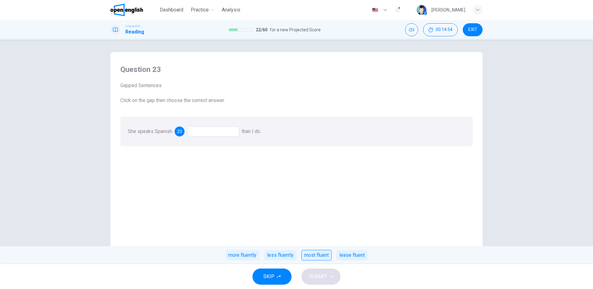
click at [321, 254] on div "most fluent" at bounding box center [316, 255] width 30 height 11
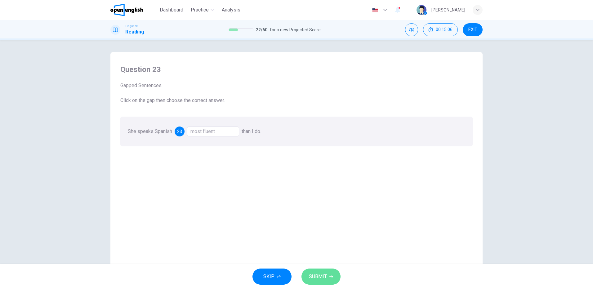
click at [312, 278] on span "SUBMIT" at bounding box center [318, 276] width 18 height 9
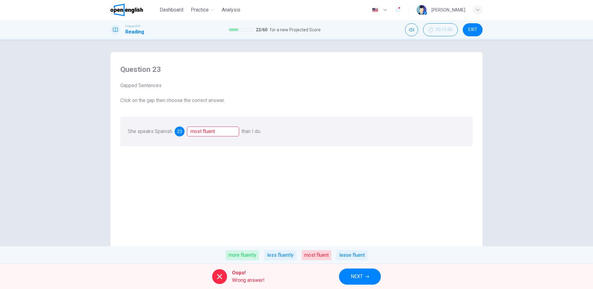
click at [246, 254] on div "more fluently" at bounding box center [242, 255] width 34 height 11
click at [366, 276] on icon "button" at bounding box center [367, 276] width 4 height 3
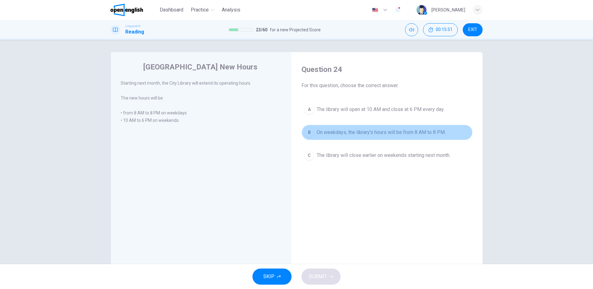
click at [339, 133] on span "On weekdays, the library's hours will be from 8 AM to 8 PM." at bounding box center [380, 132] width 129 height 7
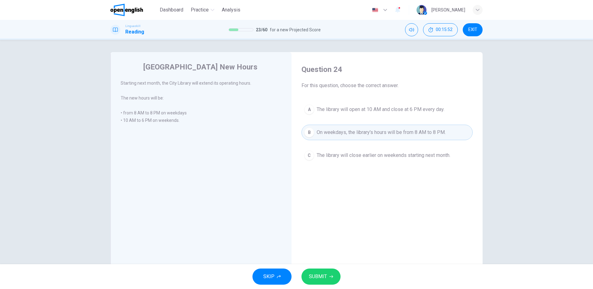
drag, startPoint x: 320, startPoint y: 276, endPoint x: 325, endPoint y: 272, distance: 7.2
click at [320, 277] on span "SUBMIT" at bounding box center [318, 276] width 18 height 9
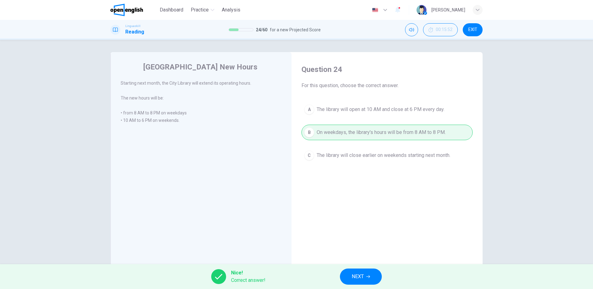
click at [371, 276] on button "NEXT" at bounding box center [361, 276] width 42 height 16
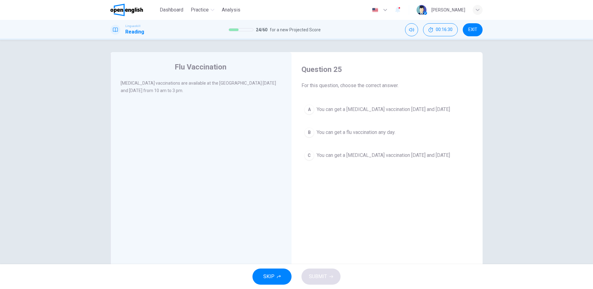
click at [386, 111] on span "You can get a flu vaccination on Monday and Thursday" at bounding box center [382, 109] width 133 height 7
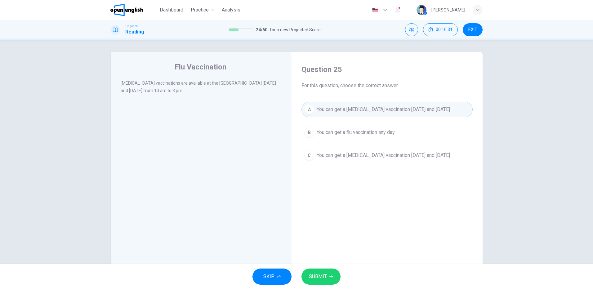
click at [326, 274] on span "SUBMIT" at bounding box center [318, 276] width 18 height 9
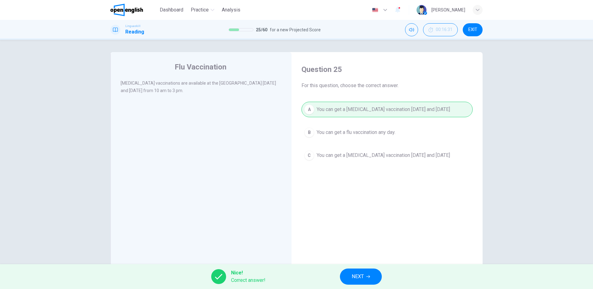
click at [370, 276] on icon "button" at bounding box center [368, 276] width 4 height 3
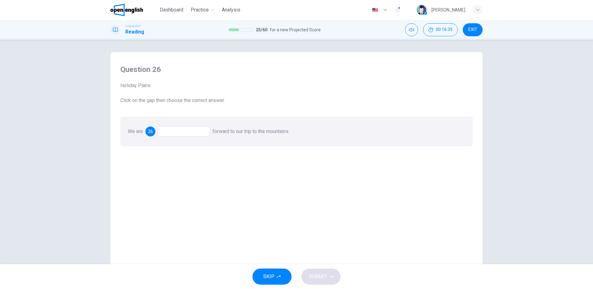
click at [186, 132] on div at bounding box center [184, 131] width 52 height 10
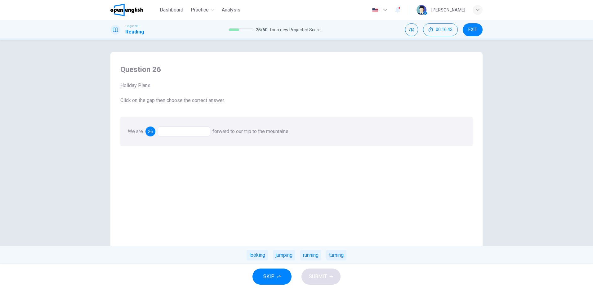
drag, startPoint x: 251, startPoint y: 255, endPoint x: 258, endPoint y: 253, distance: 7.2
click at [251, 254] on div "looking" at bounding box center [256, 255] width 21 height 11
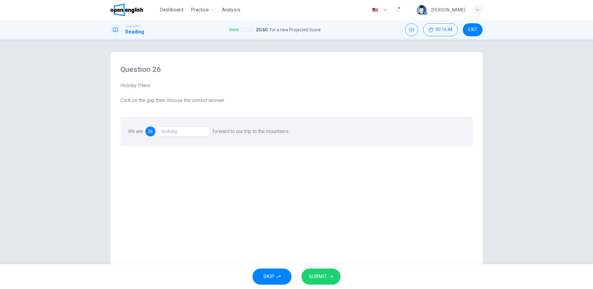
click at [323, 276] on span "SUBMIT" at bounding box center [318, 276] width 18 height 9
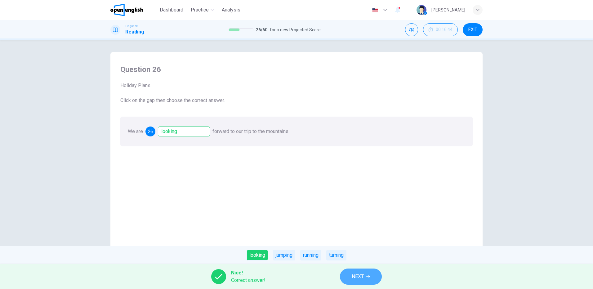
click at [361, 281] on span "NEXT" at bounding box center [357, 276] width 12 height 9
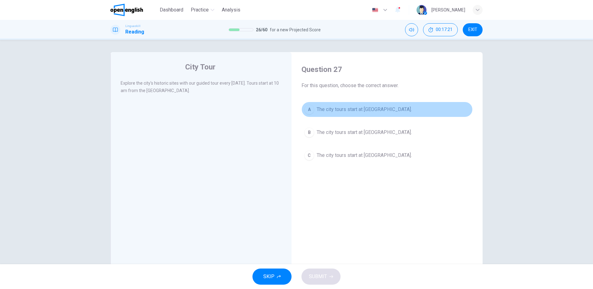
click at [363, 110] on span "The city tours start at City Museum." at bounding box center [363, 109] width 95 height 7
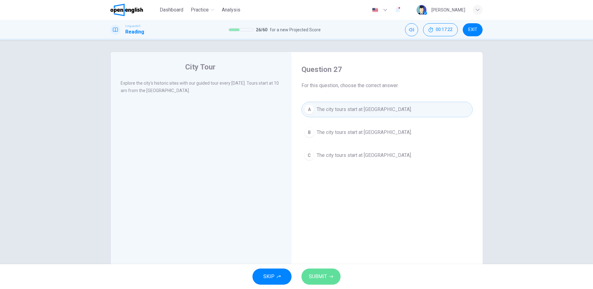
click at [324, 275] on span "SUBMIT" at bounding box center [318, 276] width 18 height 9
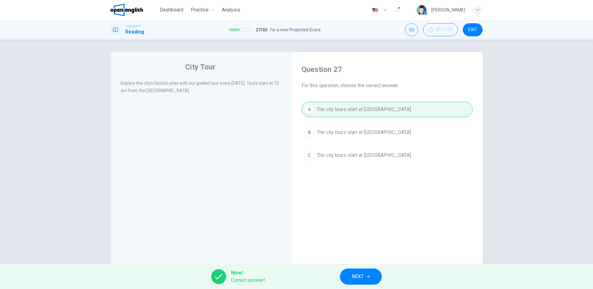
click at [368, 278] on icon "button" at bounding box center [368, 277] width 4 height 4
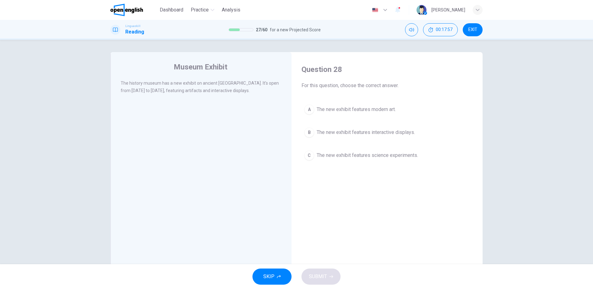
drag, startPoint x: 367, startPoint y: 133, endPoint x: 366, endPoint y: 137, distance: 3.8
click at [369, 135] on span "The new exhibit features interactive displays." at bounding box center [365, 132] width 98 height 7
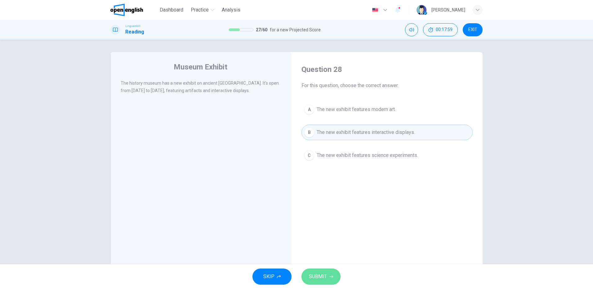
click at [325, 277] on span "SUBMIT" at bounding box center [318, 276] width 18 height 9
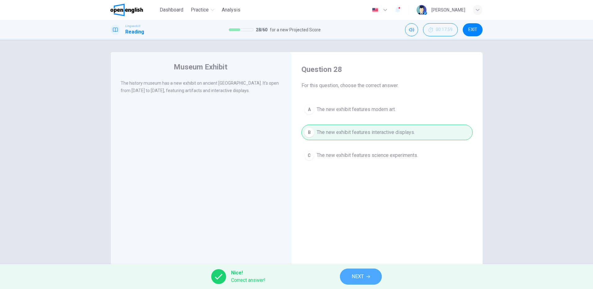
click at [363, 277] on span "NEXT" at bounding box center [357, 276] width 12 height 9
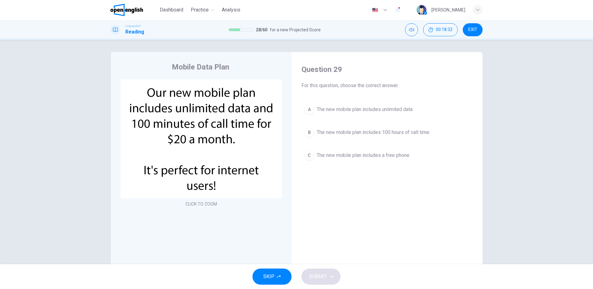
click at [388, 108] on span "The new mobile plan includes unlimited data." at bounding box center [364, 109] width 97 height 7
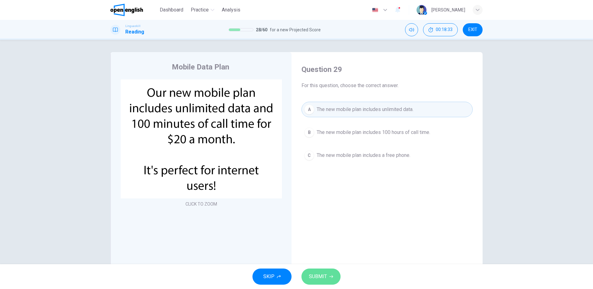
click at [328, 273] on button "SUBMIT" at bounding box center [320, 276] width 39 height 16
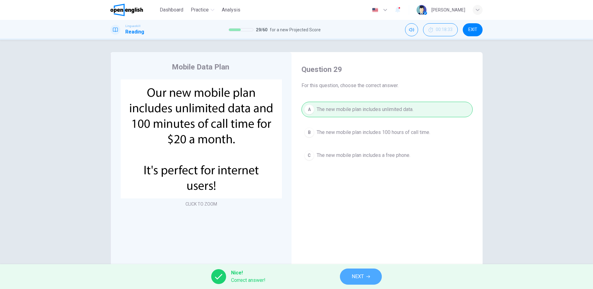
click at [355, 276] on span "NEXT" at bounding box center [357, 276] width 12 height 9
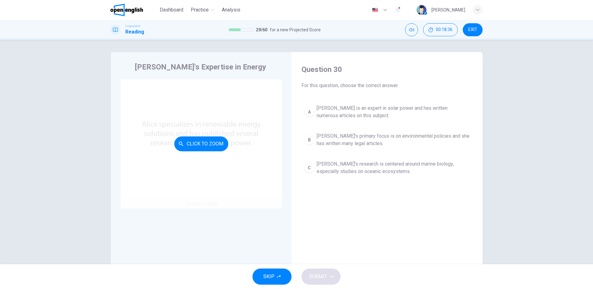
click at [207, 140] on button "Click to Zoom" at bounding box center [201, 143] width 54 height 15
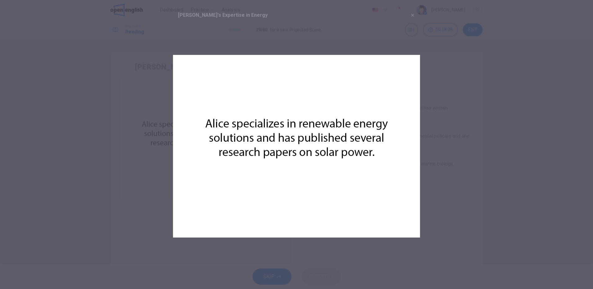
drag, startPoint x: 310, startPoint y: 116, endPoint x: 363, endPoint y: 101, distance: 55.4
click at [310, 116] on img at bounding box center [296, 146] width 247 height 247
click at [413, 15] on icon "button" at bounding box center [412, 15] width 3 height 3
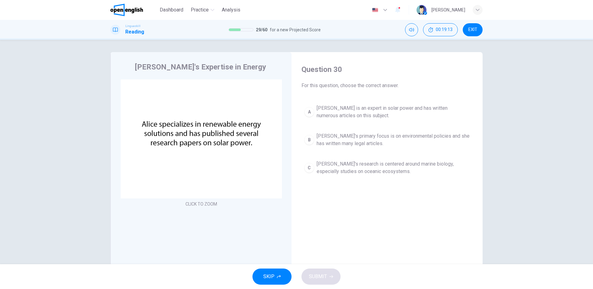
click at [338, 105] on span "Alice is an expert in solar power and has written numerous articles on this sub…" at bounding box center [392, 111] width 153 height 15
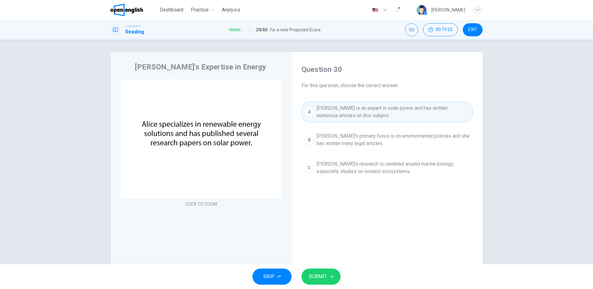
click at [325, 277] on span "SUBMIT" at bounding box center [318, 276] width 18 height 9
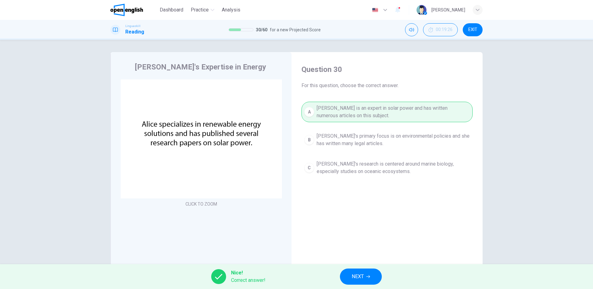
click at [362, 274] on span "NEXT" at bounding box center [357, 276] width 12 height 9
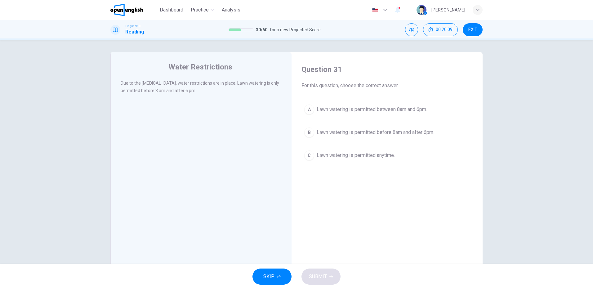
click at [421, 131] on span "Lawn watering is permitted before 8am and after 6pm." at bounding box center [374, 132] width 117 height 7
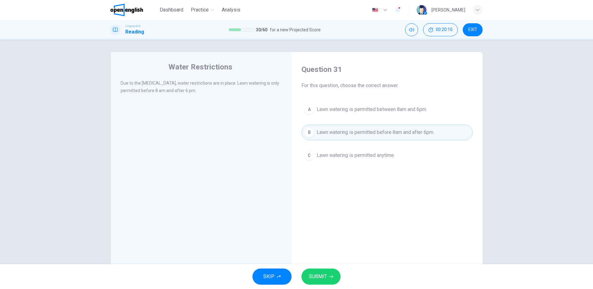
click at [328, 279] on button "SUBMIT" at bounding box center [320, 276] width 39 height 16
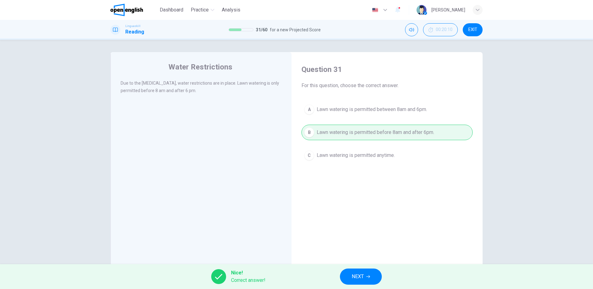
click at [364, 280] on span "NEXT" at bounding box center [357, 276] width 12 height 9
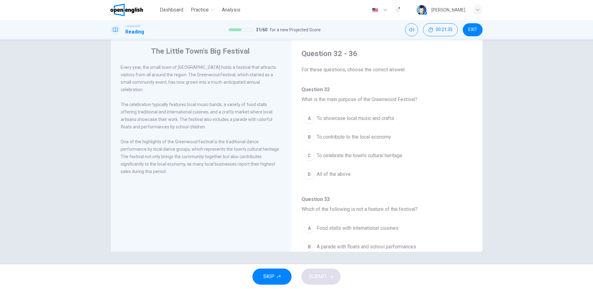
scroll to position [31, 0]
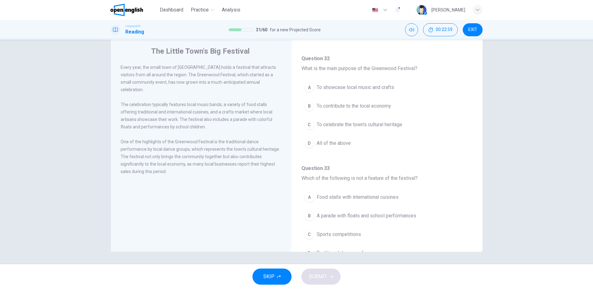
click at [335, 144] on span "All of the above" at bounding box center [333, 142] width 34 height 7
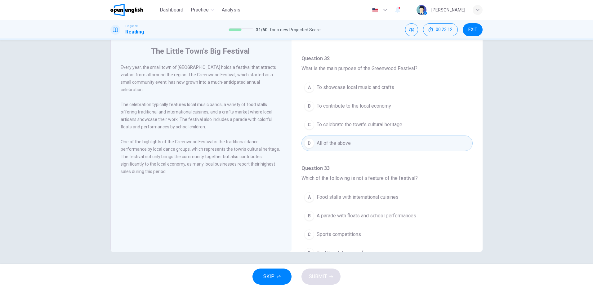
scroll to position [93, 0]
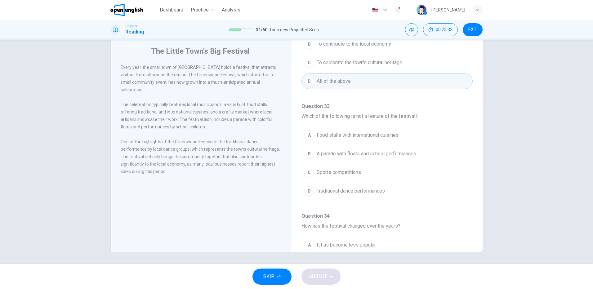
click at [340, 172] on span "Sports competitions" at bounding box center [338, 172] width 44 height 7
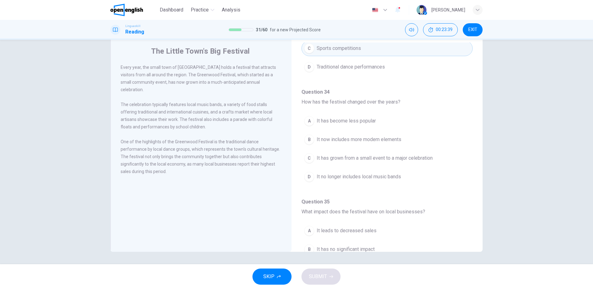
scroll to position [248, 0]
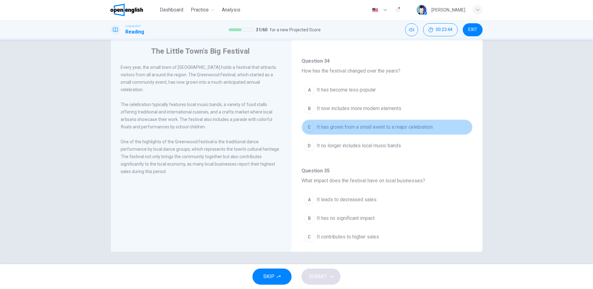
click at [413, 126] on span "It has grown from a small event to a major celebration" at bounding box center [374, 126] width 116 height 7
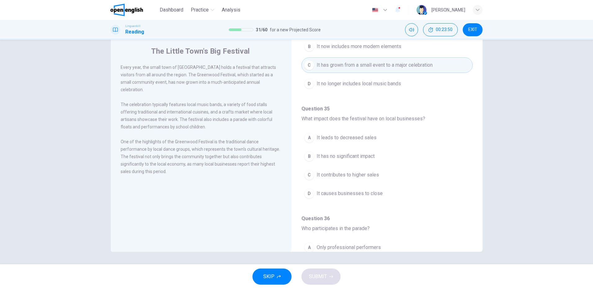
scroll to position [341, 0]
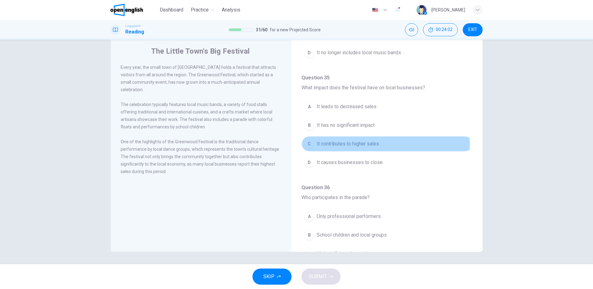
click at [354, 146] on span "It contributes to higher sales" at bounding box center [347, 143] width 62 height 7
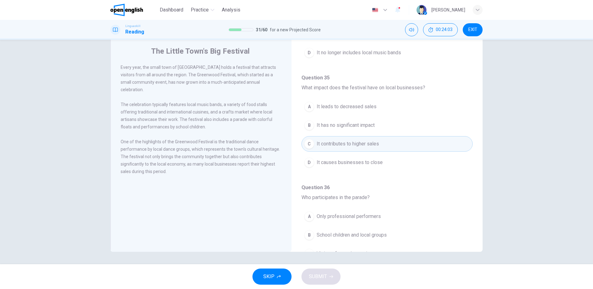
scroll to position [388, 0]
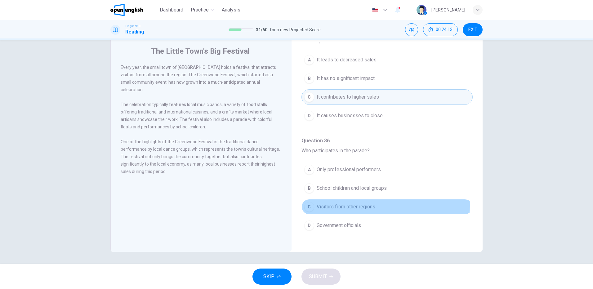
click at [361, 205] on span "Visitors from other regions" at bounding box center [345, 206] width 59 height 7
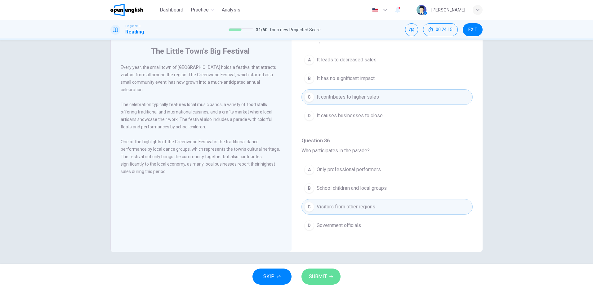
click at [324, 276] on span "SUBMIT" at bounding box center [318, 276] width 18 height 9
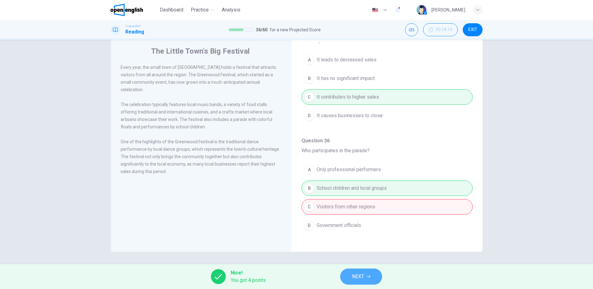
click at [363, 277] on span "NEXT" at bounding box center [358, 276] width 12 height 9
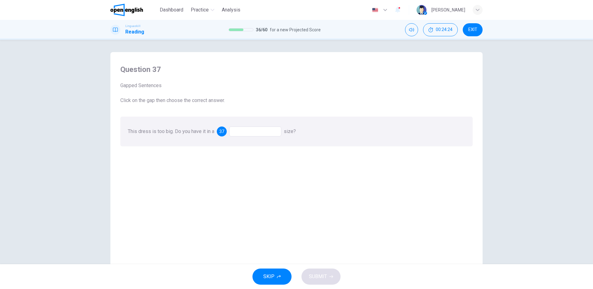
click at [238, 131] on div at bounding box center [255, 131] width 52 height 10
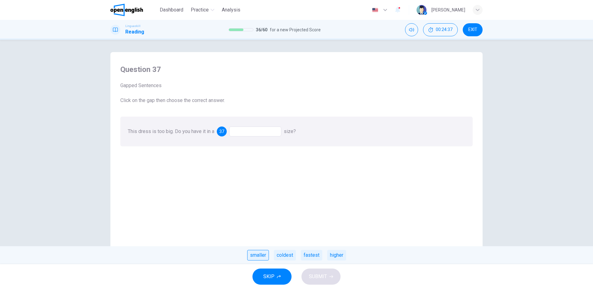
click at [261, 257] on div "smaller" at bounding box center [258, 255] width 22 height 11
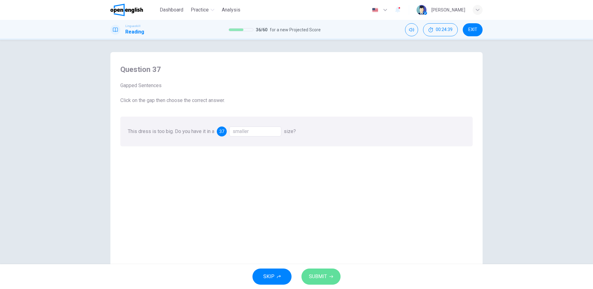
click at [322, 277] on span "SUBMIT" at bounding box center [318, 276] width 18 height 9
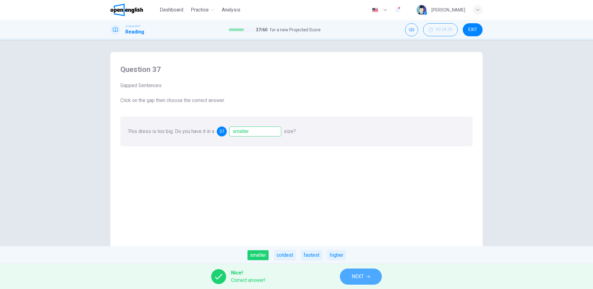
click at [367, 280] on button "NEXT" at bounding box center [361, 276] width 42 height 16
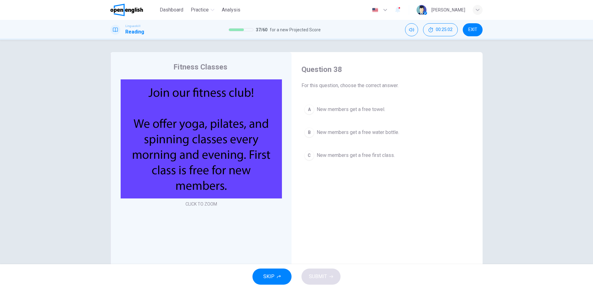
click at [366, 156] on span "New members get a free first class." at bounding box center [355, 155] width 78 height 7
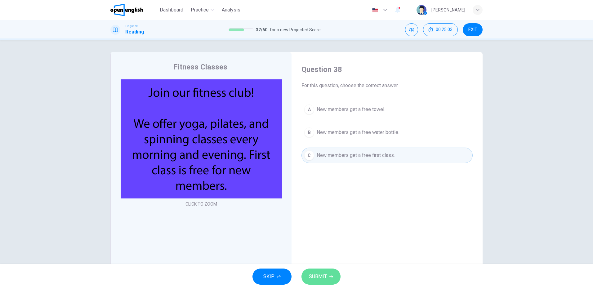
click at [326, 279] on span "SUBMIT" at bounding box center [318, 276] width 18 height 9
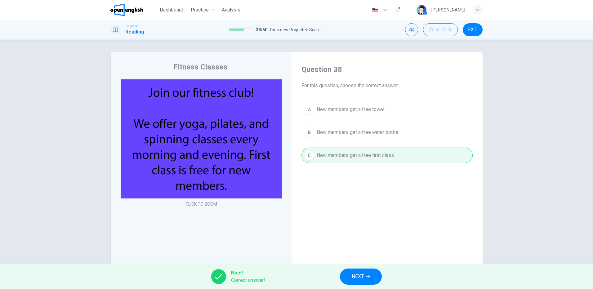
click at [359, 274] on span "NEXT" at bounding box center [357, 276] width 12 height 9
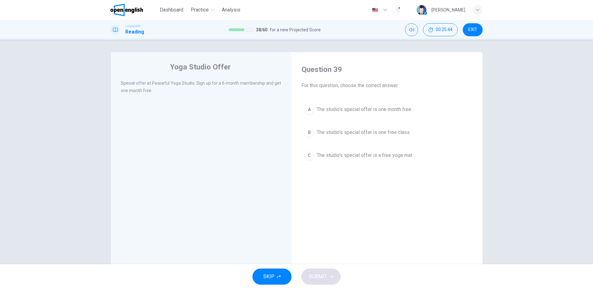
click at [366, 110] on span "The studio's special offer is one month free." at bounding box center [363, 109] width 95 height 7
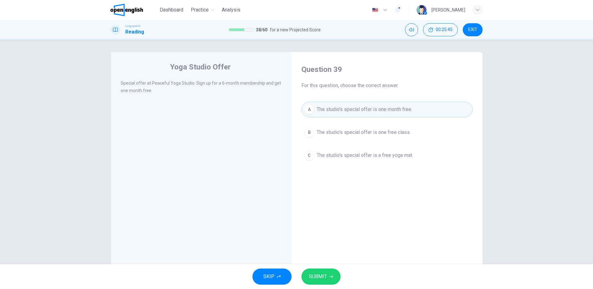
drag, startPoint x: 330, startPoint y: 254, endPoint x: 325, endPoint y: 261, distance: 8.3
click at [326, 261] on div "Question 39 For this question, choose the correct answer. A The studio's specia…" at bounding box center [386, 162] width 181 height 209
click at [327, 276] on button "SUBMIT" at bounding box center [320, 276] width 39 height 16
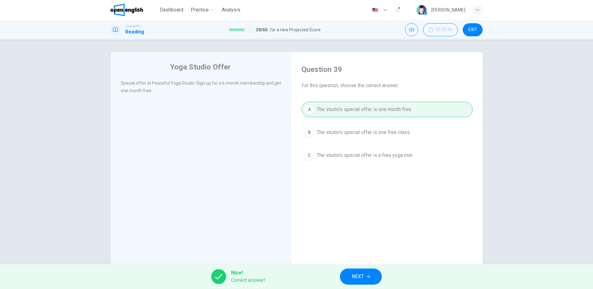
scroll to position [16, 0]
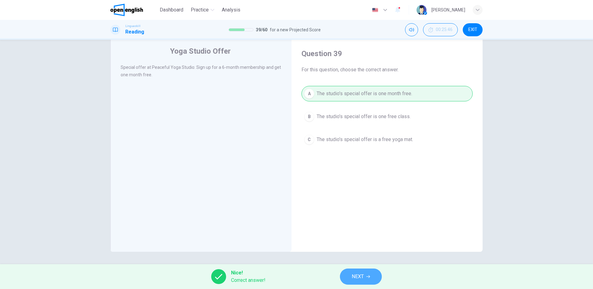
click at [362, 275] on span "NEXT" at bounding box center [357, 276] width 12 height 9
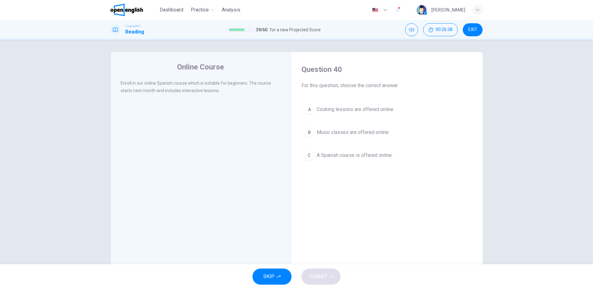
drag, startPoint x: 351, startPoint y: 155, endPoint x: 364, endPoint y: 163, distance: 15.1
click at [351, 155] on span "A Spanish course is offered online." at bounding box center [354, 155] width 76 height 7
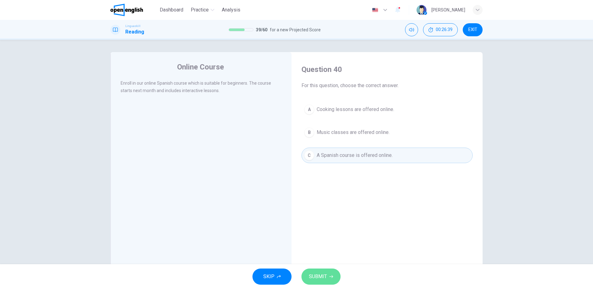
click at [320, 272] on span "SUBMIT" at bounding box center [318, 276] width 18 height 9
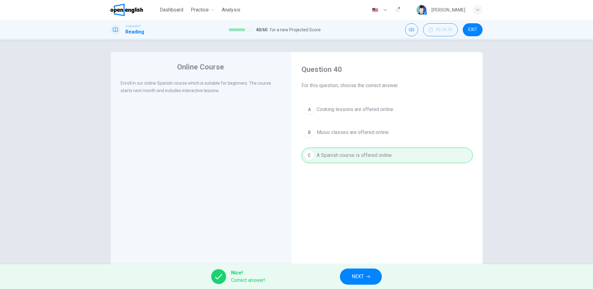
click at [367, 277] on icon "button" at bounding box center [368, 277] width 4 height 4
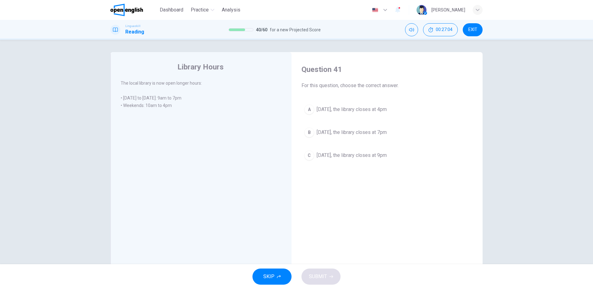
click at [357, 110] on span "On Saturday, the library closes at 4pm" at bounding box center [351, 109] width 70 height 7
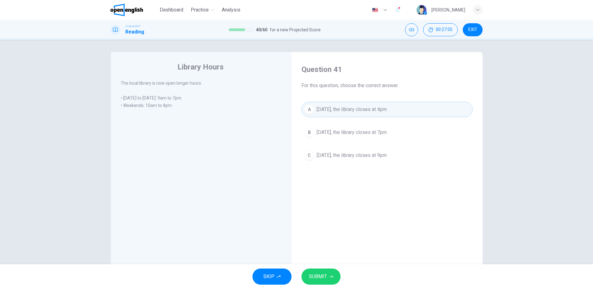
click at [319, 276] on span "SUBMIT" at bounding box center [318, 276] width 18 height 9
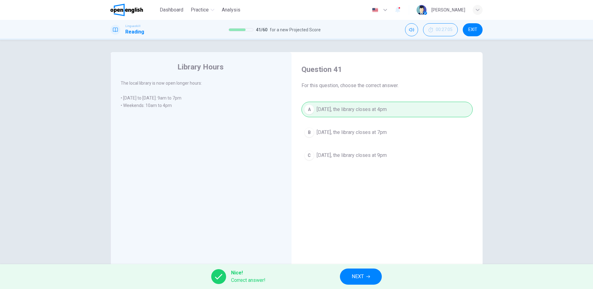
click at [362, 273] on span "NEXT" at bounding box center [357, 276] width 12 height 9
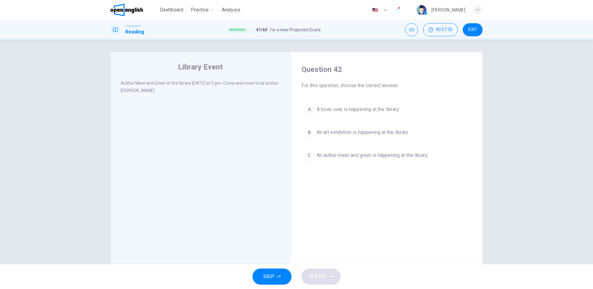
drag, startPoint x: 407, startPoint y: 155, endPoint x: 405, endPoint y: 160, distance: 5.6
click at [406, 155] on span "An author meet and greet is happening at the library." at bounding box center [372, 155] width 112 height 7
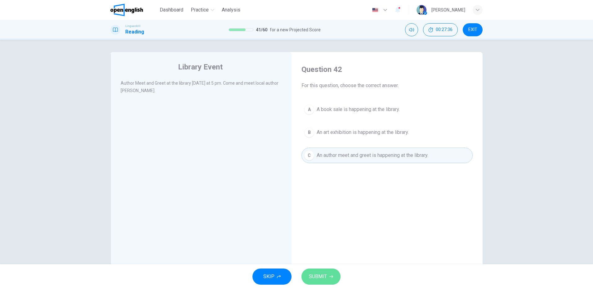
click at [317, 280] on span "SUBMIT" at bounding box center [318, 276] width 18 height 9
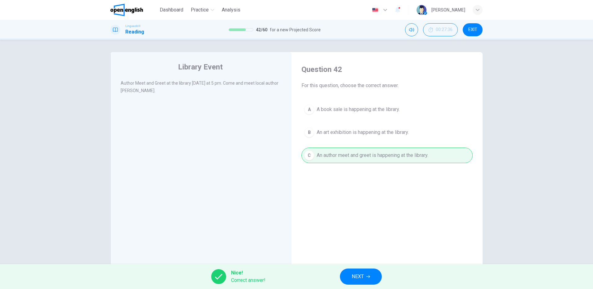
click at [354, 275] on span "NEXT" at bounding box center [357, 276] width 12 height 9
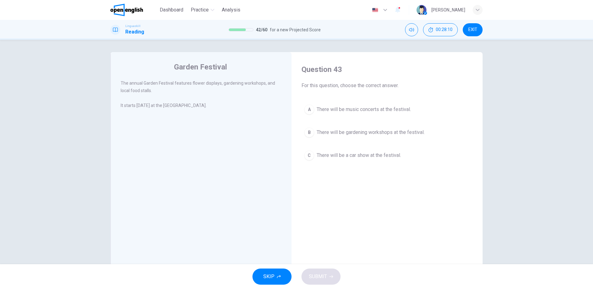
click at [348, 134] on span "There will be gardening workshops at the festival." at bounding box center [370, 132] width 108 height 7
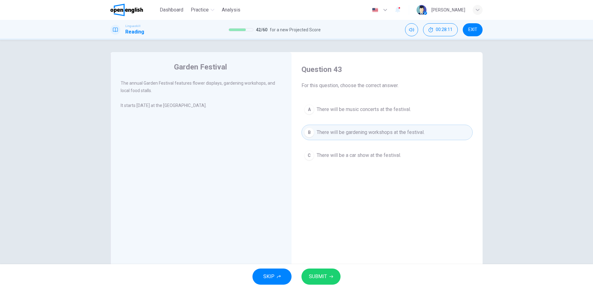
click at [320, 274] on span "SUBMIT" at bounding box center [318, 276] width 18 height 9
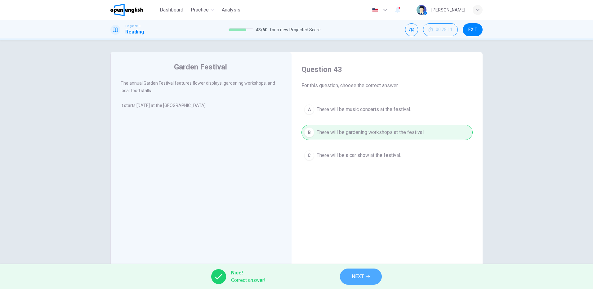
click at [361, 274] on span "NEXT" at bounding box center [357, 276] width 12 height 9
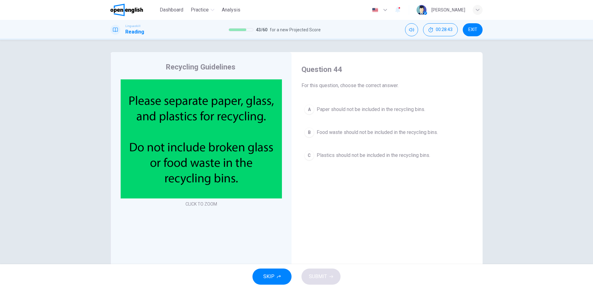
click at [378, 133] on span "Food waste should not be included in the recycling bins." at bounding box center [376, 132] width 121 height 7
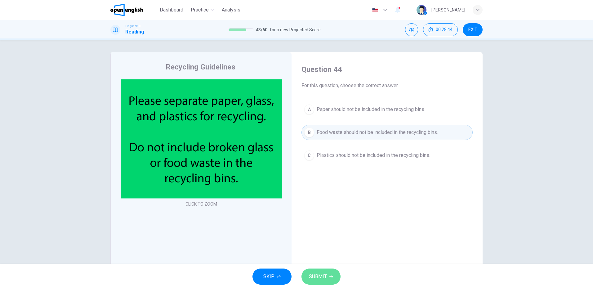
drag, startPoint x: 324, startPoint y: 268, endPoint x: 328, endPoint y: 269, distance: 3.8
click at [324, 269] on button "SUBMIT" at bounding box center [320, 276] width 39 height 16
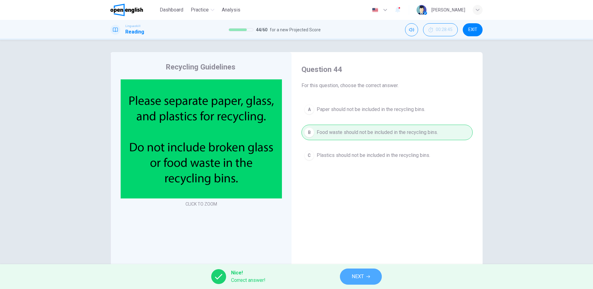
click at [361, 278] on span "NEXT" at bounding box center [357, 276] width 12 height 9
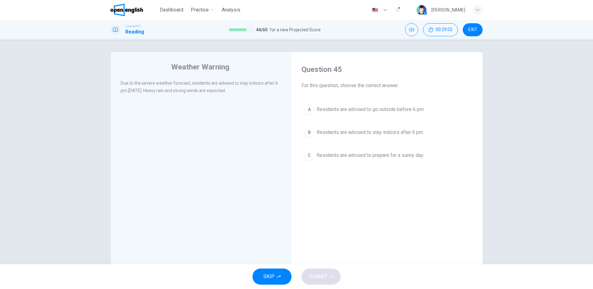
click at [401, 131] on span "Residents are advised to stay indoors after 6 pm" at bounding box center [369, 132] width 106 height 7
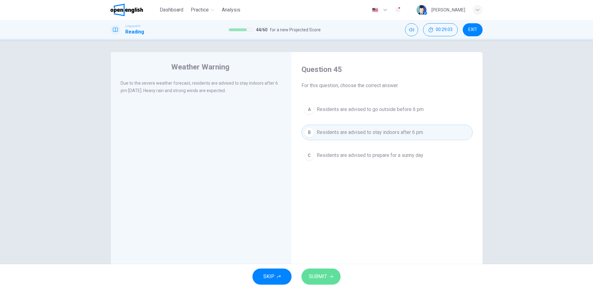
click at [324, 277] on span "SUBMIT" at bounding box center [318, 276] width 18 height 9
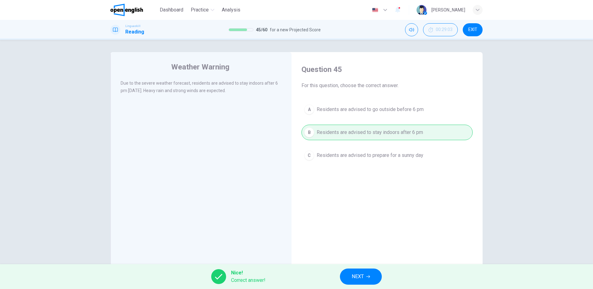
click at [366, 272] on button "NEXT" at bounding box center [361, 276] width 42 height 16
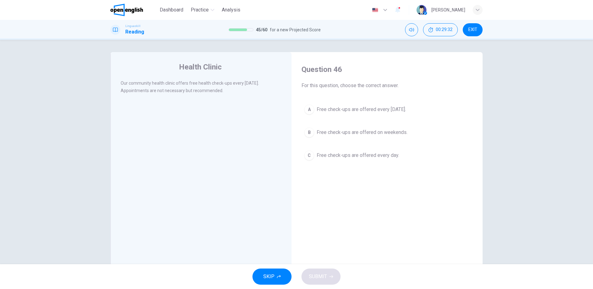
click at [382, 108] on span "Free check-ups are offered every Wednesday." at bounding box center [360, 109] width 89 height 7
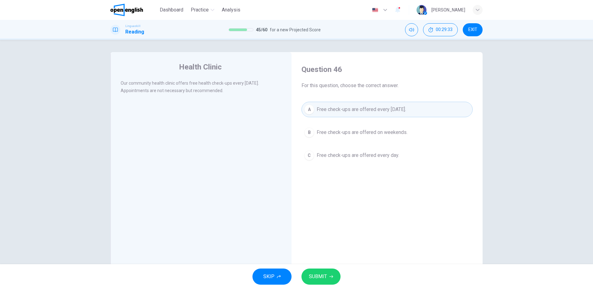
click at [322, 277] on span "SUBMIT" at bounding box center [318, 276] width 18 height 9
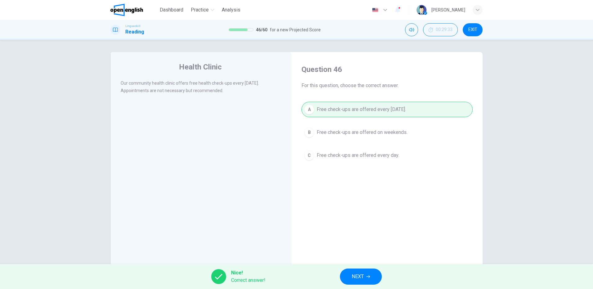
click at [368, 277] on icon "button" at bounding box center [368, 277] width 4 height 4
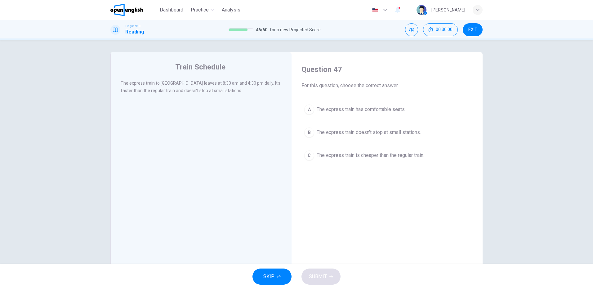
click at [372, 135] on span "The express train doesn't stop at small stations." at bounding box center [368, 132] width 104 height 7
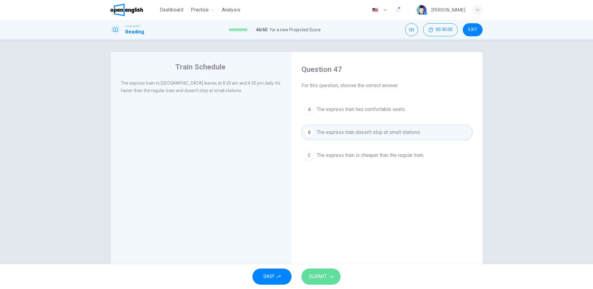
click at [325, 277] on span "SUBMIT" at bounding box center [318, 276] width 18 height 9
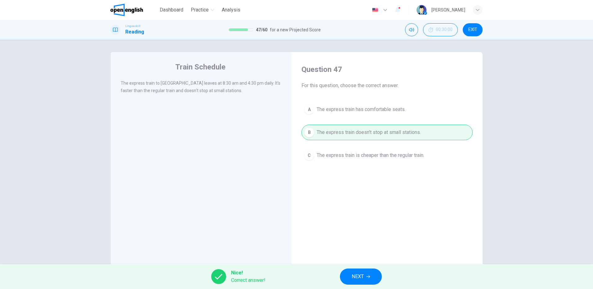
click at [364, 275] on span "NEXT" at bounding box center [357, 276] width 12 height 9
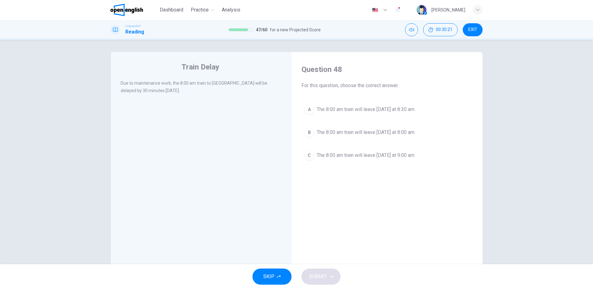
click at [388, 109] on span "The 8:00 am train will leave tomorrow at 8:30 am." at bounding box center [365, 109] width 99 height 7
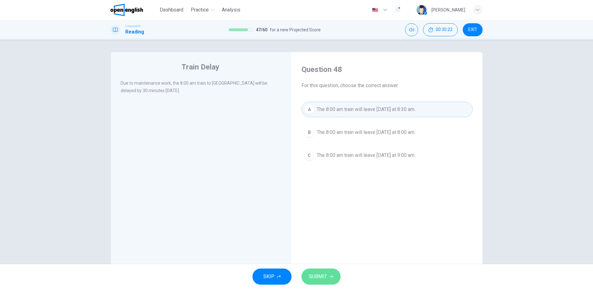
click at [323, 276] on span "SUBMIT" at bounding box center [318, 276] width 18 height 9
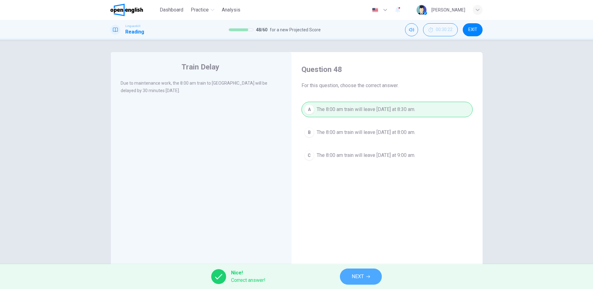
click at [358, 274] on span "NEXT" at bounding box center [357, 276] width 12 height 9
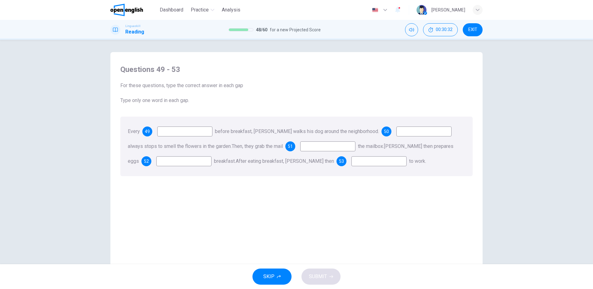
click at [185, 132] on input at bounding box center [184, 131] width 55 height 10
click at [179, 130] on input at bounding box center [184, 131] width 55 height 10
click at [147, 131] on span "49" at bounding box center [147, 131] width 5 height 4
drag, startPoint x: 168, startPoint y: 134, endPoint x: 176, endPoint y: 132, distance: 7.5
click at [169, 133] on input at bounding box center [184, 131] width 55 height 10
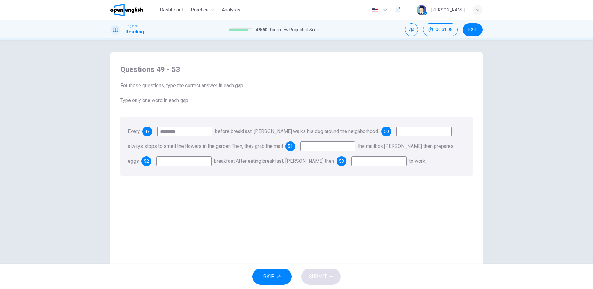
type input "*******"
click at [413, 133] on input at bounding box center [423, 131] width 55 height 10
click at [407, 132] on input at bounding box center [423, 131] width 55 height 10
type input "**"
click at [295, 145] on div "51" at bounding box center [290, 146] width 10 height 10
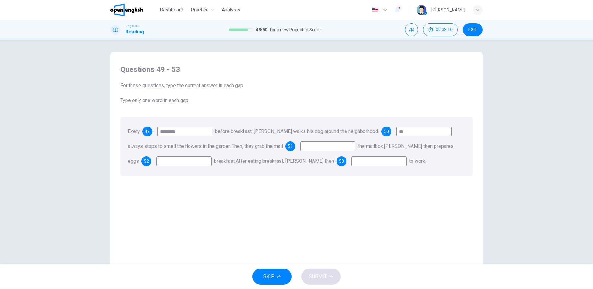
click at [293, 146] on span "51" at bounding box center [290, 146] width 5 height 4
drag, startPoint x: 298, startPoint y: 239, endPoint x: 300, endPoint y: 236, distance: 4.0
click at [298, 238] on div "Questions 49 - 53 For these questions, type the correct answer in each gap Type…" at bounding box center [296, 162] width 362 height 209
click at [315, 149] on input at bounding box center [327, 146] width 55 height 10
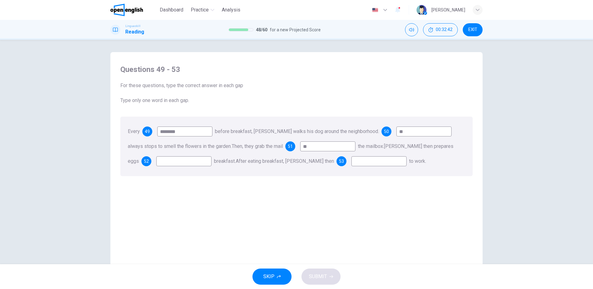
type input "**"
type input "***"
drag, startPoint x: 359, startPoint y: 160, endPoint x: 402, endPoint y: 181, distance: 48.2
click at [359, 161] on input at bounding box center [378, 161] width 55 height 10
type input "*****"
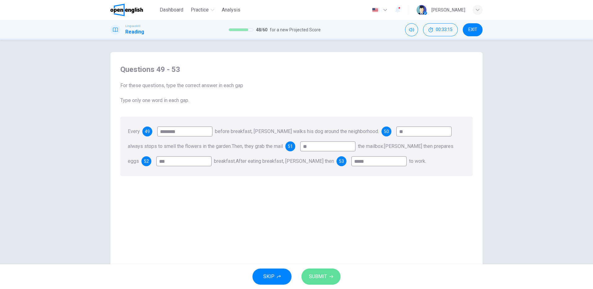
click at [316, 276] on span "SUBMIT" at bounding box center [318, 276] width 18 height 9
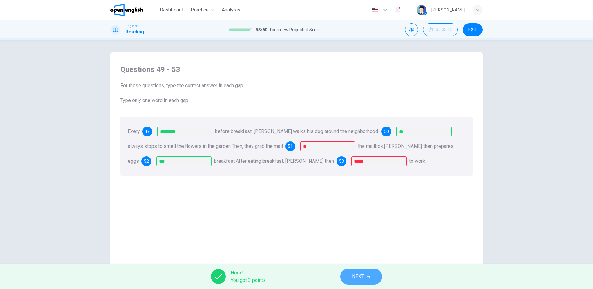
click at [360, 275] on span "NEXT" at bounding box center [358, 276] width 12 height 9
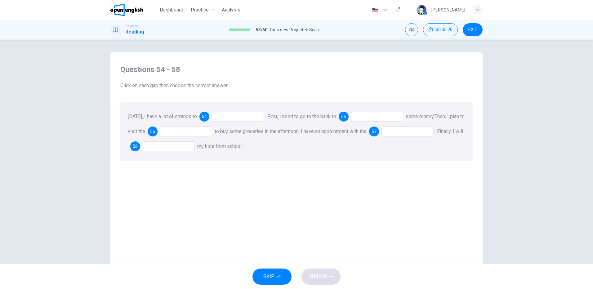
click at [234, 116] on div at bounding box center [238, 117] width 52 height 10
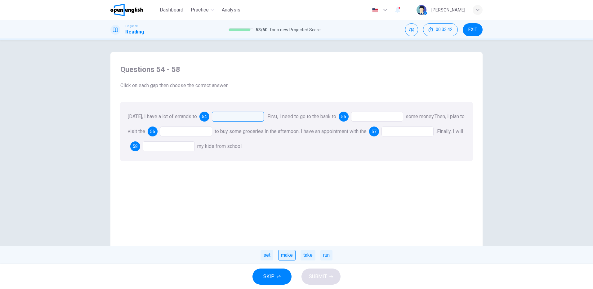
click at [287, 255] on div "make" at bounding box center [286, 255] width 17 height 11
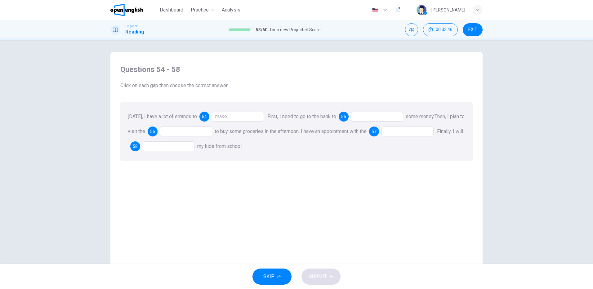
click at [368, 115] on div at bounding box center [377, 117] width 52 height 10
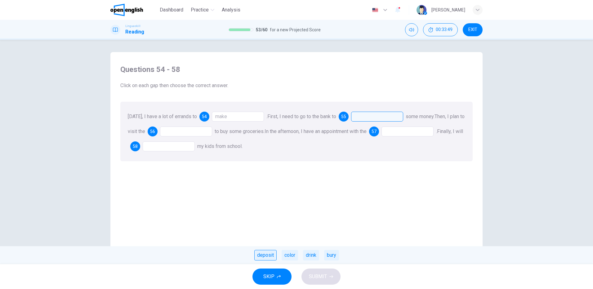
click at [266, 256] on div "deposit" at bounding box center [265, 255] width 22 height 11
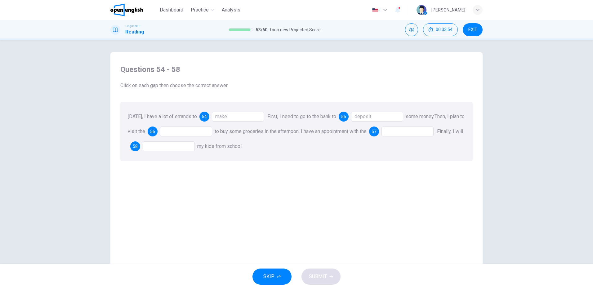
click at [178, 133] on div at bounding box center [186, 131] width 52 height 10
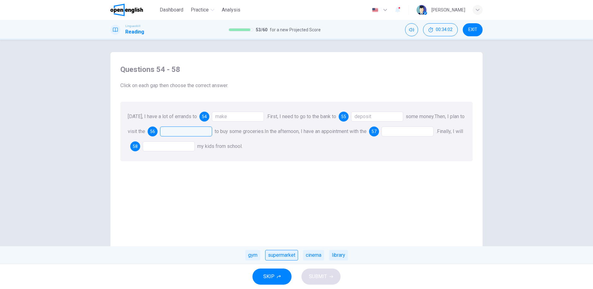
click at [286, 255] on div "supermarket" at bounding box center [281, 255] width 33 height 11
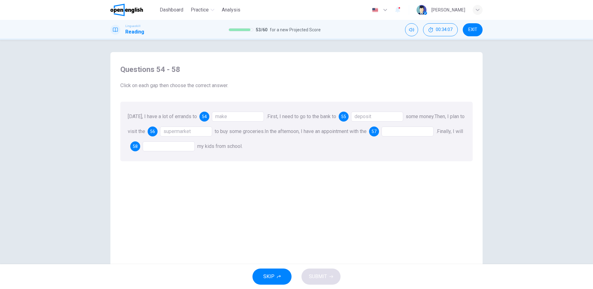
click at [410, 131] on div at bounding box center [407, 131] width 52 height 10
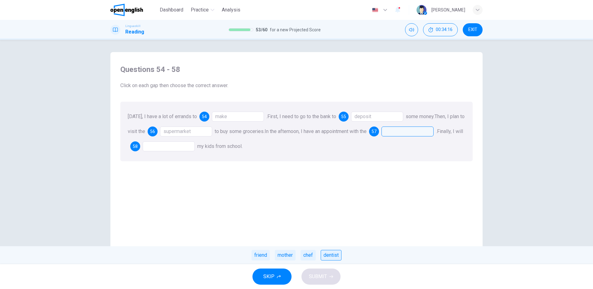
click at [329, 253] on div "dentist" at bounding box center [330, 255] width 21 height 11
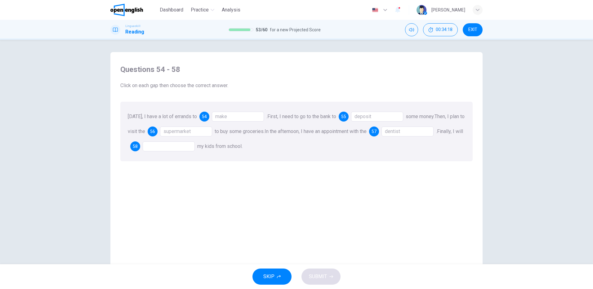
click at [181, 146] on div at bounding box center [169, 146] width 52 height 10
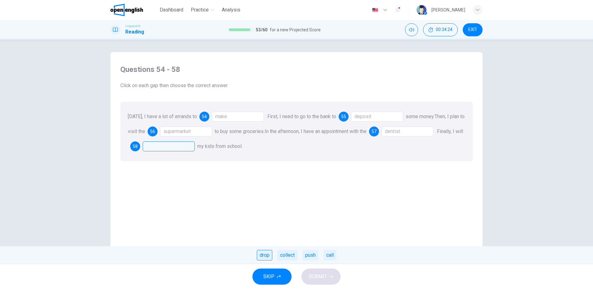
click at [261, 254] on div "drop" at bounding box center [264, 255] width 15 height 11
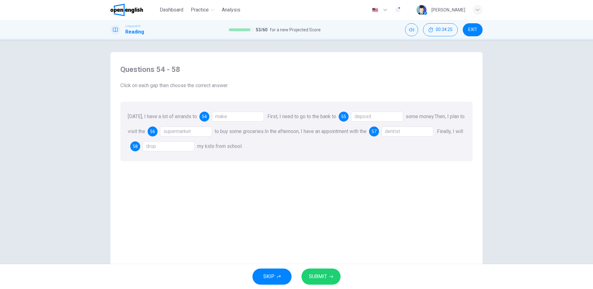
click at [331, 281] on button "SUBMIT" at bounding box center [320, 276] width 39 height 16
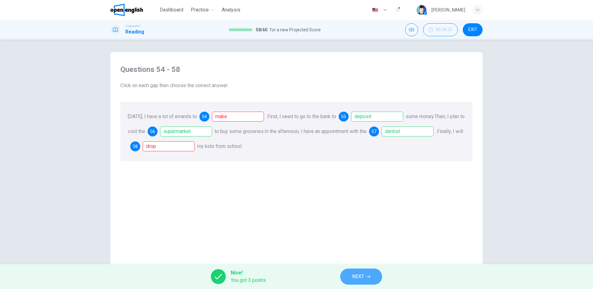
click at [363, 277] on span "NEXT" at bounding box center [358, 276] width 12 height 9
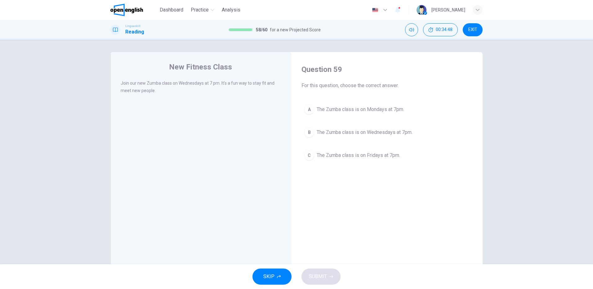
click at [363, 108] on span "The Zumba class is on Mondays at 7pm." at bounding box center [359, 109] width 87 height 7
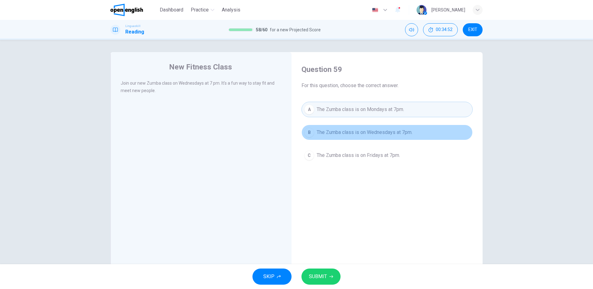
click at [378, 133] on span "The Zumba class is on Wednesdays at 7pm." at bounding box center [364, 132] width 96 height 7
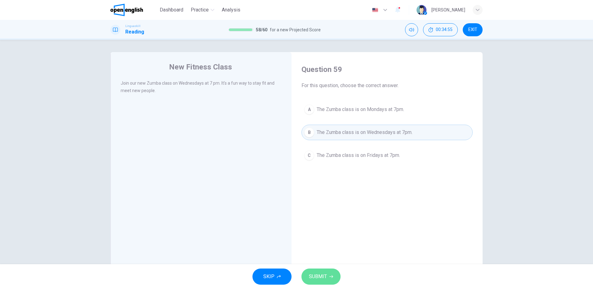
click at [317, 280] on span "SUBMIT" at bounding box center [318, 276] width 18 height 9
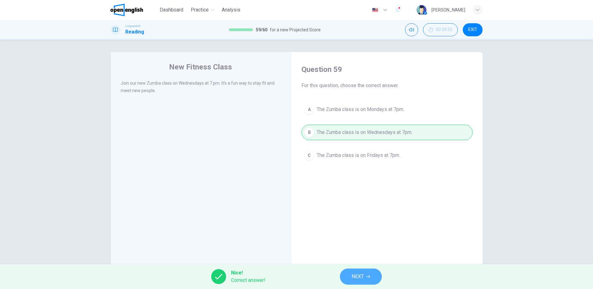
click at [351, 275] on button "NEXT" at bounding box center [361, 276] width 42 height 16
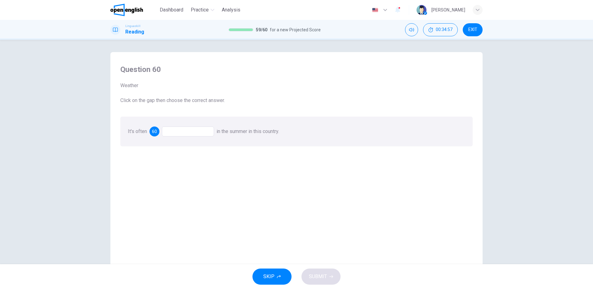
click at [189, 132] on div at bounding box center [188, 131] width 52 height 10
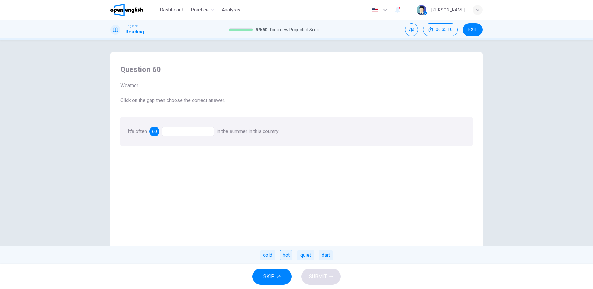
click at [287, 255] on div "hot" at bounding box center [286, 255] width 12 height 11
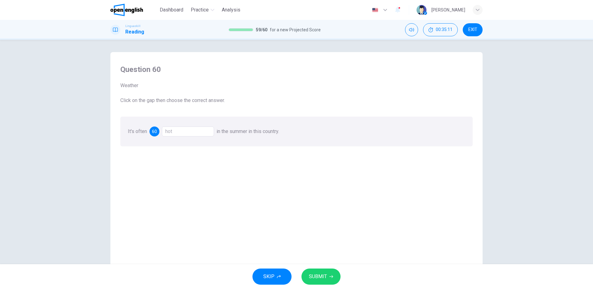
click at [322, 274] on span "SUBMIT" at bounding box center [318, 276] width 18 height 9
